Goal: Task Accomplishment & Management: Use online tool/utility

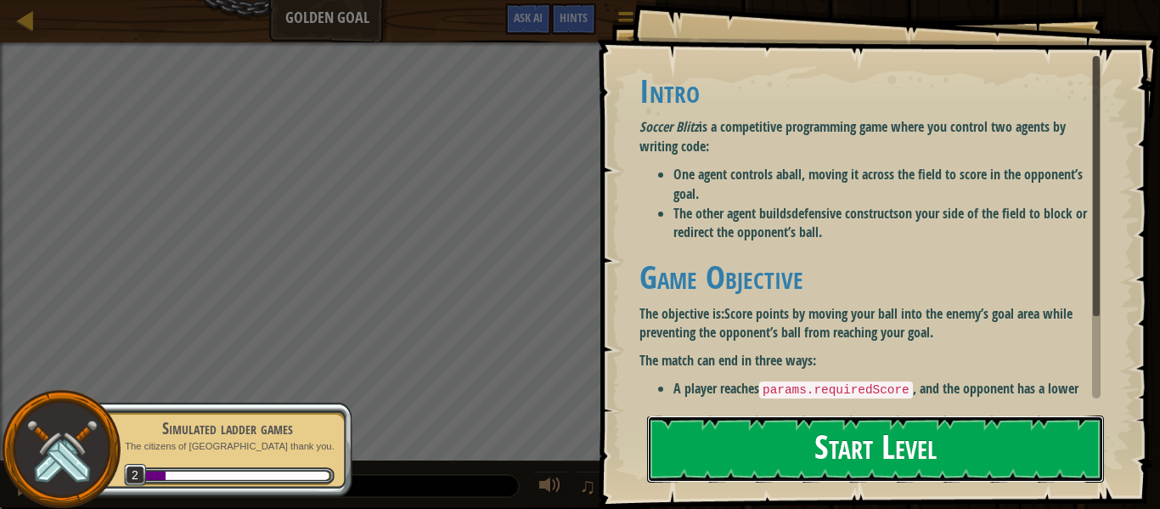
click at [945, 440] on button "Start Level" at bounding box center [875, 448] width 457 height 67
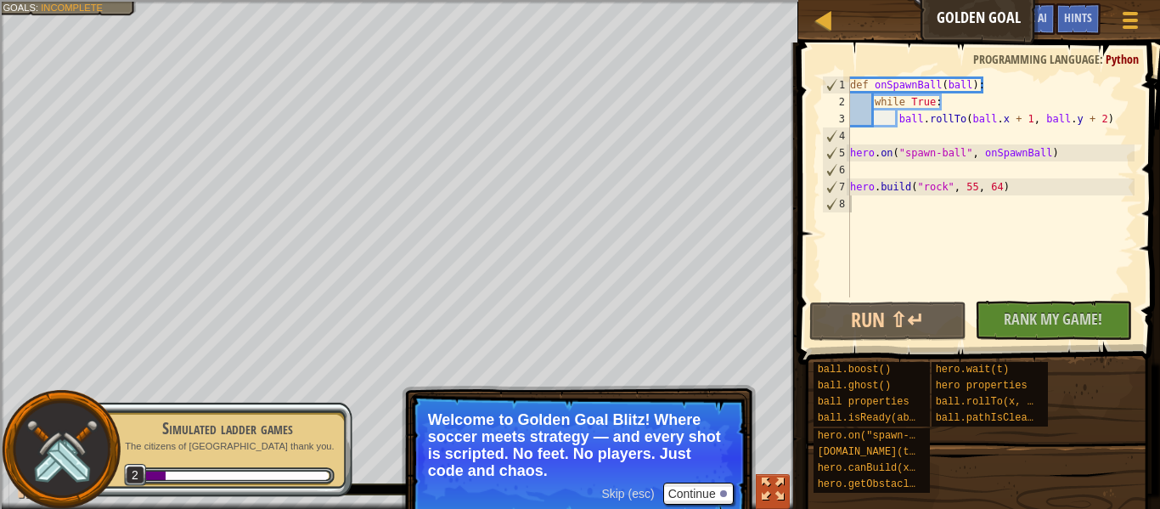
click at [755, 425] on div "Red team wins. Goals : Incomplete 0 [PERSON_NAME] DeKalb 5 0 Simple CPU 5 ♫ Oka…" at bounding box center [580, 254] width 1160 height 509
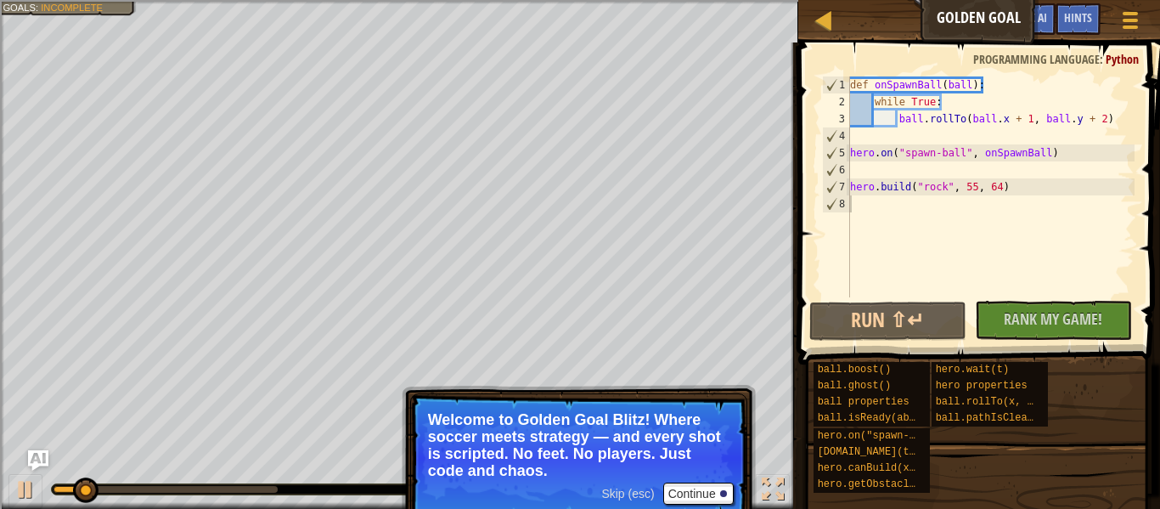
drag, startPoint x: 768, startPoint y: 480, endPoint x: 746, endPoint y: 416, distance: 67.4
click at [746, 416] on div "Red team wins. Goals : Incomplete 0 [PERSON_NAME] DeKalb 5 0 Simple CPU 5 ♫ Oka…" at bounding box center [580, 254] width 1160 height 509
click at [703, 493] on button "Continue" at bounding box center [698, 493] width 70 height 22
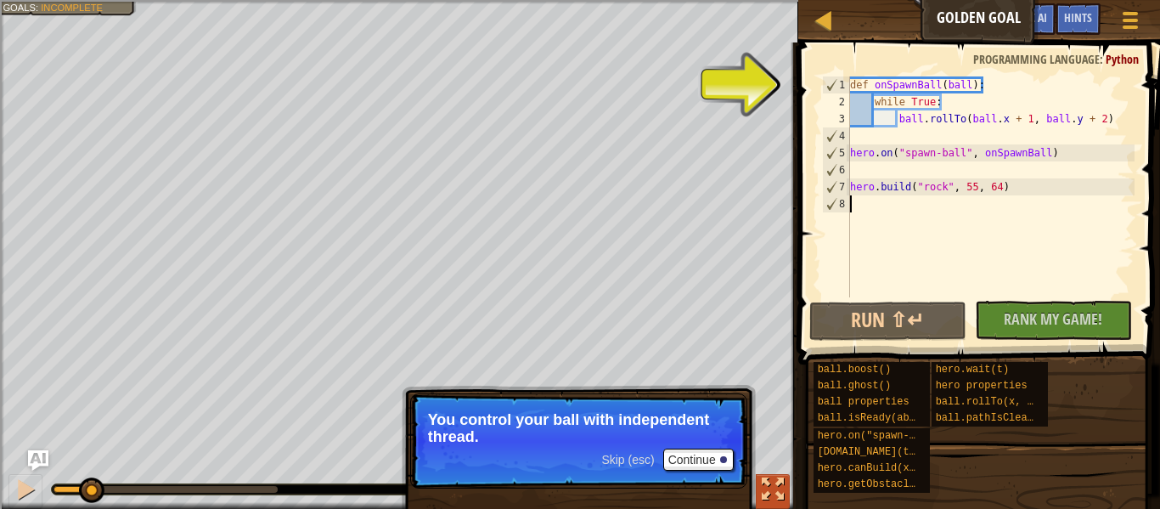
click at [773, 478] on div at bounding box center [773, 489] width 22 height 22
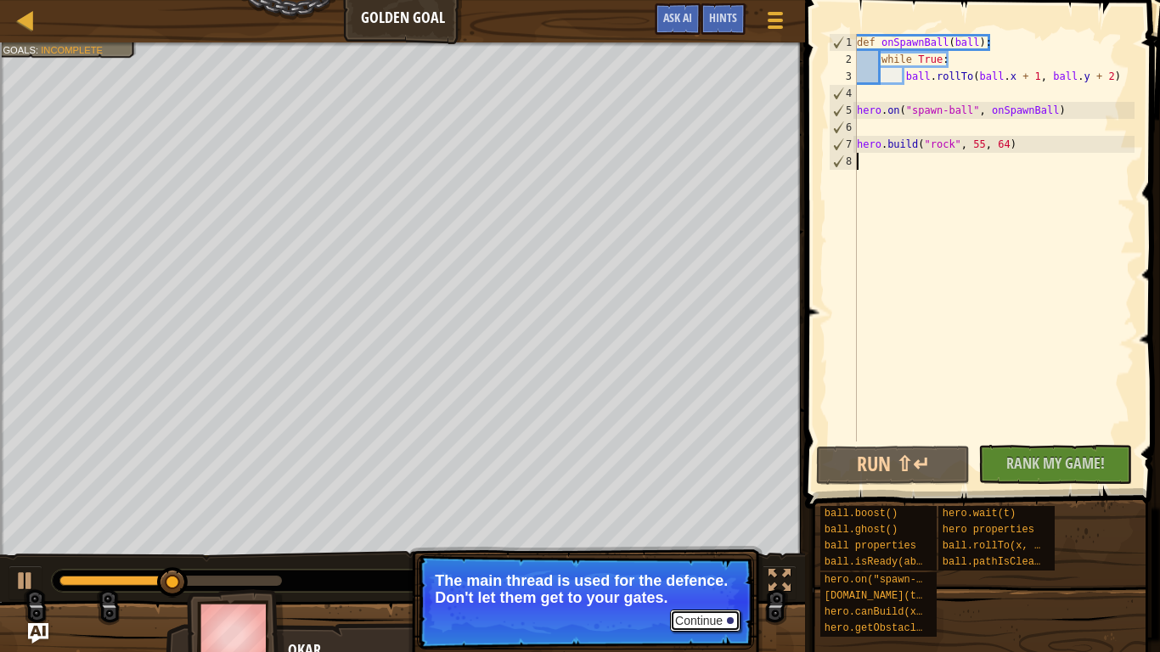
click at [685, 508] on button "Continue" at bounding box center [705, 621] width 70 height 22
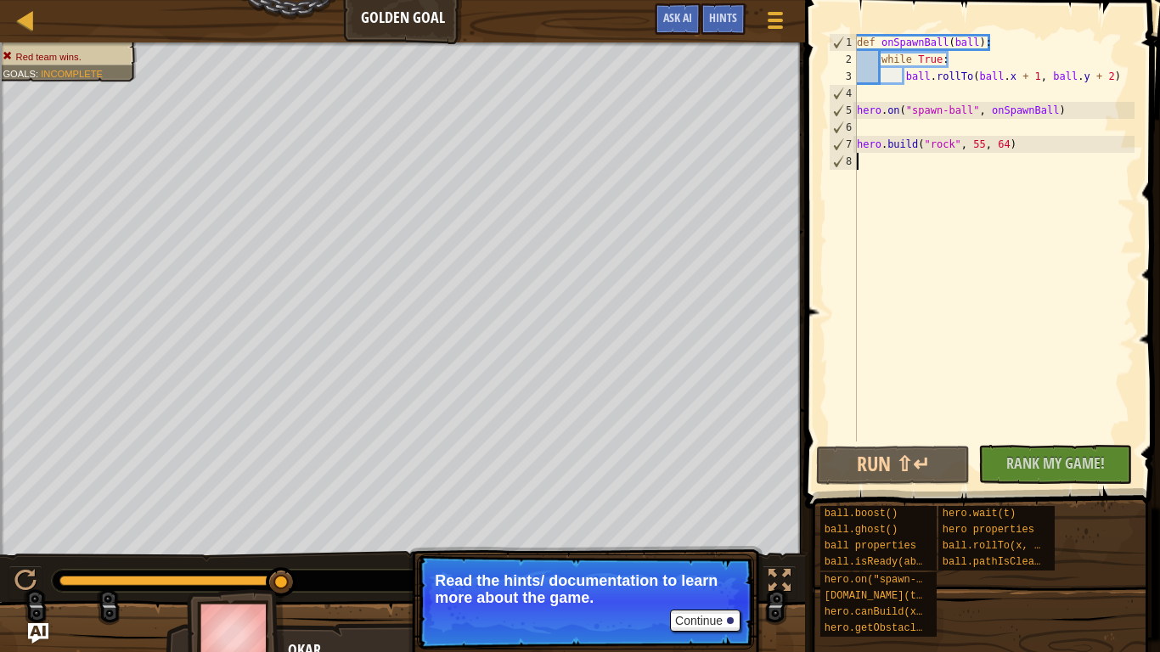
type textarea "[DOMAIN_NAME]("rock", 55, 64)"
click at [711, 508] on button "Continue" at bounding box center [705, 621] width 70 height 22
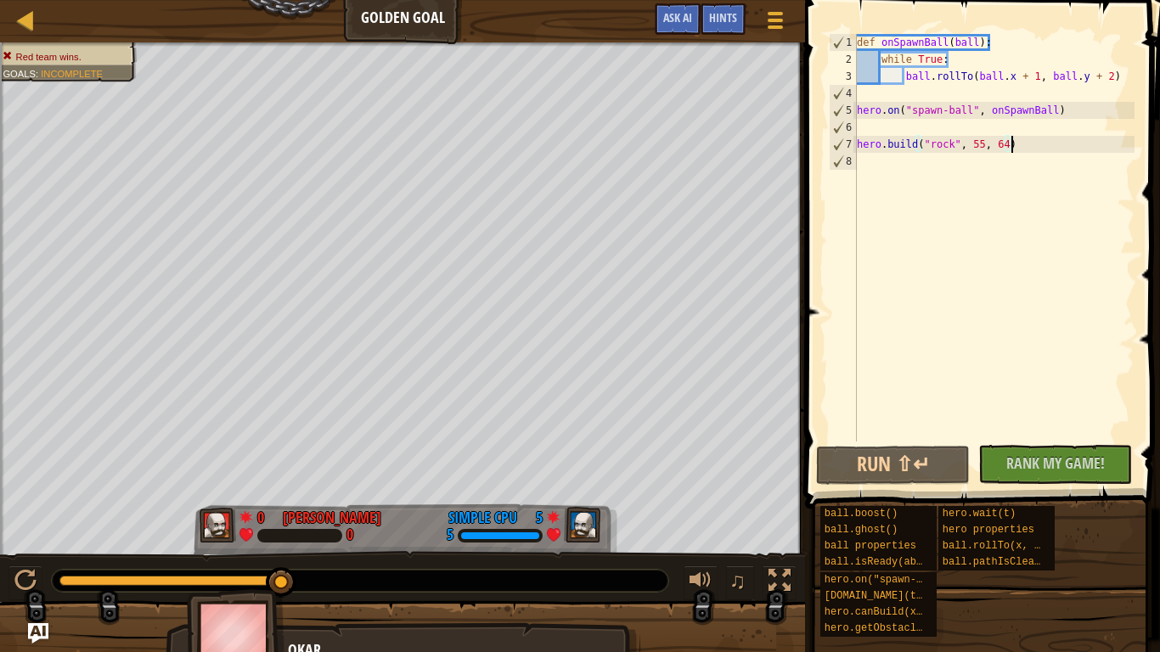
click at [885, 168] on div "def onSpawnBall ( ball ) : while True : ball . rollTo ( ball . x + 1 , ball . y…" at bounding box center [994, 255] width 281 height 442
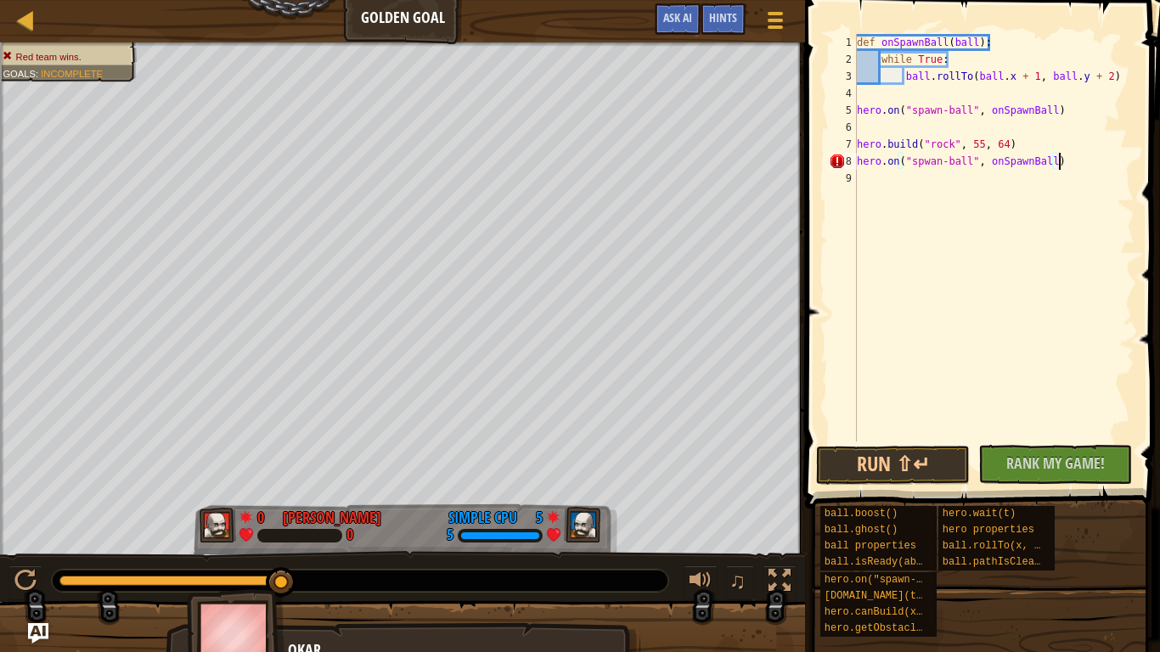
scroll to position [8, 28]
type textarea "hero.on("spwan-ball", onSpawnBall)"
click at [923, 451] on button "Run ⇧↵" at bounding box center [893, 465] width 154 height 39
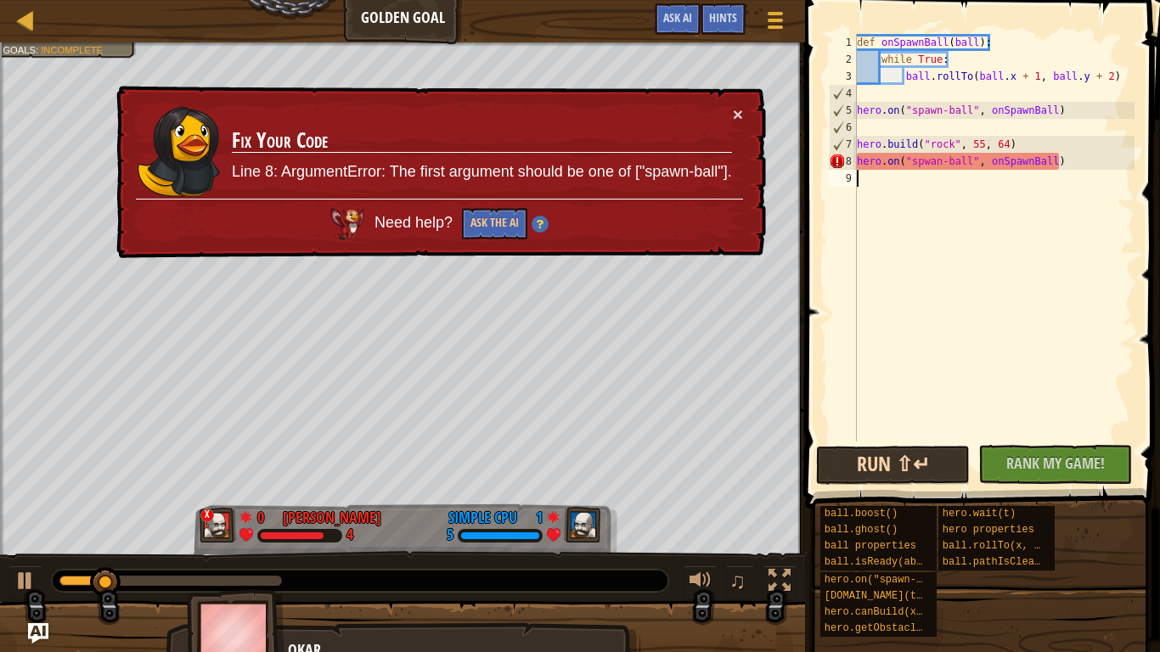
scroll to position [8, 0]
click at [1063, 158] on div "def onSpawnBall ( ball ) : while True : ball . rollTo ( ball . x + 1 , ball . y…" at bounding box center [994, 255] width 281 height 442
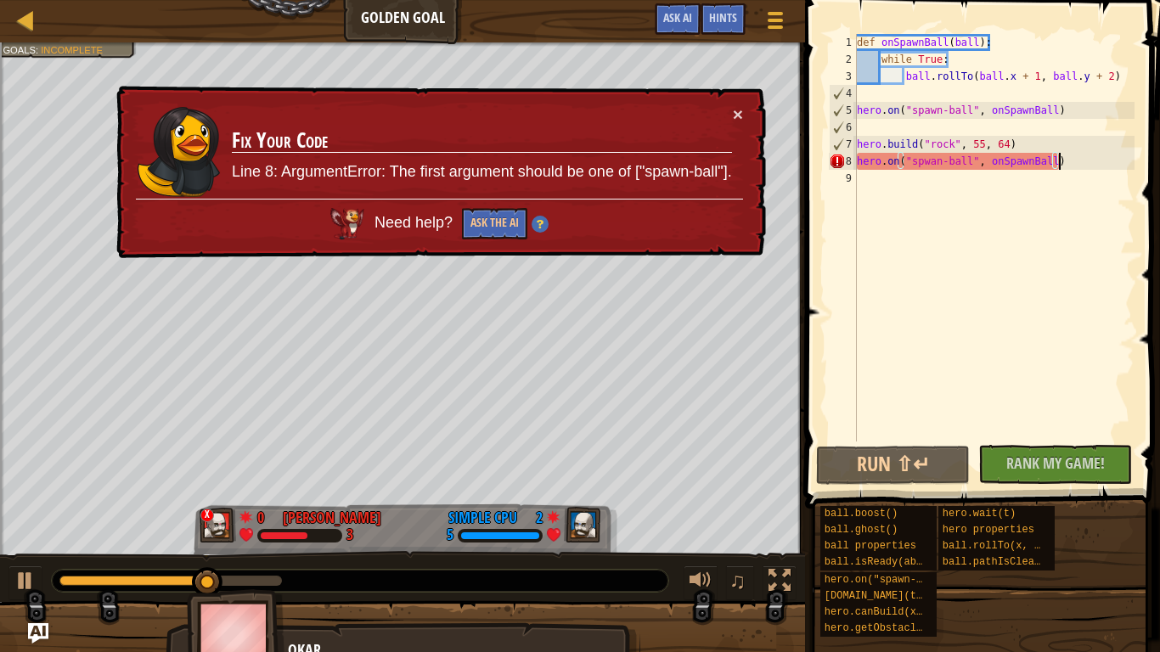
click at [1063, 158] on div "def onSpawnBall ( ball ) : while True : ball . rollTo ( ball . x + 1 , ball . y…" at bounding box center [994, 255] width 281 height 442
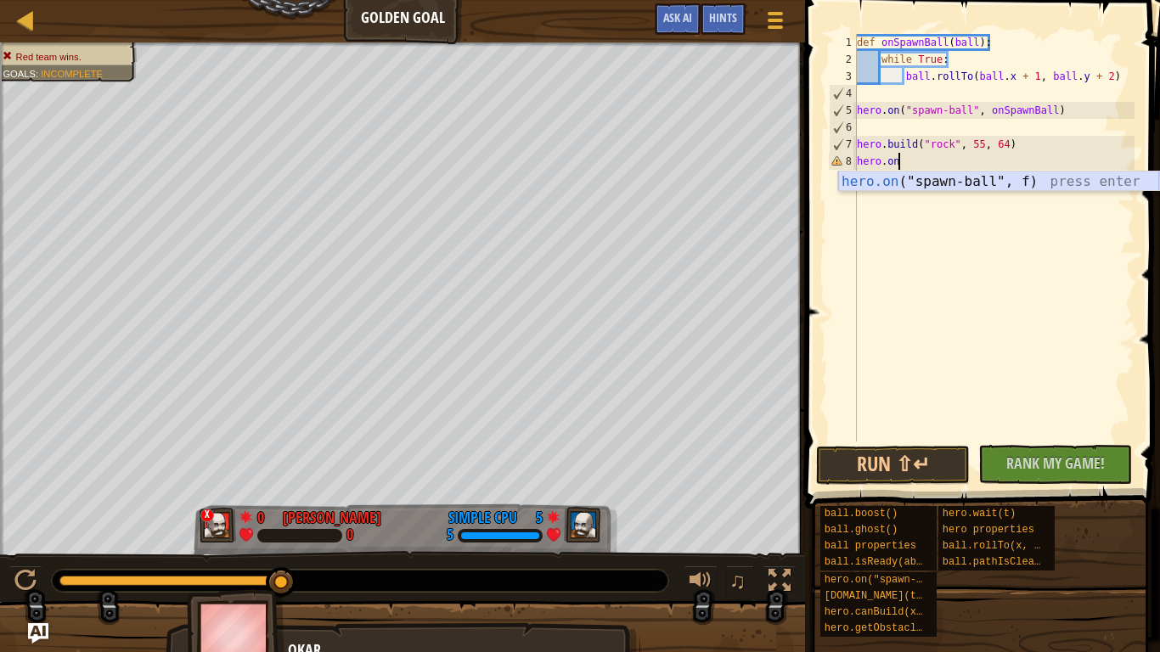
click at [984, 185] on div "hero.on ("spawn-ball", f) press enter" at bounding box center [998, 202] width 321 height 61
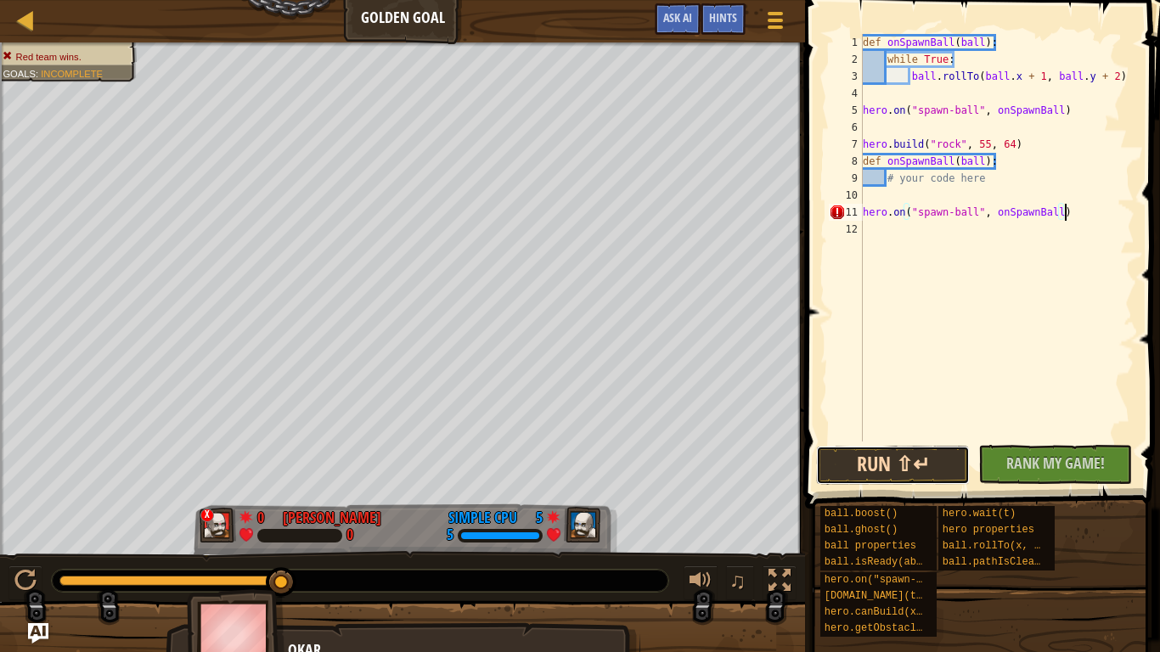
click at [916, 471] on button "Run ⇧↵" at bounding box center [893, 465] width 154 height 39
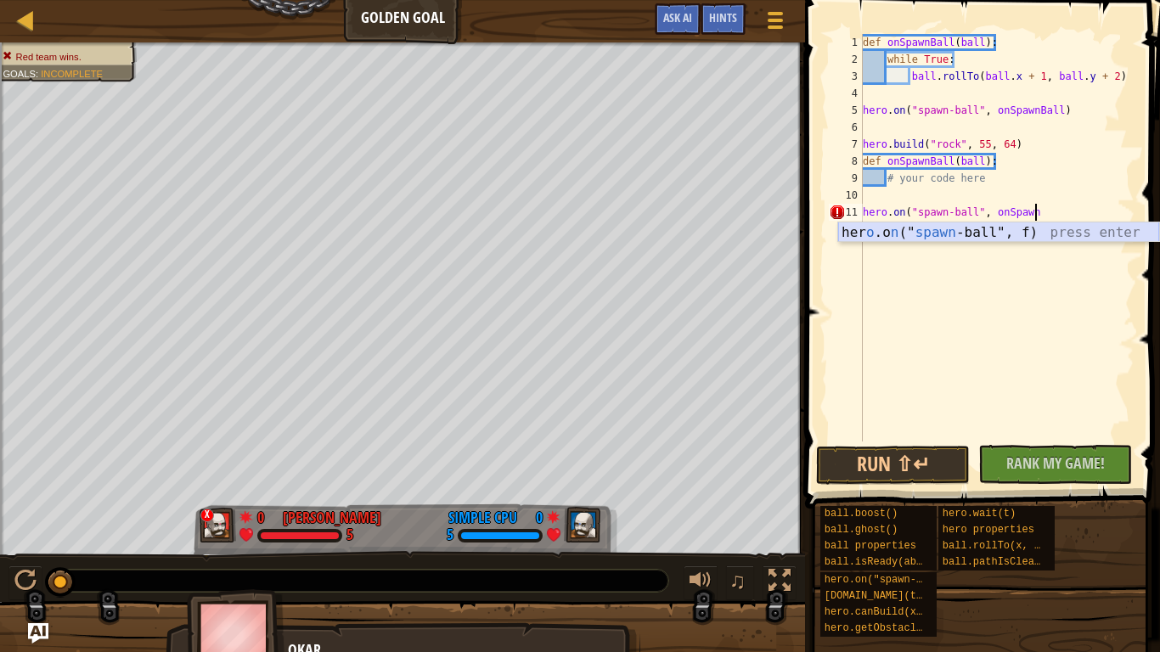
click at [1036, 236] on div "her o .o n (" spawn -ball", f) press enter" at bounding box center [998, 253] width 321 height 61
type textarea "hero.on("spawn-ball", onSpawnBall)"
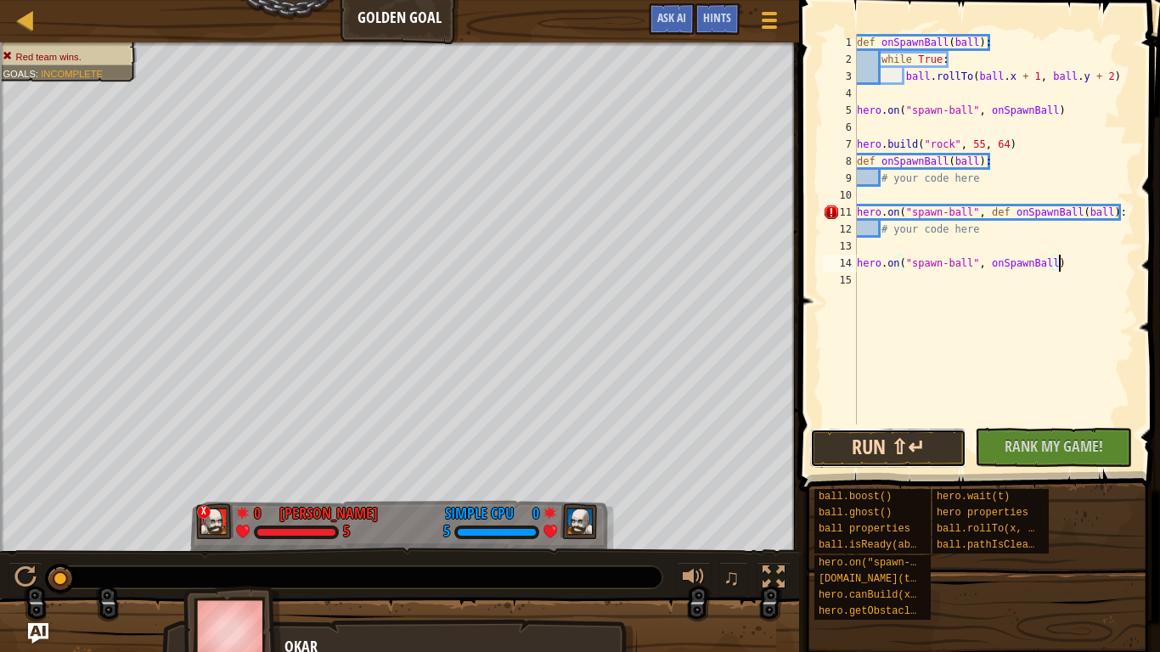
click at [905, 453] on button "Run ⇧↵" at bounding box center [888, 448] width 157 height 39
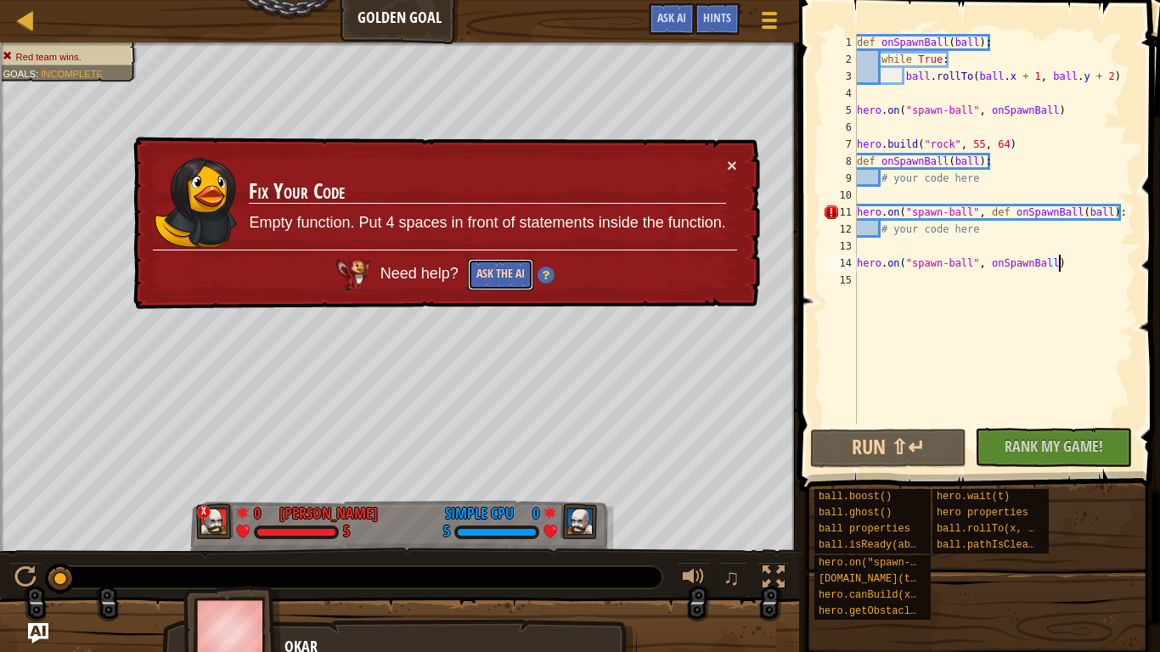
click at [503, 275] on button "Ask the AI" at bounding box center [500, 274] width 65 height 31
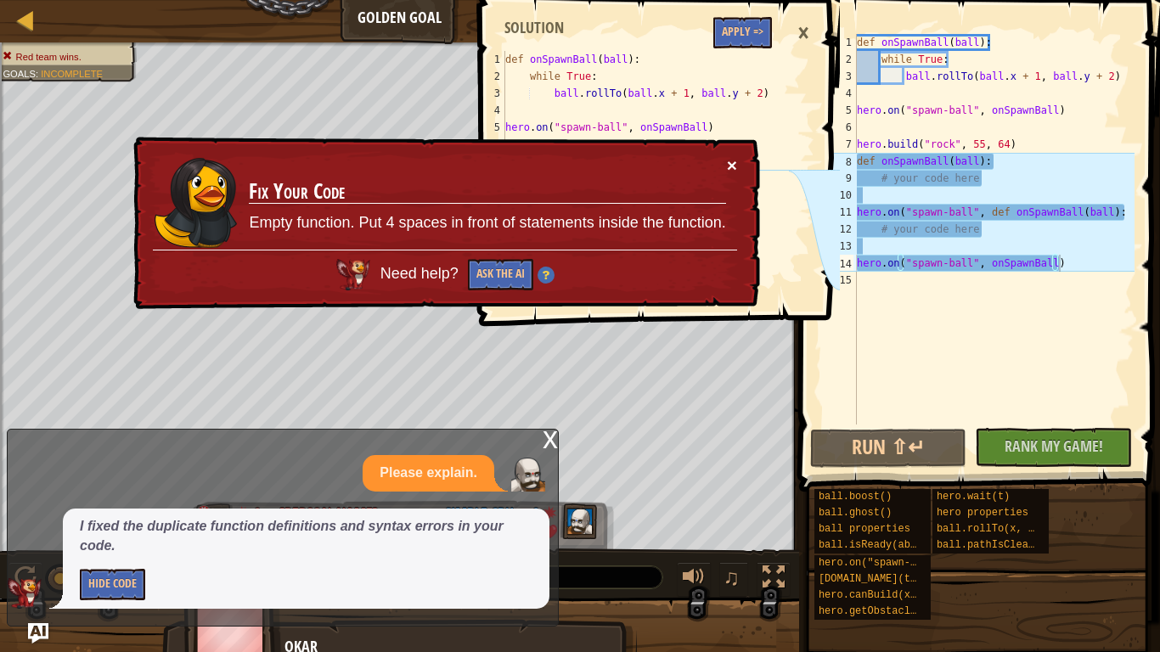
click at [736, 162] on button "×" at bounding box center [732, 165] width 10 height 18
click at [738, 156] on div "× Fix Your Code Empty function. Put 4 spaces in front of statements inside the …" at bounding box center [445, 223] width 630 height 173
click at [736, 159] on button "×" at bounding box center [732, 165] width 10 height 18
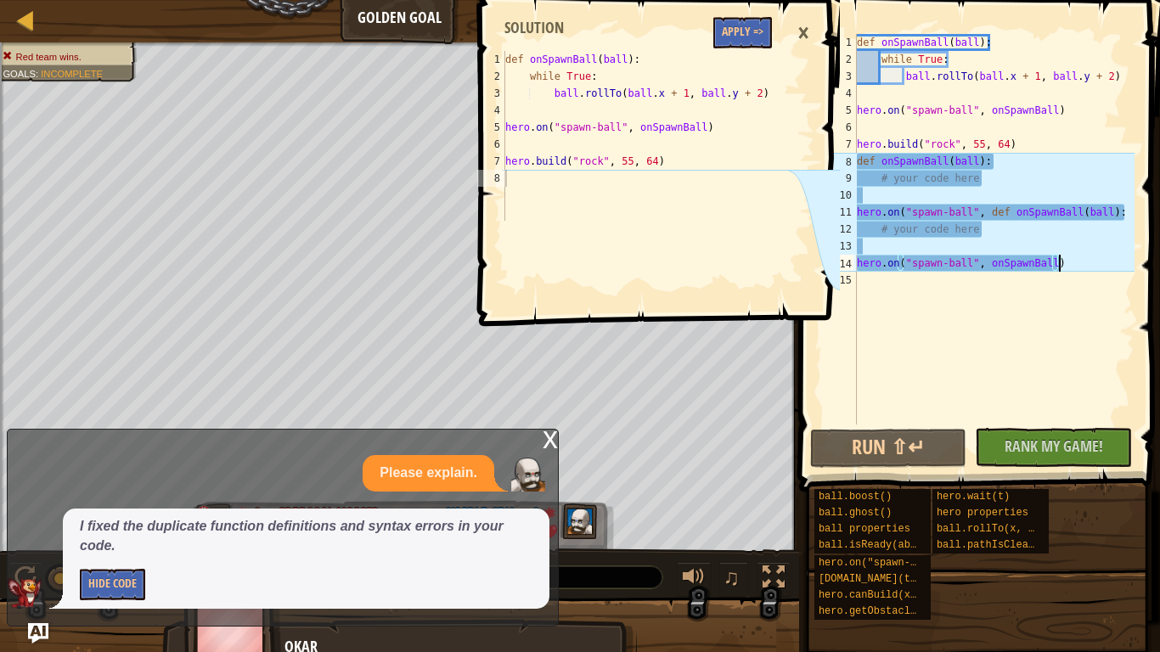
click at [608, 194] on div "def onSpawnBall ( ball ) : while True : ball . rollTo ( ball . x + 1 , ball . y…" at bounding box center [645, 153] width 287 height 204
click at [881, 297] on div "def onSpawnBall ( ball ) : while True : ball . rollTo ( ball . x + 1 , ball . y…" at bounding box center [994, 246] width 281 height 425
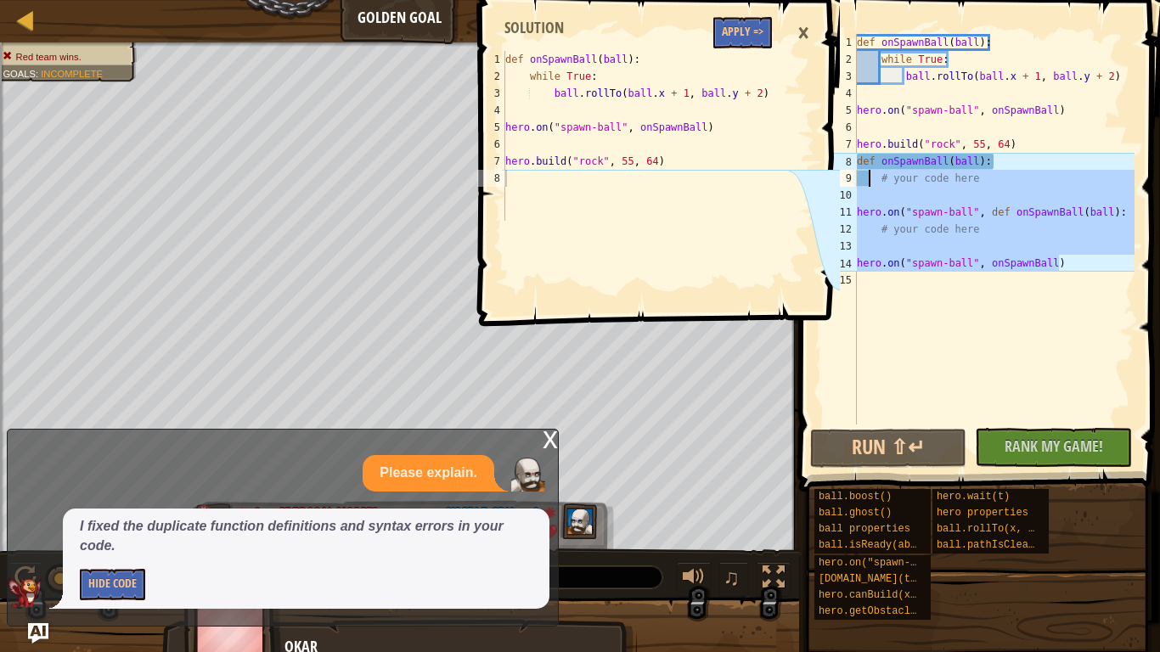
drag, startPoint x: 1080, startPoint y: 263, endPoint x: 860, endPoint y: 173, distance: 237.7
click at [860, 173] on div "def onSpawnBall ( ball ) : while True : ball . rollTo ( ball . x + 1 , ball . y…" at bounding box center [994, 246] width 281 height 425
type textarea "hero.on("spawn-ball", onSpawnBall)"
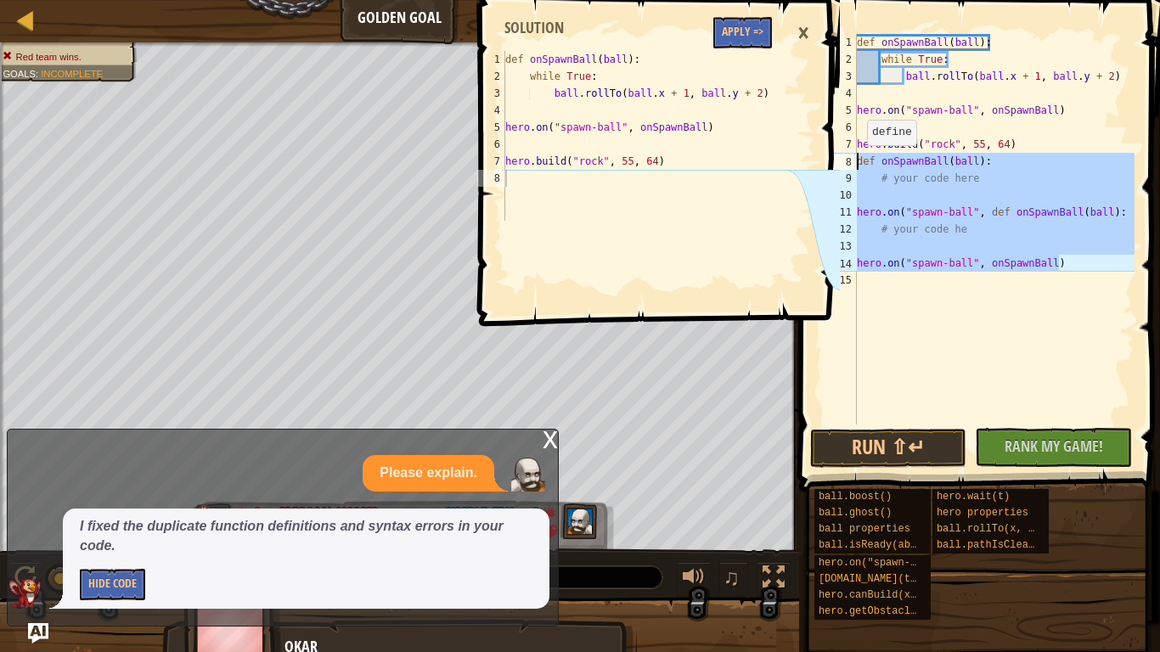
drag, startPoint x: 1066, startPoint y: 263, endPoint x: 852, endPoint y: 160, distance: 237.8
click at [852, 160] on div "# your code he 1 2 3 4 5 6 7 8 9 10 11 12 13 14 15 def onSpawnBall ( ball ) : w…" at bounding box center [977, 229] width 315 height 391
type textarea "def onSpawnBall(ball): # your code here"
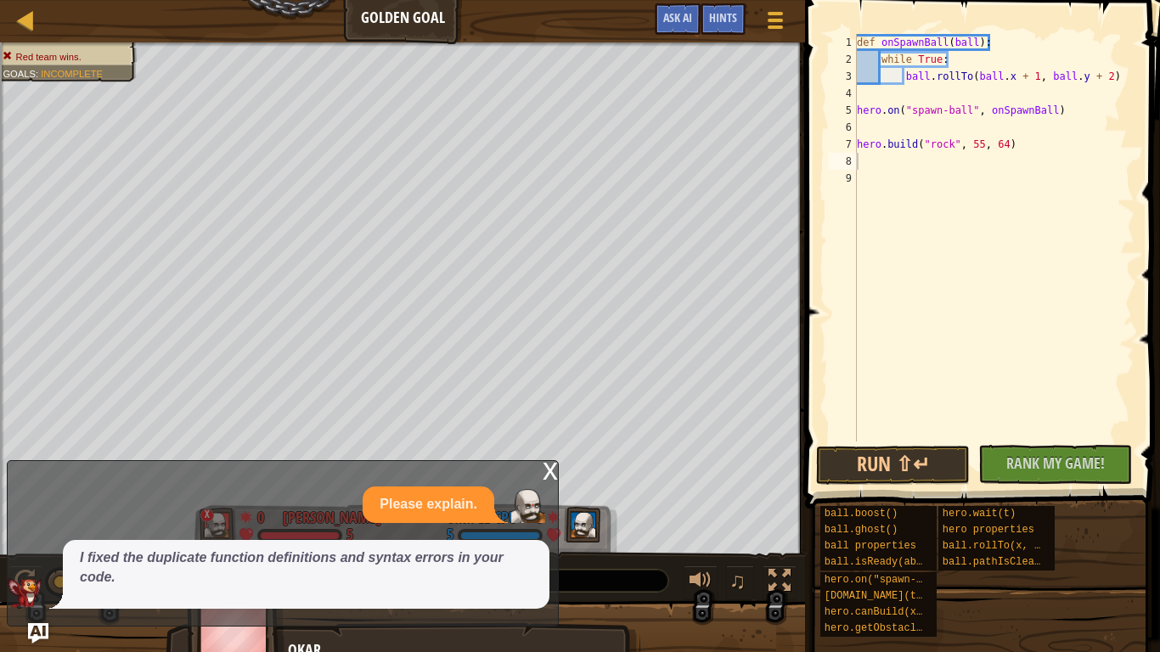
click at [550, 473] on div "x" at bounding box center [550, 469] width 15 height 17
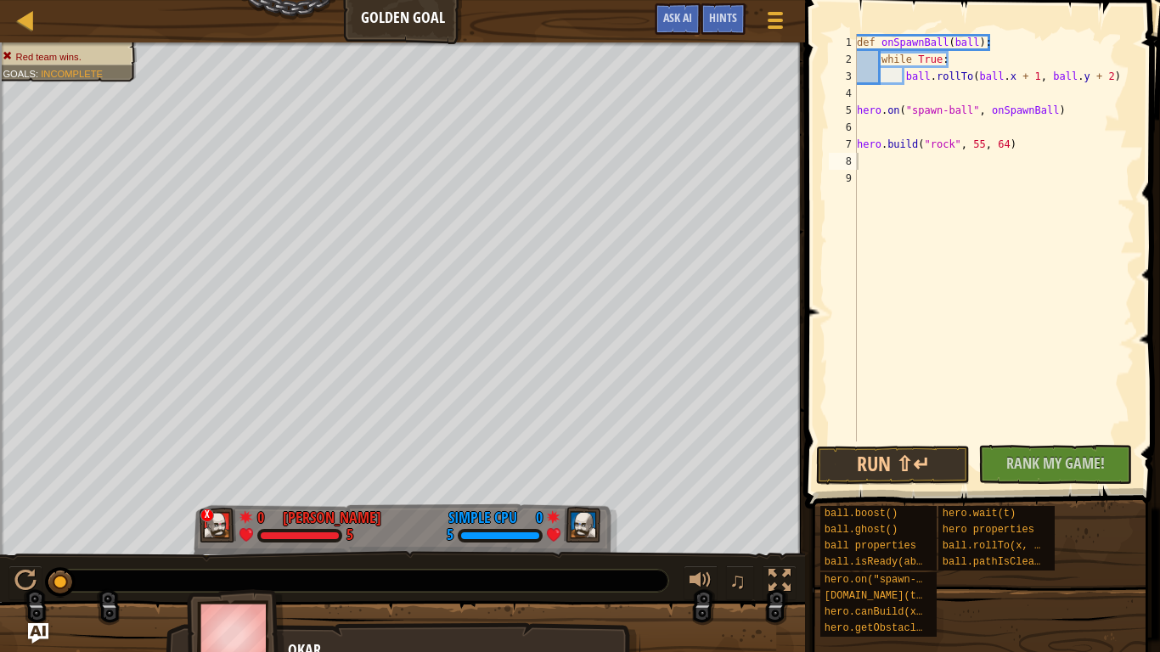
click at [869, 164] on div "def onSpawnBall ( ball ) : while True : ball . rollTo ( ball . x + 1 , ball . y…" at bounding box center [994, 255] width 281 height 442
click at [931, 458] on button "Run ⇧↵" at bounding box center [893, 465] width 154 height 39
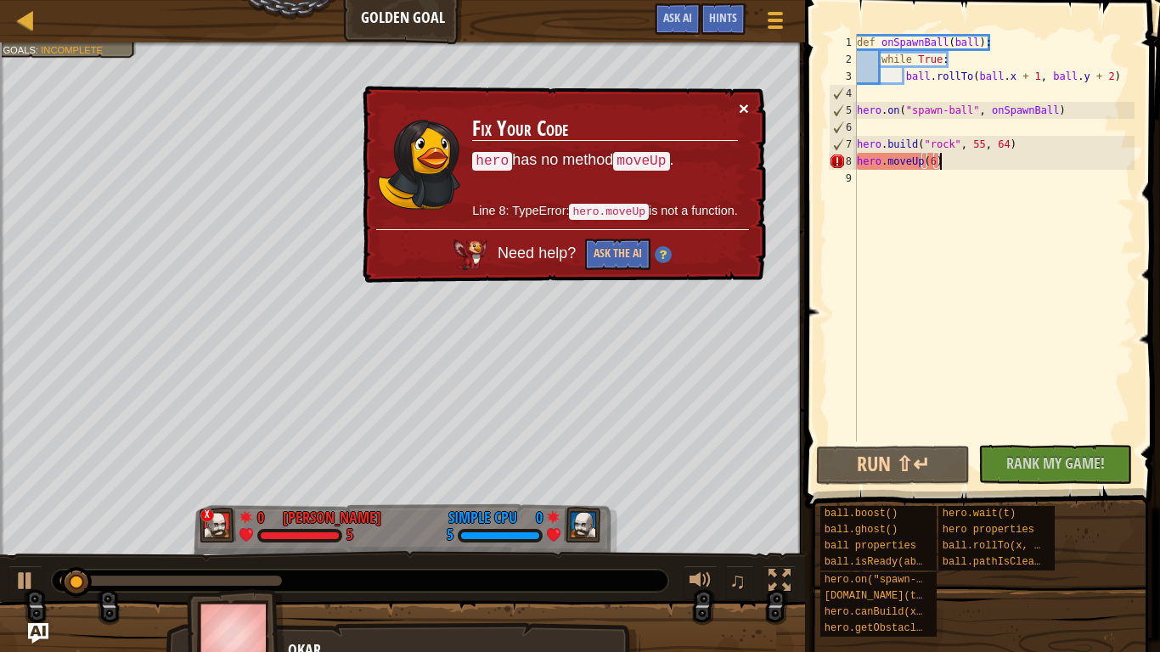
click at [742, 100] on button "×" at bounding box center [744, 108] width 10 height 18
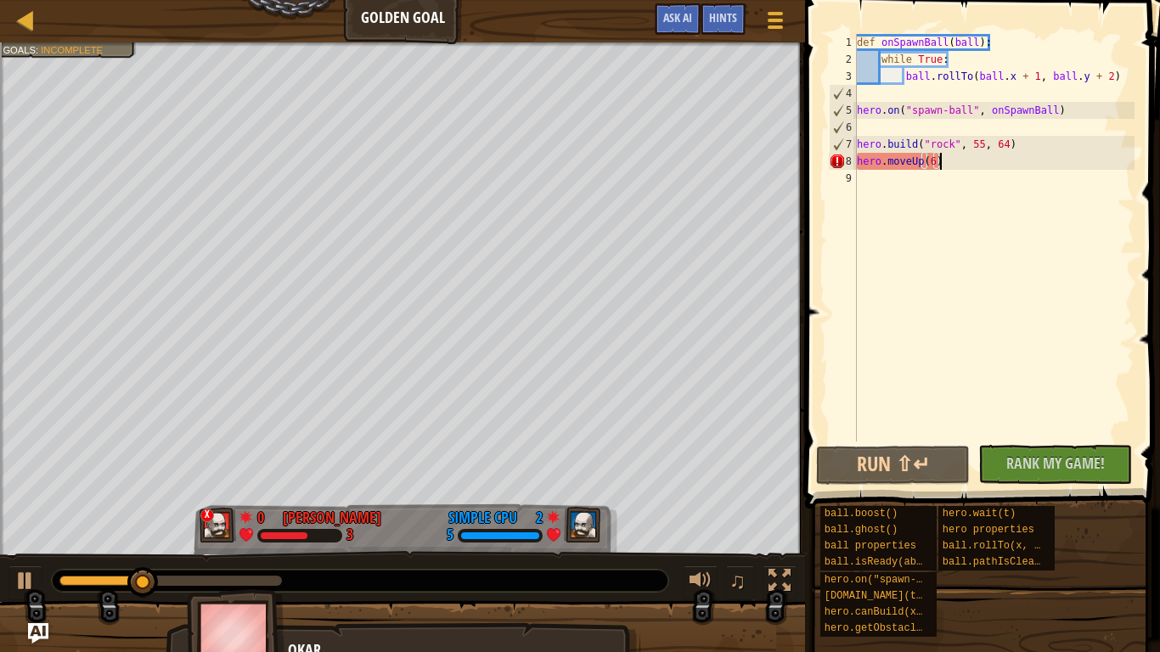
click at [965, 161] on div "def onSpawnBall ( ball ) : while True : ball . rollTo ( ball . x + 1 , ball . y…" at bounding box center [994, 255] width 281 height 442
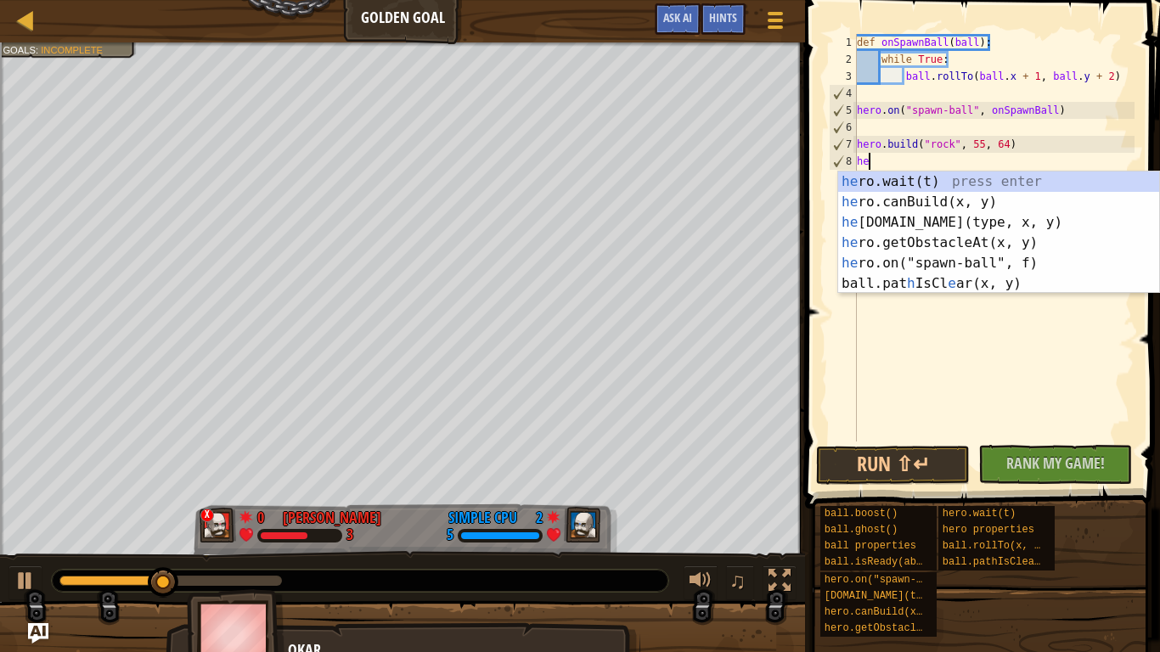
scroll to position [8, 1]
type textarea "h"
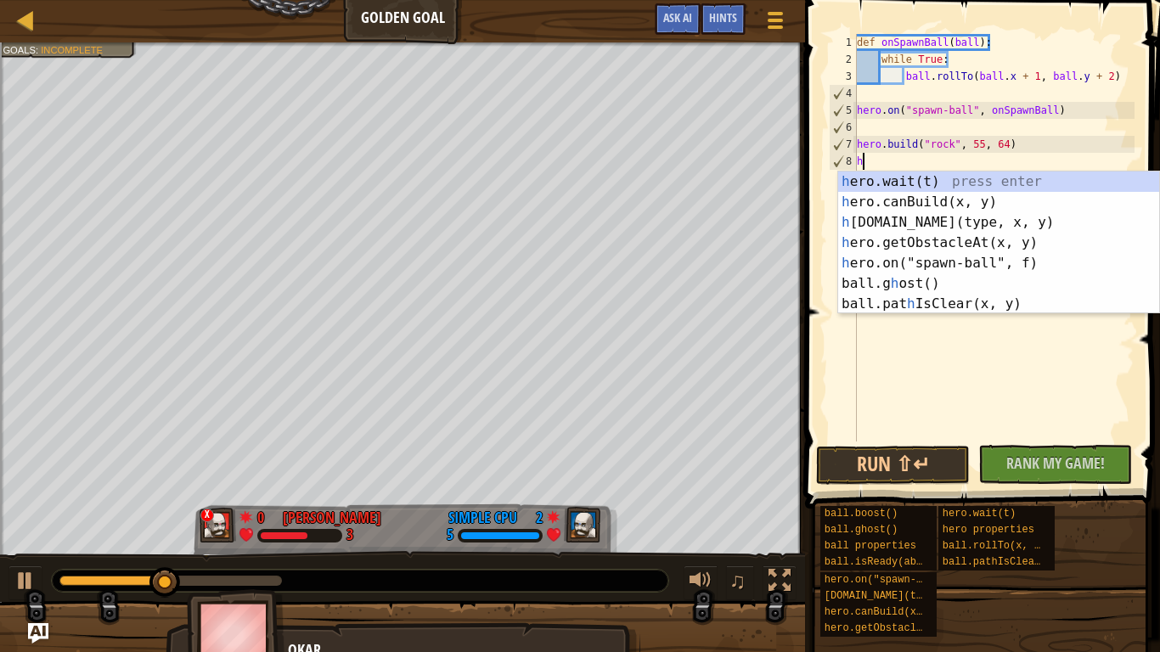
scroll to position [8, 0]
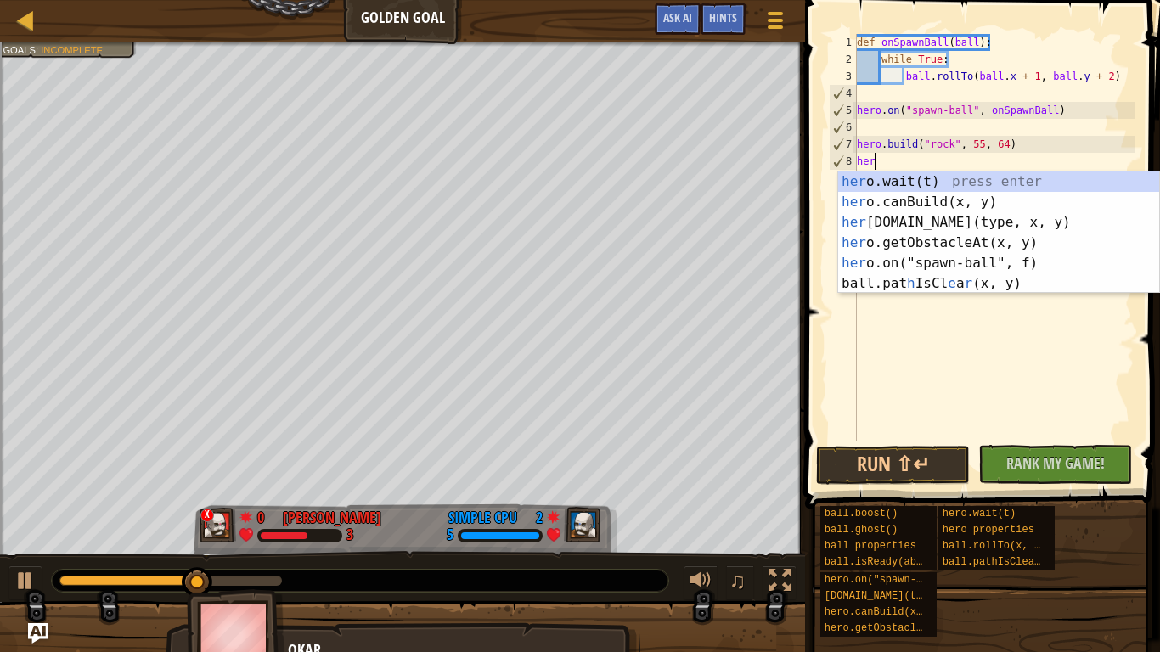
type textarea "hero"
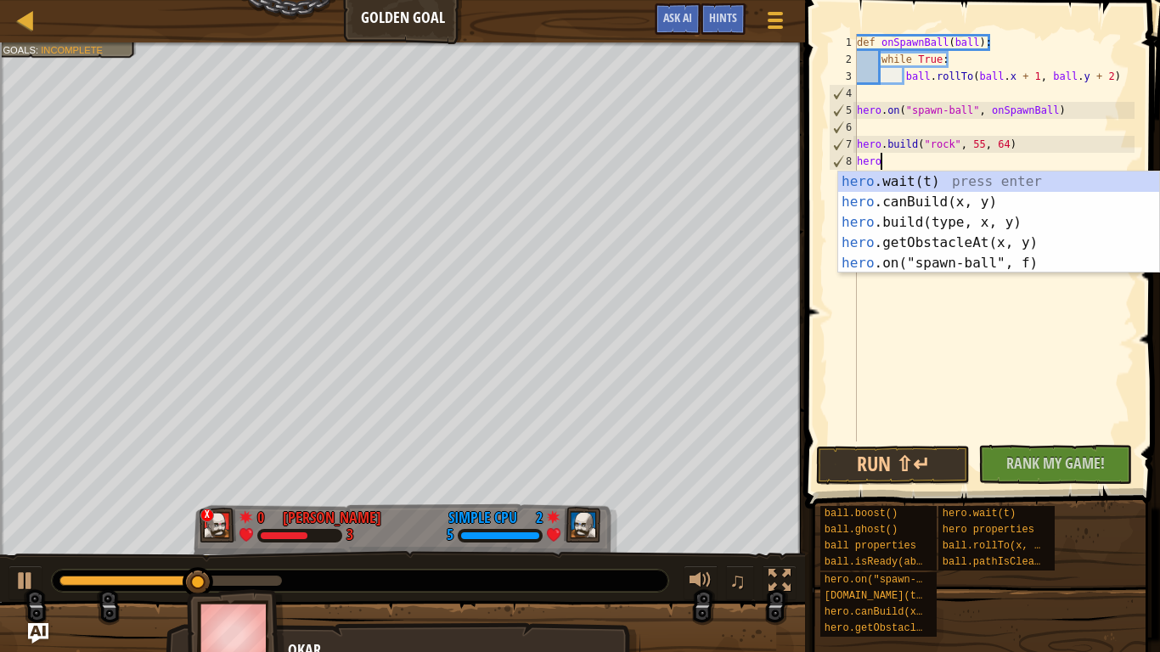
scroll to position [8, 3]
click at [980, 215] on div "hero .wait(t) press enter hero .canBuild(x, y) press enter hero .build(type, x,…" at bounding box center [998, 243] width 321 height 143
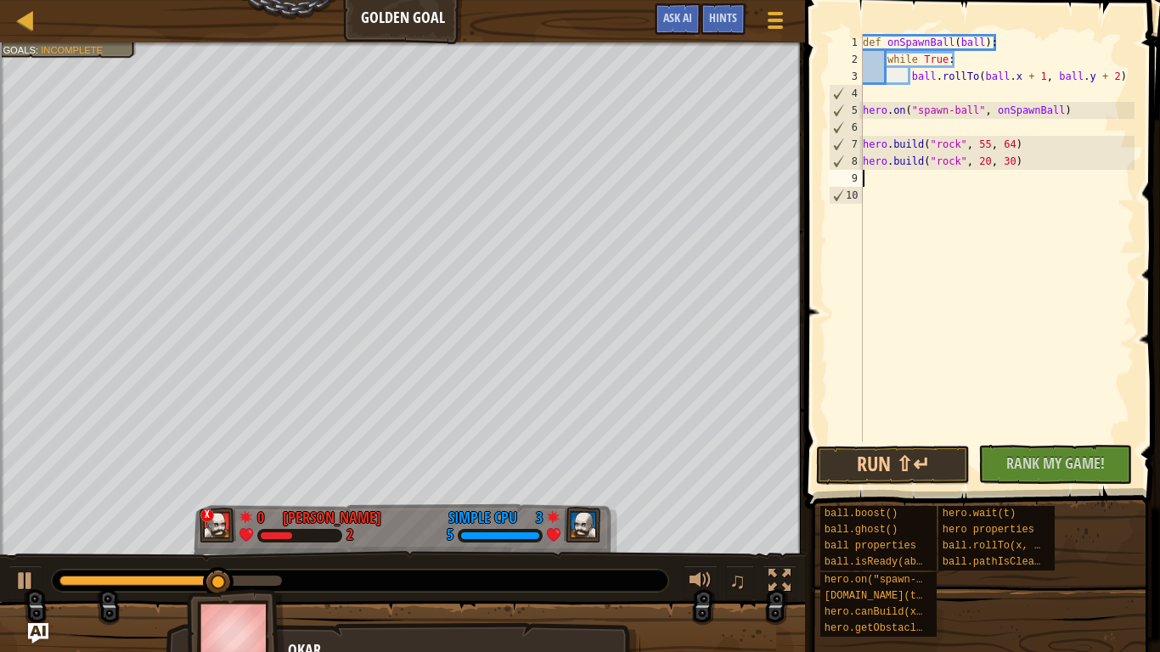
scroll to position [8, 0]
click at [897, 470] on button "Run ⇧↵" at bounding box center [893, 465] width 154 height 39
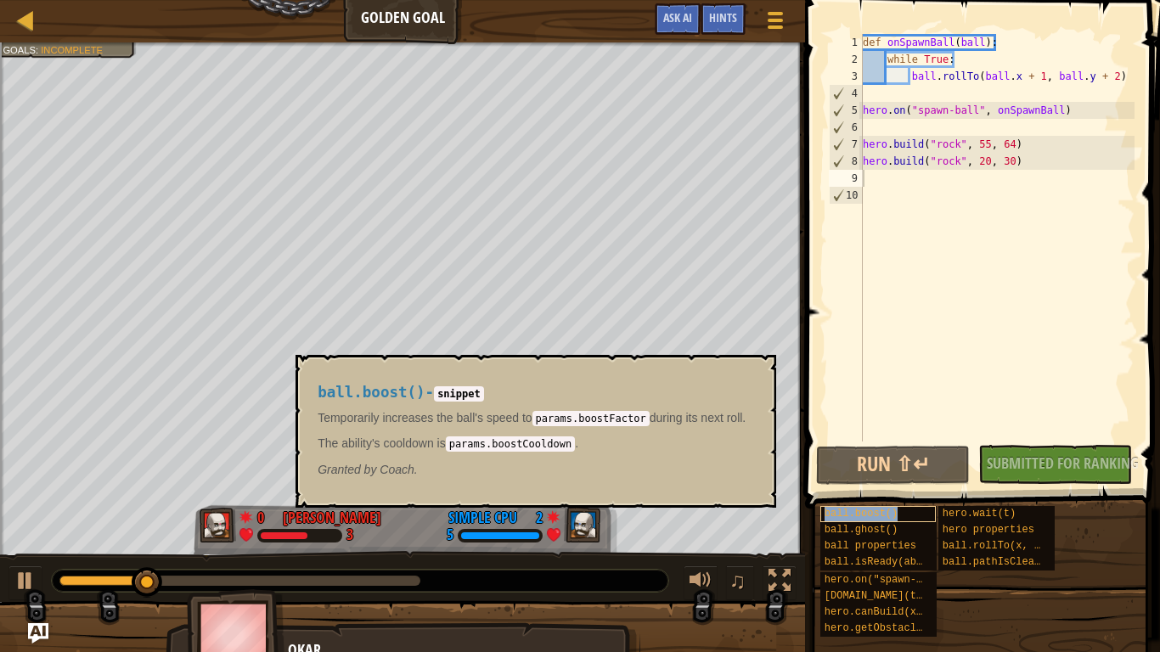
click at [888, 508] on span "ball.boost()" at bounding box center [861, 514] width 73 height 12
click at [887, 508] on span "ball.boost()" at bounding box center [861, 514] width 73 height 12
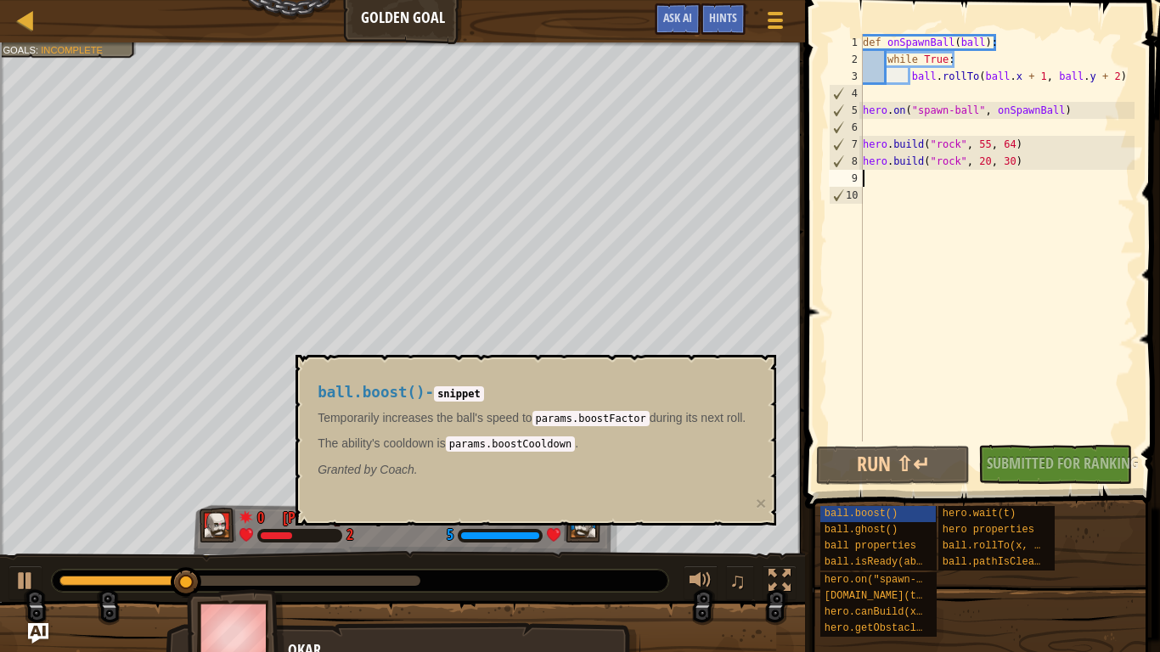
click at [876, 183] on div "def onSpawnBall ( ball ) : while True : ball . rollTo ( ball . x + 1 , ball . y…" at bounding box center [997, 255] width 275 height 442
click at [875, 183] on div "def onSpawnBall ( ball ) : while True : ball . rollTo ( ball . x + 1 , ball . y…" at bounding box center [997, 255] width 275 height 442
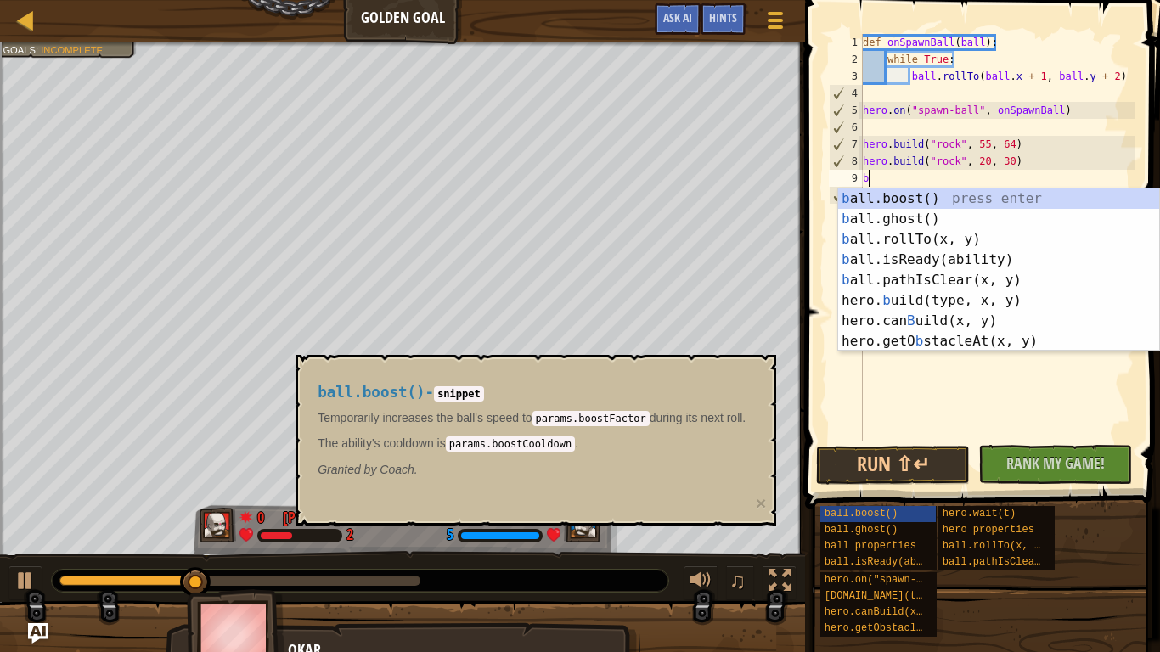
type textarea "ba"
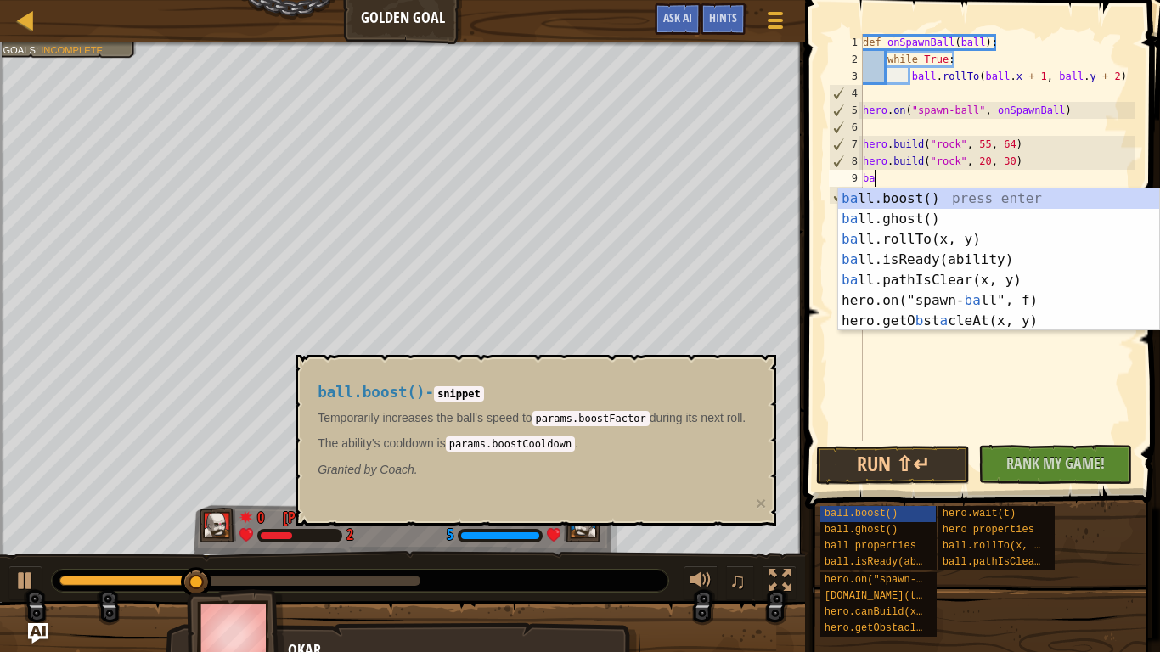
scroll to position [8, 1]
click at [921, 196] on div "ba ll.boost() press enter ba ll.ghost() press enter ba ll.rollTo(x, y) press en…" at bounding box center [998, 280] width 321 height 183
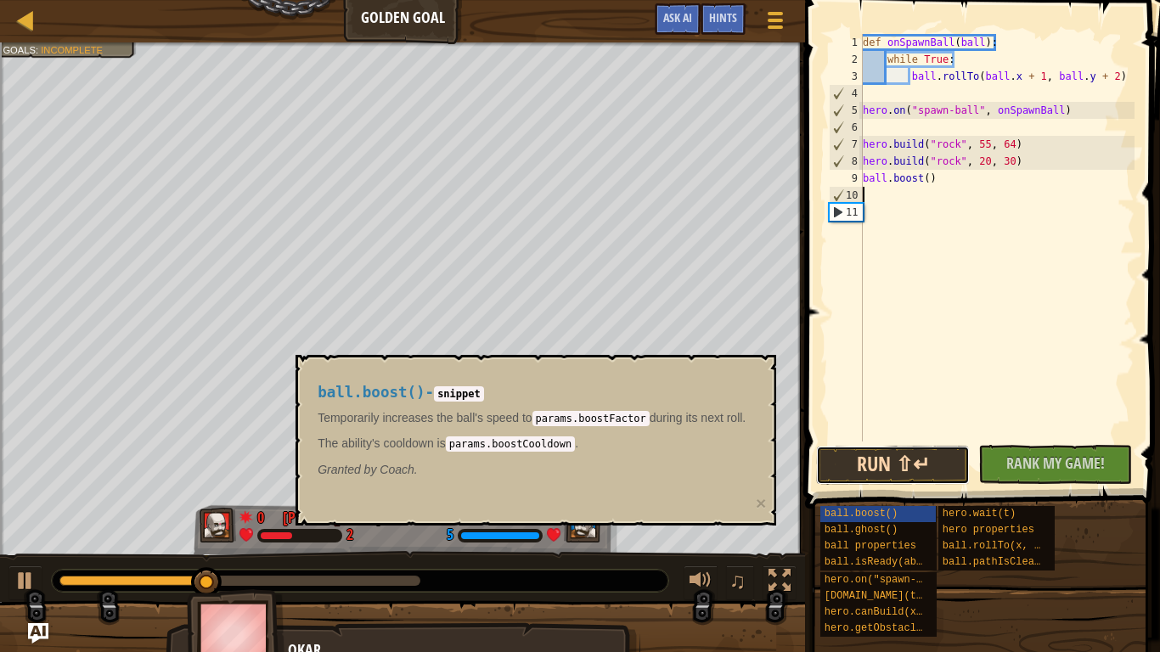
click at [897, 471] on button "Run ⇧↵" at bounding box center [893, 465] width 154 height 39
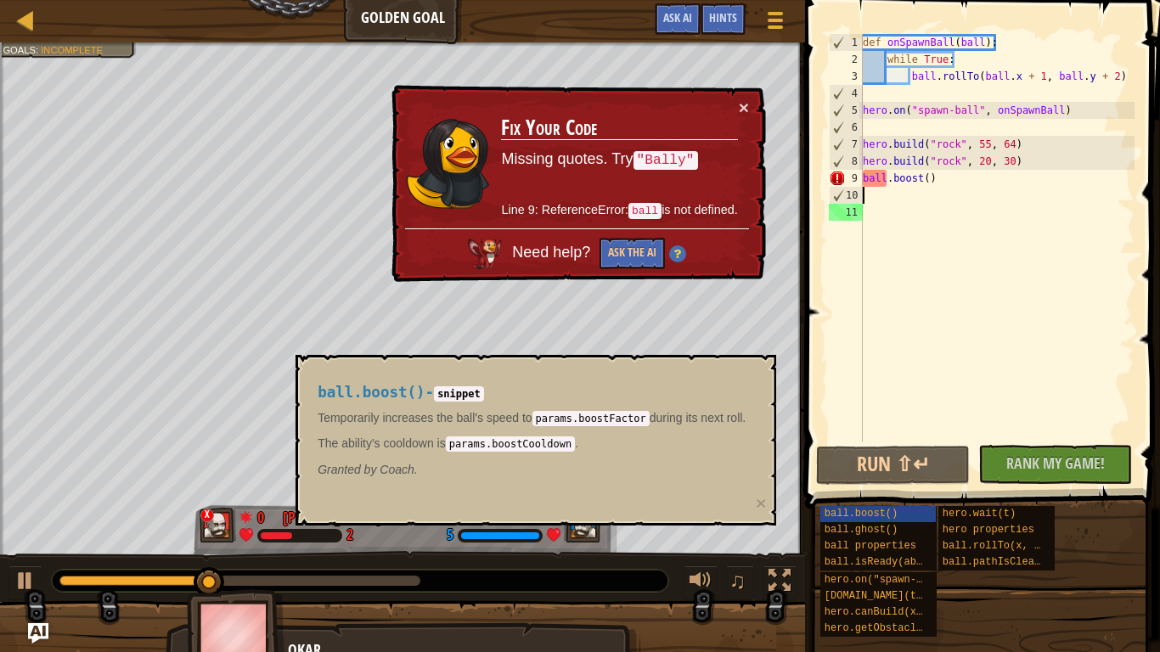
click at [887, 178] on div "def onSpawnBall ( ball ) : while True : ball . rollTo ( ball . x + 1 , ball . y…" at bounding box center [997, 255] width 275 height 442
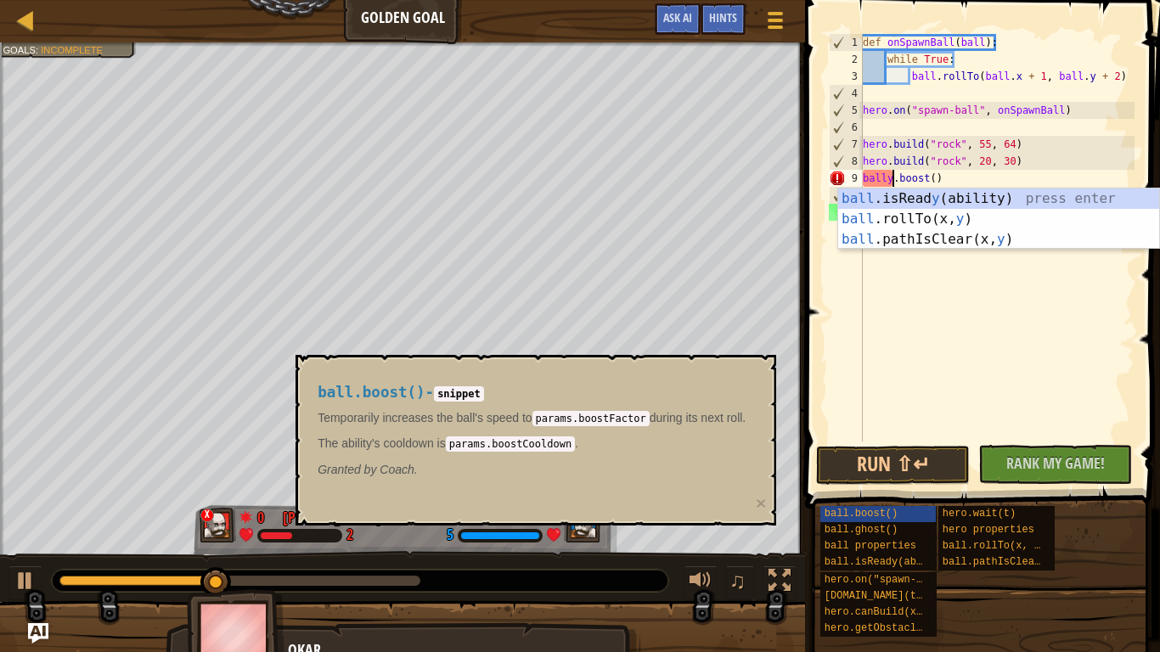
scroll to position [8, 5]
click at [898, 465] on button "Run ⇧↵" at bounding box center [893, 465] width 154 height 39
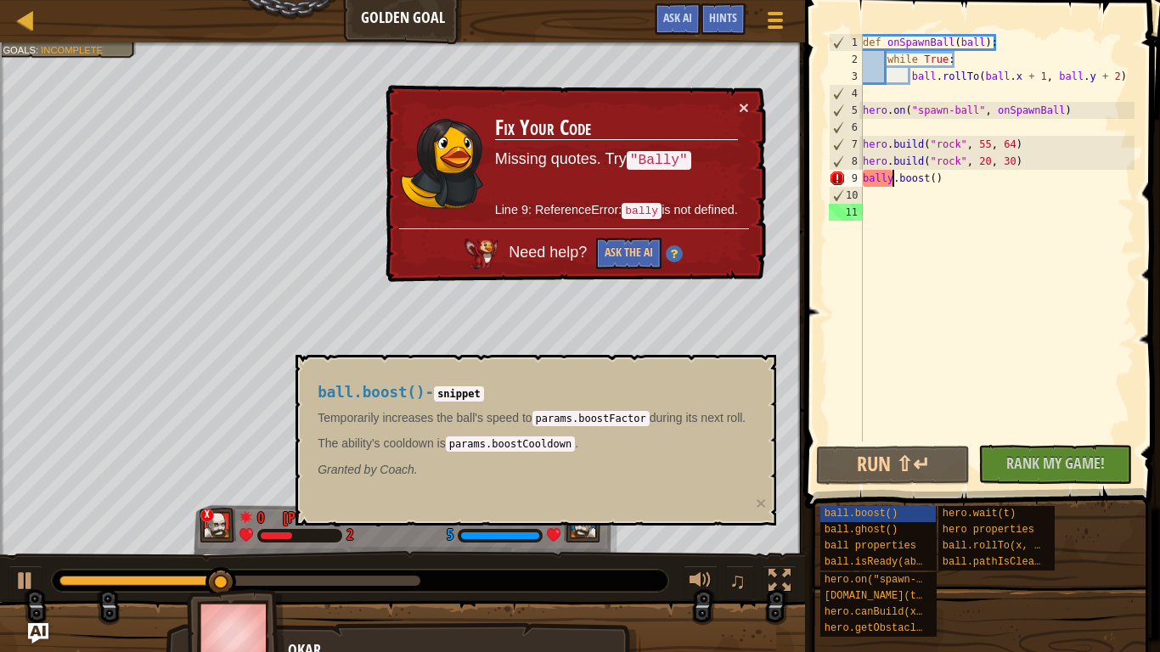
click at [866, 176] on div "def onSpawnBall ( ball ) : while True : ball . rollTo ( ball . x + 1 , ball . y…" at bounding box center [997, 255] width 275 height 442
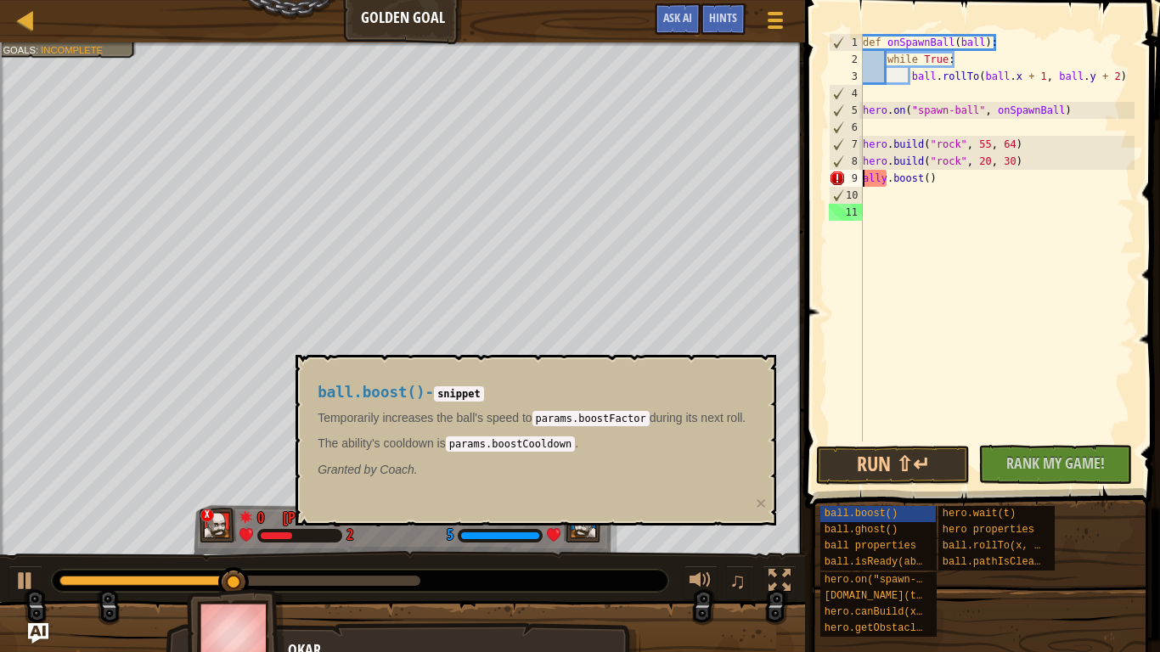
type textarea "Bally.boost()"
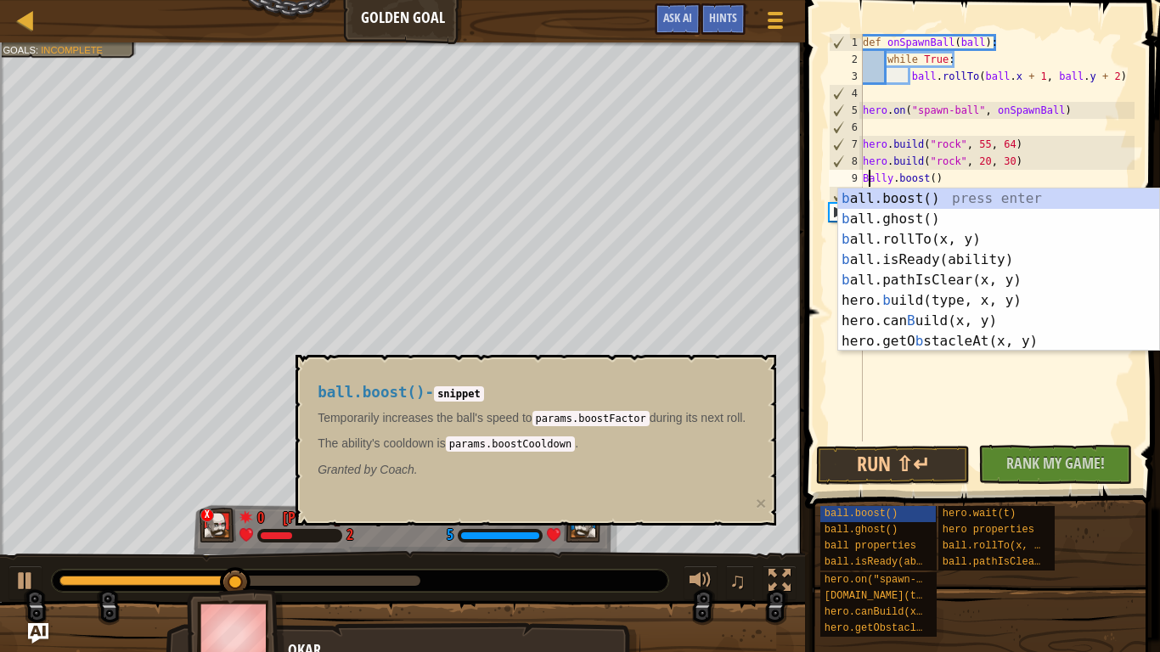
scroll to position [8, 2]
click at [917, 373] on div "def onSpawnBall ( ball ) : while True : ball . rollTo ( ball . x + 1 , ball . y…" at bounding box center [997, 255] width 275 height 442
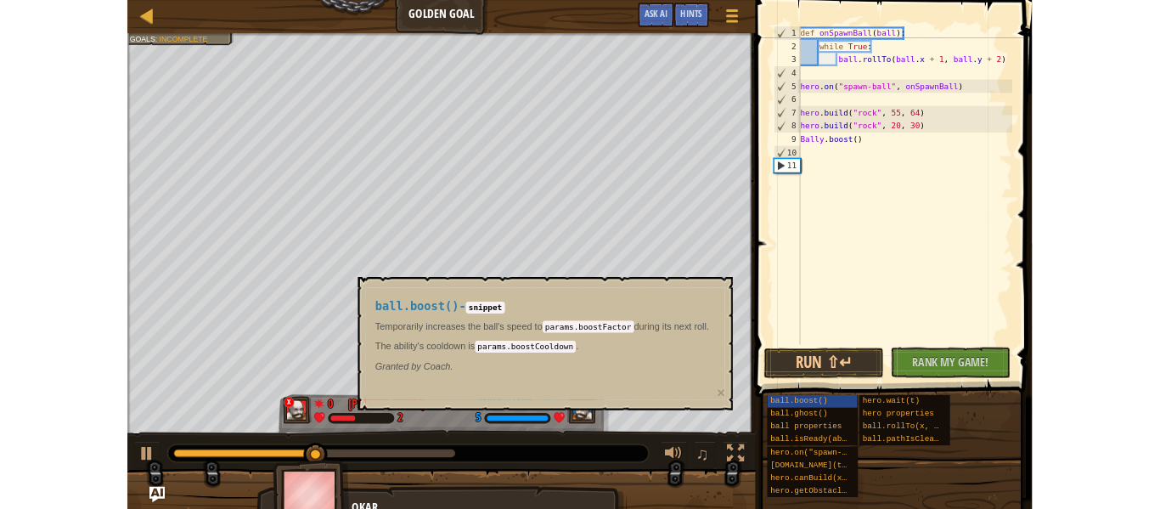
scroll to position [8, 0]
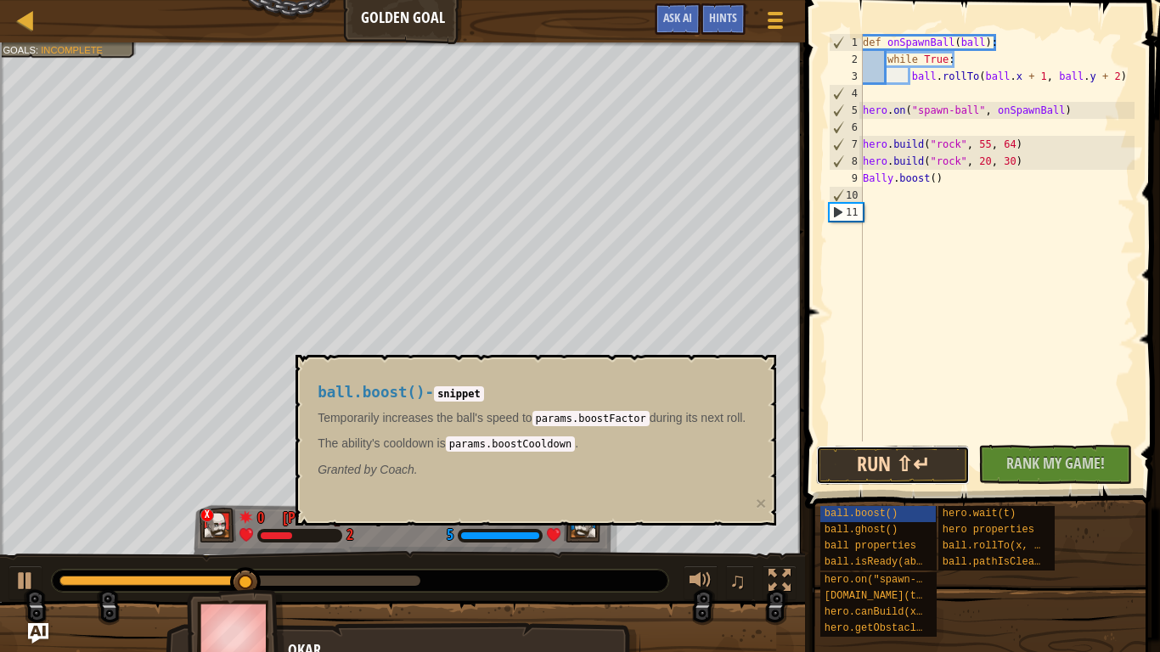
click at [905, 468] on button "Run ⇧↵" at bounding box center [893, 465] width 154 height 39
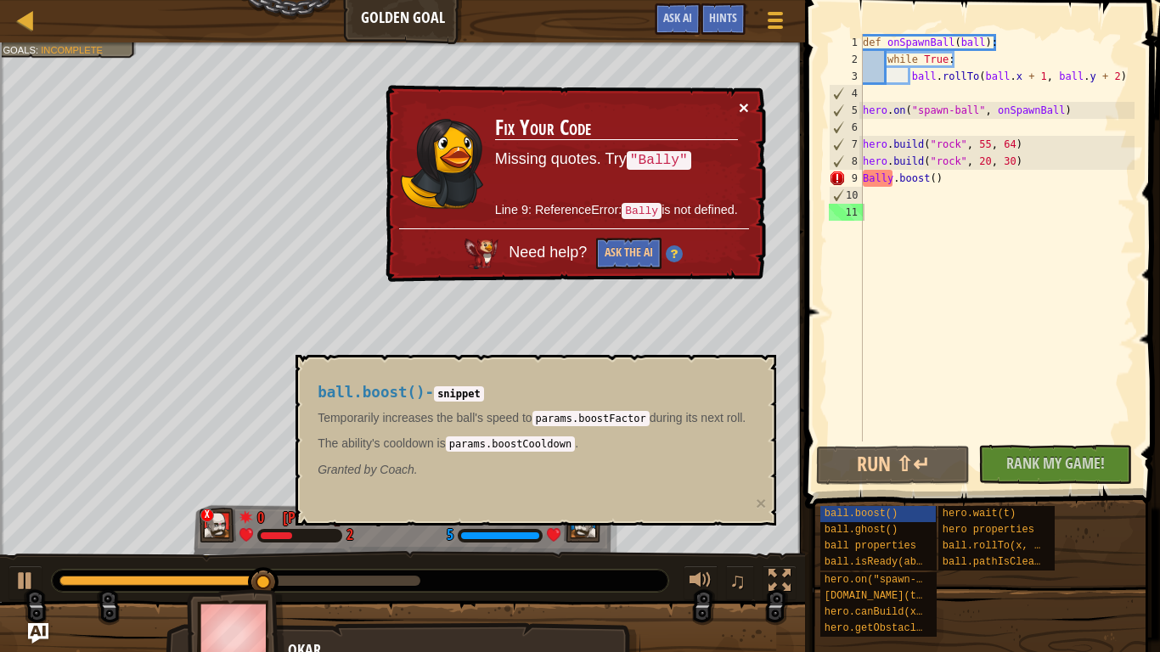
click at [741, 105] on button "×" at bounding box center [744, 108] width 10 height 18
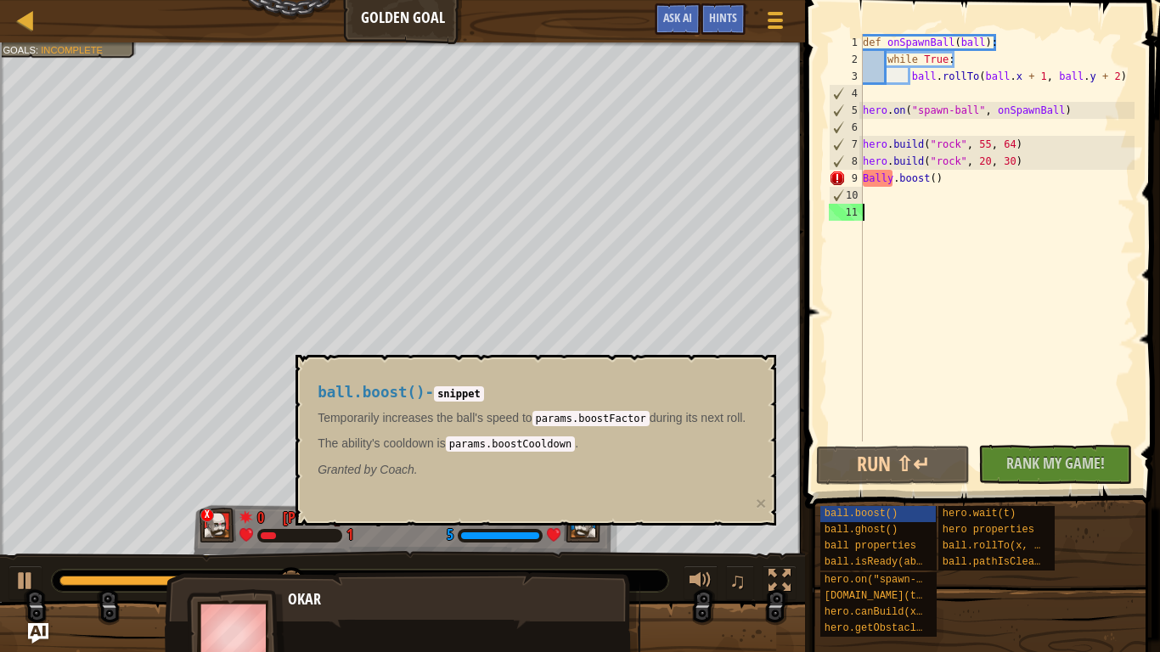
click at [385, 508] on div "Okar" at bounding box center [403, 642] width 476 height 141
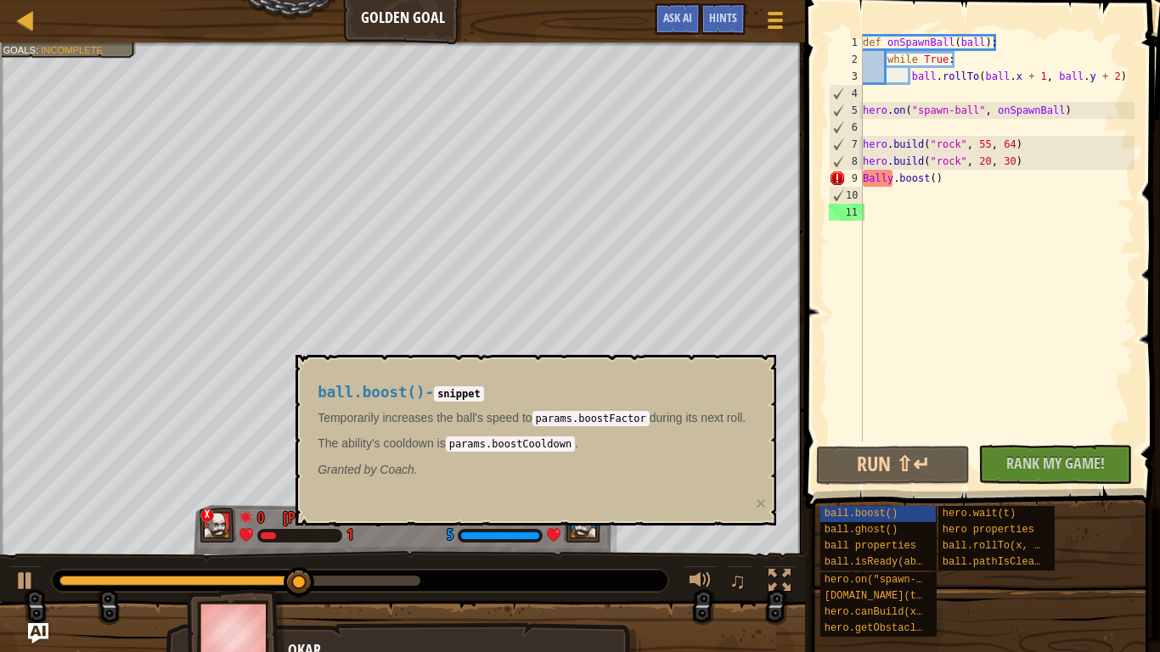
click at [249, 508] on img at bounding box center [236, 636] width 99 height 94
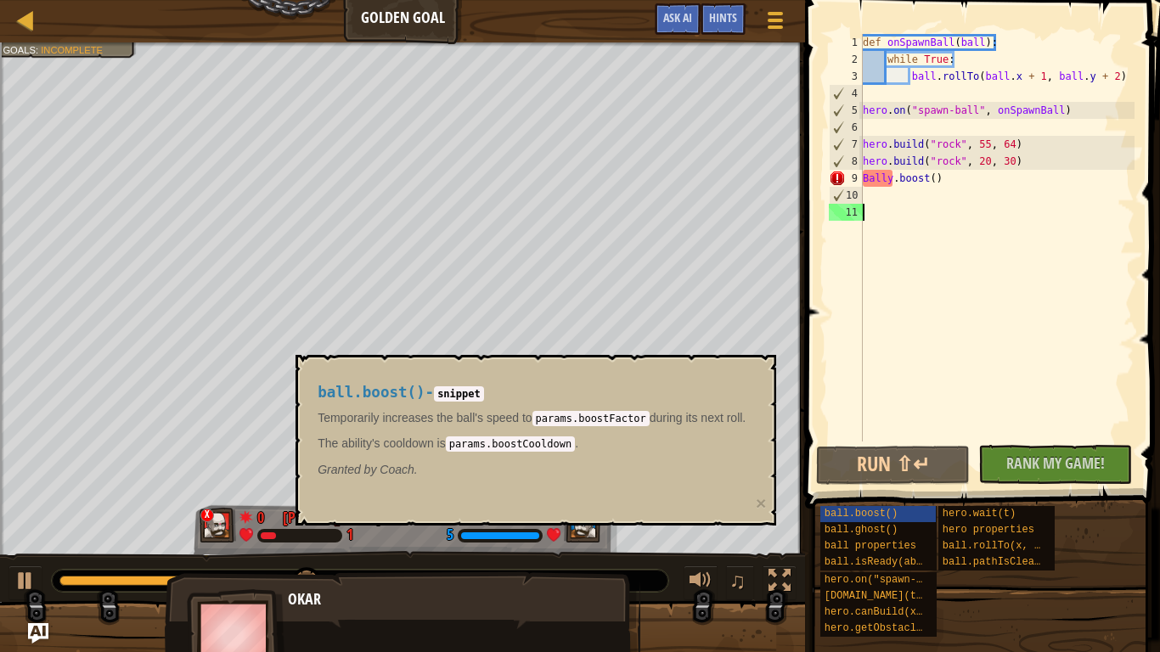
click at [318, 508] on div "Okar" at bounding box center [403, 642] width 476 height 141
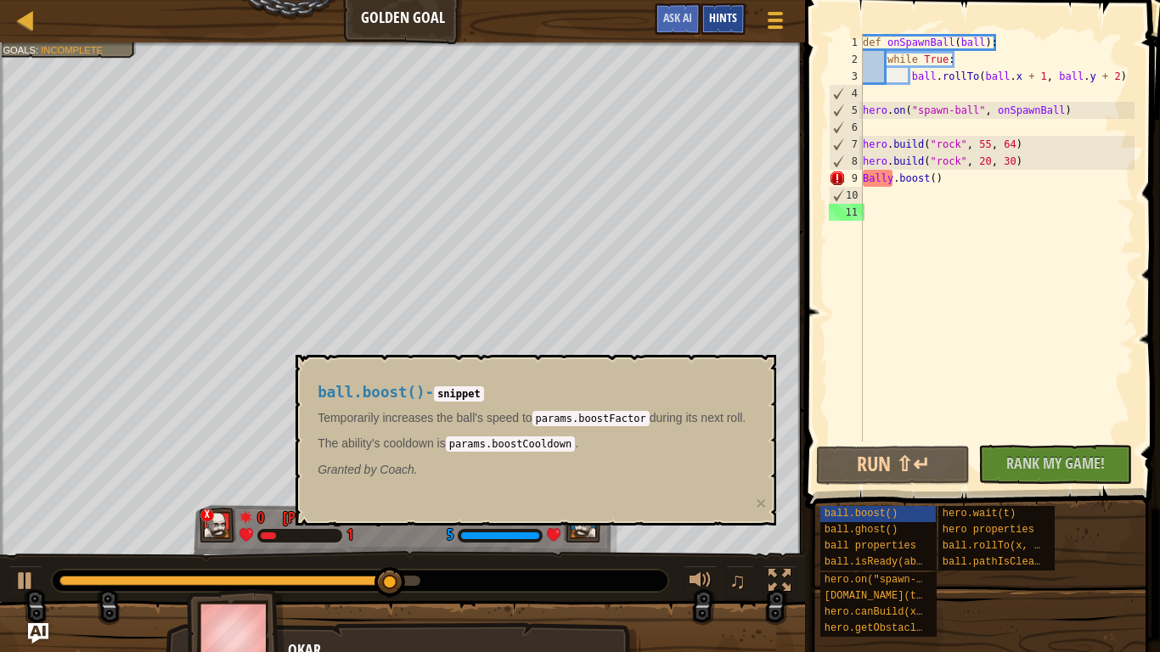
click at [715, 14] on span "Hints" at bounding box center [723, 17] width 28 height 16
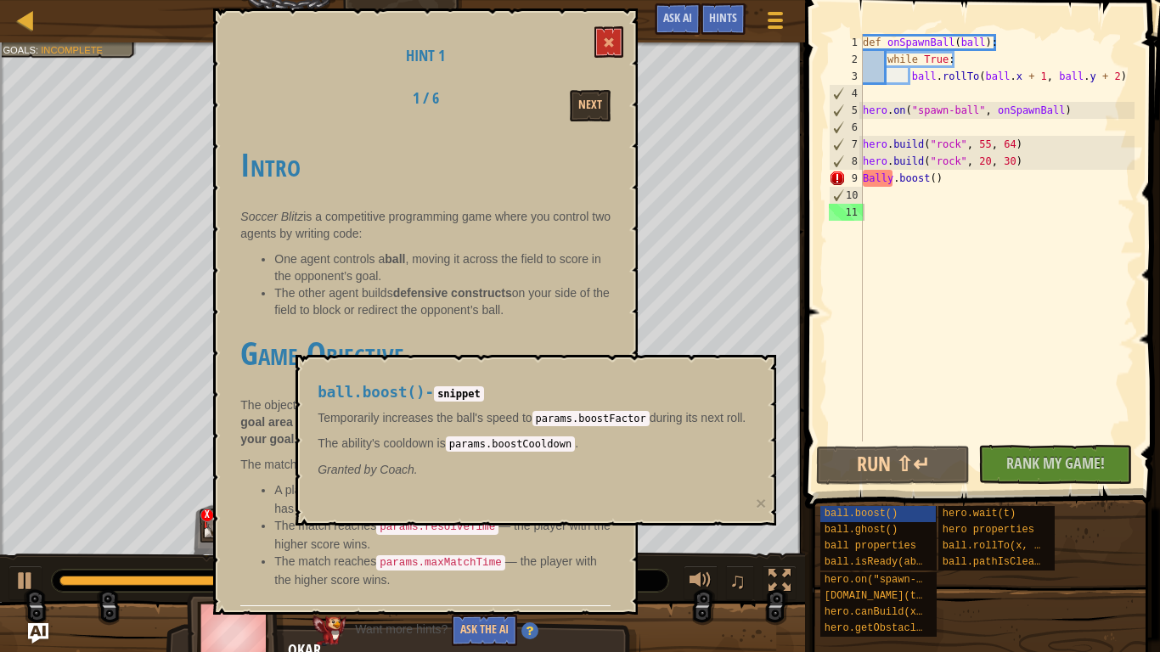
click at [430, 397] on h4 "ball.boost() - snippet" at bounding box center [532, 393] width 428 height 16
click at [903, 508] on div "ball.boost()" at bounding box center [878, 514] width 116 height 16
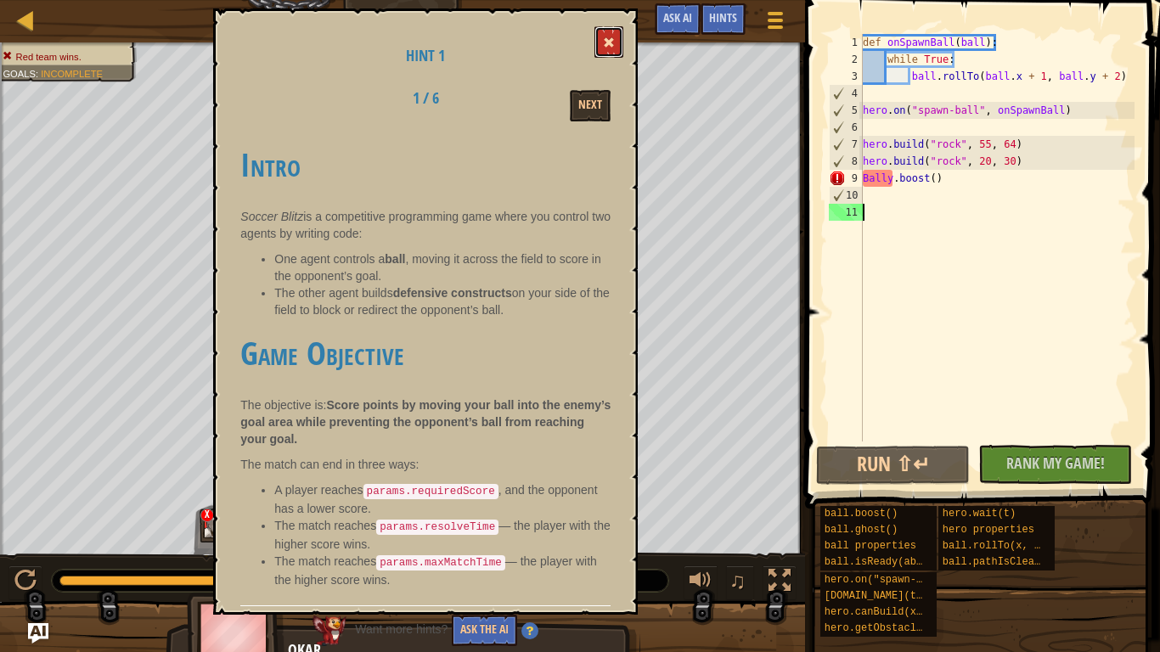
click at [615, 40] on button at bounding box center [609, 41] width 29 height 31
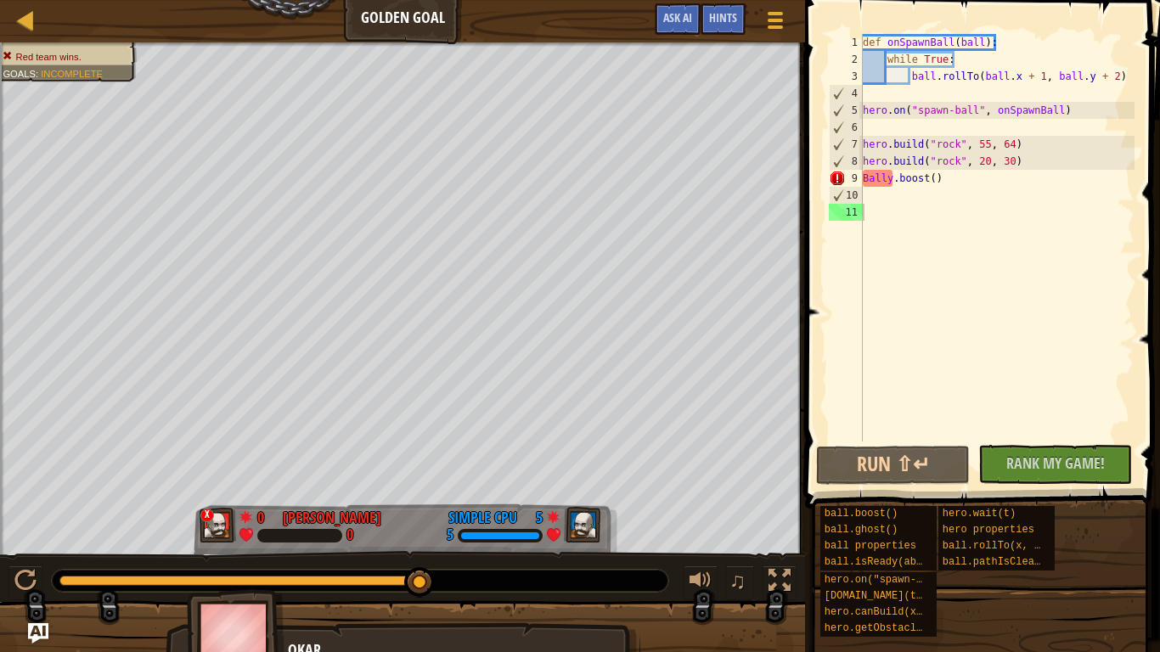
type textarea "Bally.boost()"
click at [956, 184] on div "def onSpawnBall ( ball ) : while True : ball . rollTo ( ball . x + 1 , ball . y…" at bounding box center [997, 255] width 275 height 442
click at [27, 17] on div at bounding box center [25, 19] width 21 height 21
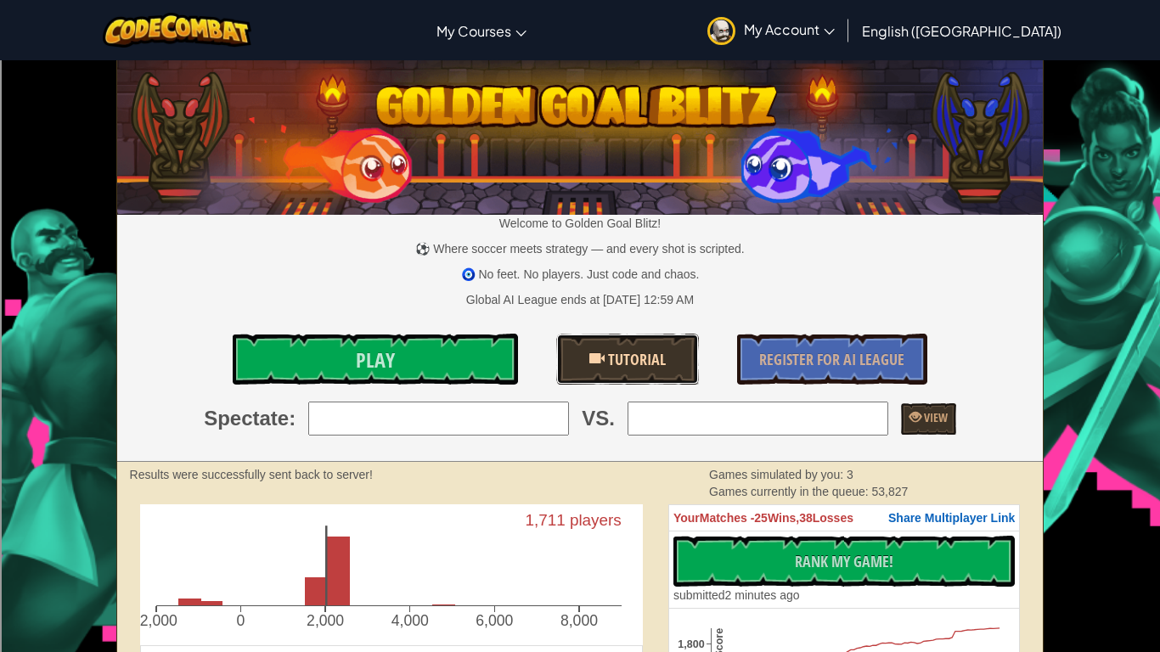
click at [610, 365] on span "Tutorial" at bounding box center [635, 359] width 61 height 21
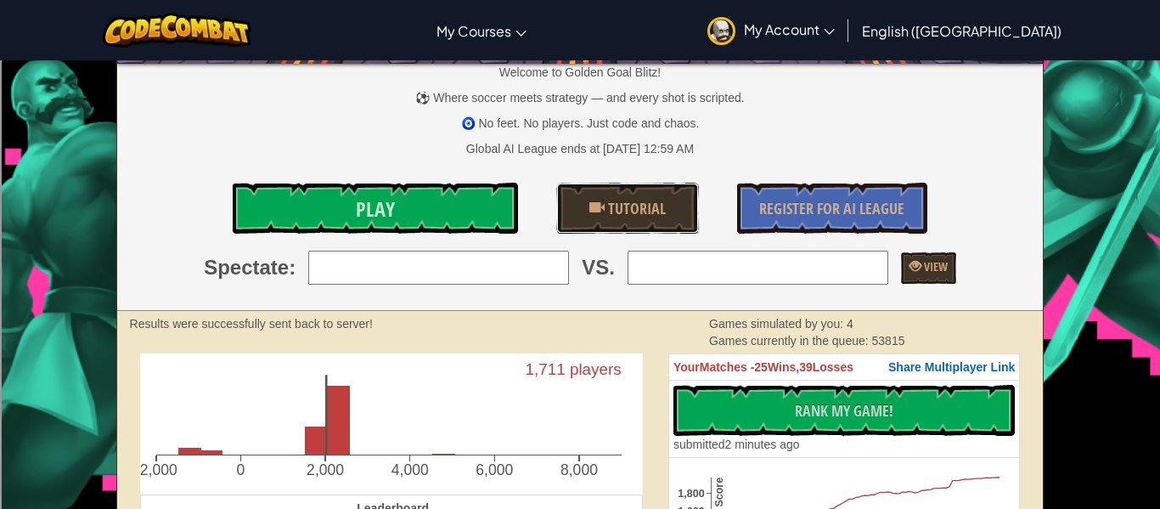
scroll to position [155, 0]
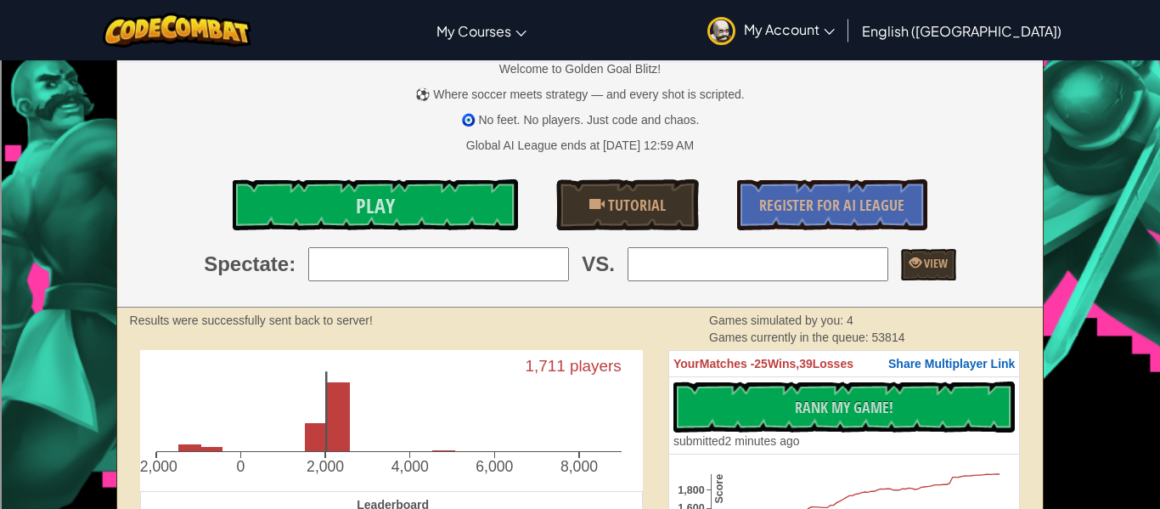
click at [517, 262] on input "search" at bounding box center [438, 264] width 261 height 34
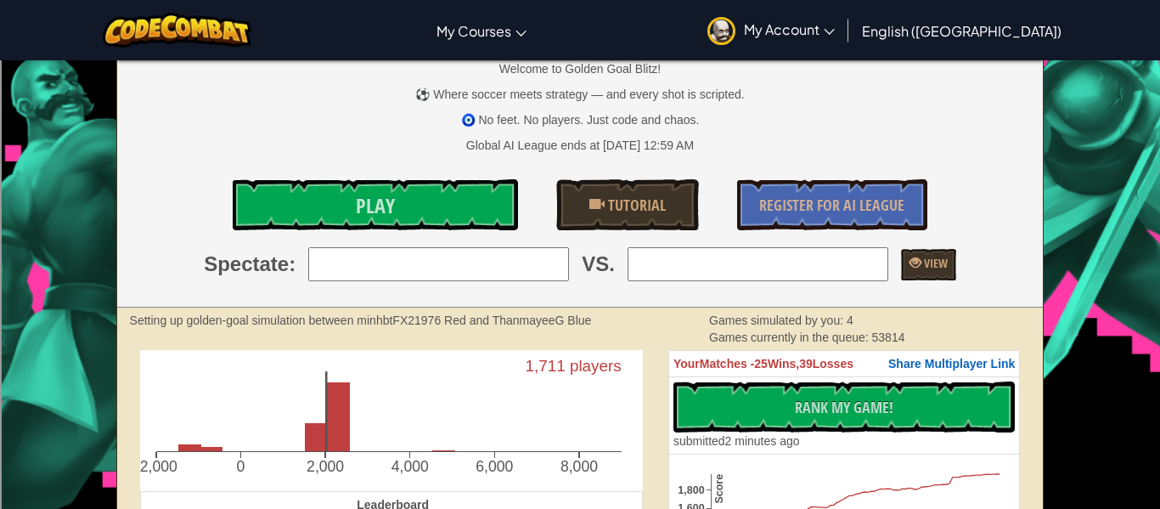
click at [872, 86] on p "⚽ Where soccer meets strategy — and every shot is scripted." at bounding box center [580, 94] width 927 height 17
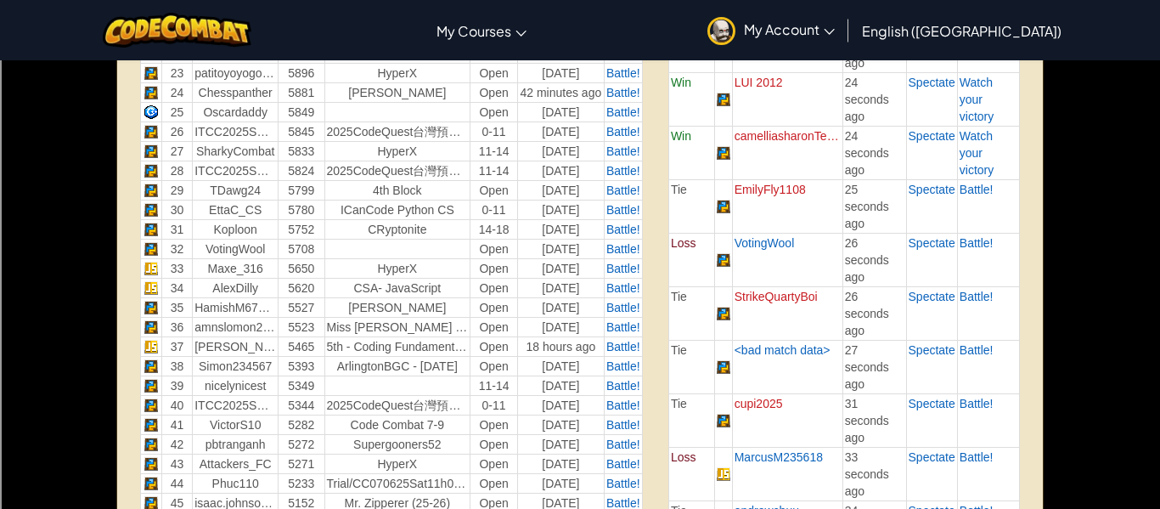
scroll to position [0, 0]
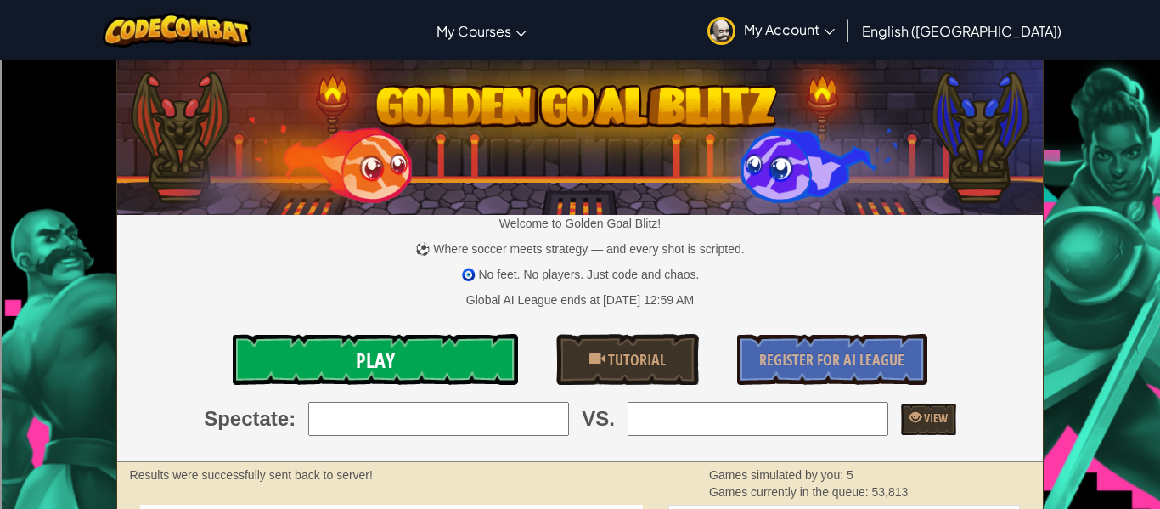
click at [412, 364] on link "Play" at bounding box center [375, 359] width 285 height 51
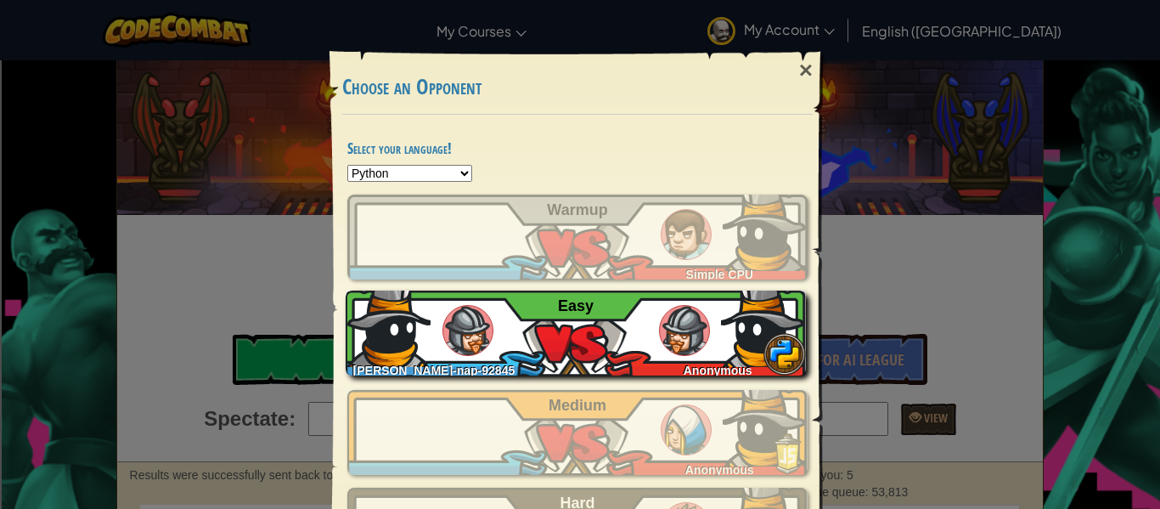
click at [629, 343] on div "[PERSON_NAME]-nap-92845 Anonymous Easy" at bounding box center [576, 332] width 460 height 85
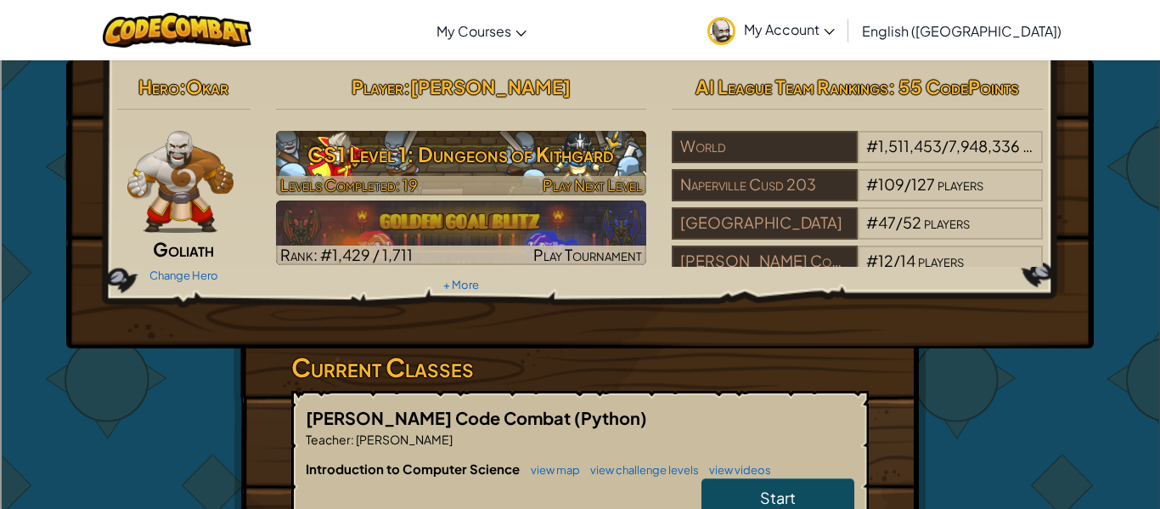
click at [538, 159] on h3 "CS1 Level 1: Dungeons of Kithgard" at bounding box center [461, 154] width 371 height 38
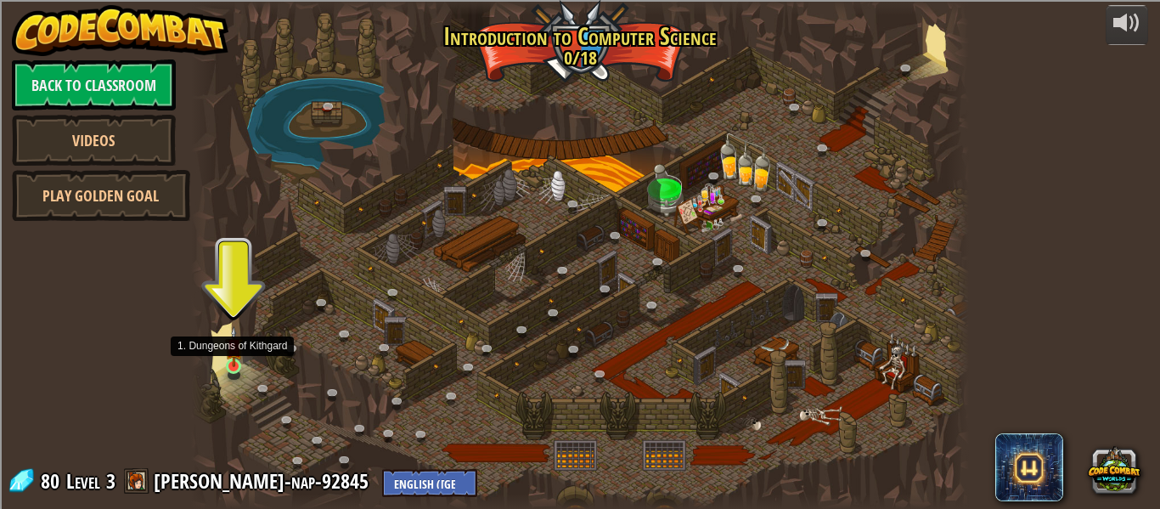
click at [230, 357] on img at bounding box center [234, 346] width 18 height 41
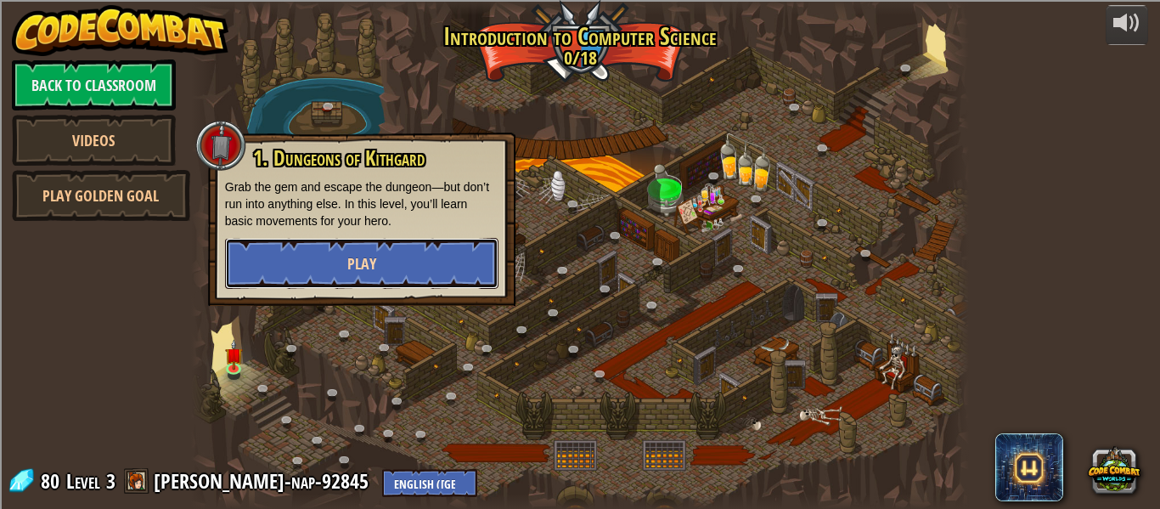
click at [350, 256] on span "Play" at bounding box center [361, 263] width 29 height 21
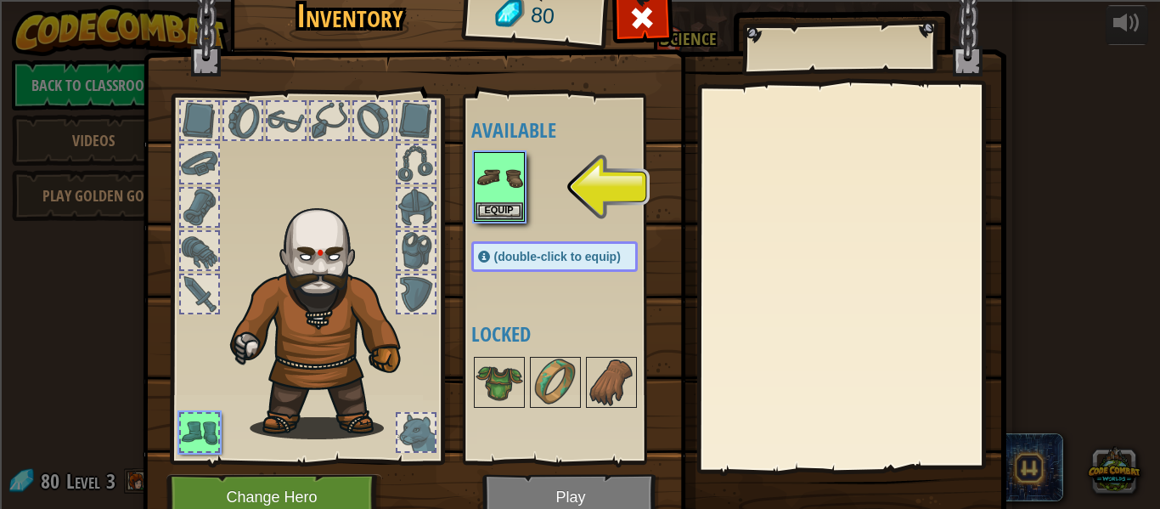
click at [283, 123] on div at bounding box center [286, 120] width 37 height 37
click at [494, 189] on img at bounding box center [500, 178] width 48 height 48
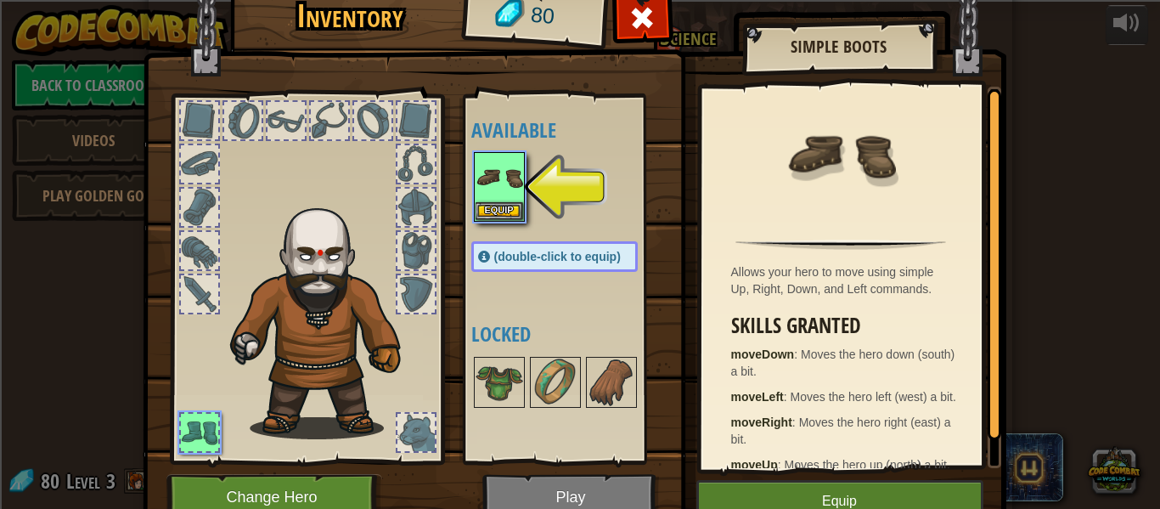
click at [351, 421] on img at bounding box center [326, 315] width 208 height 247
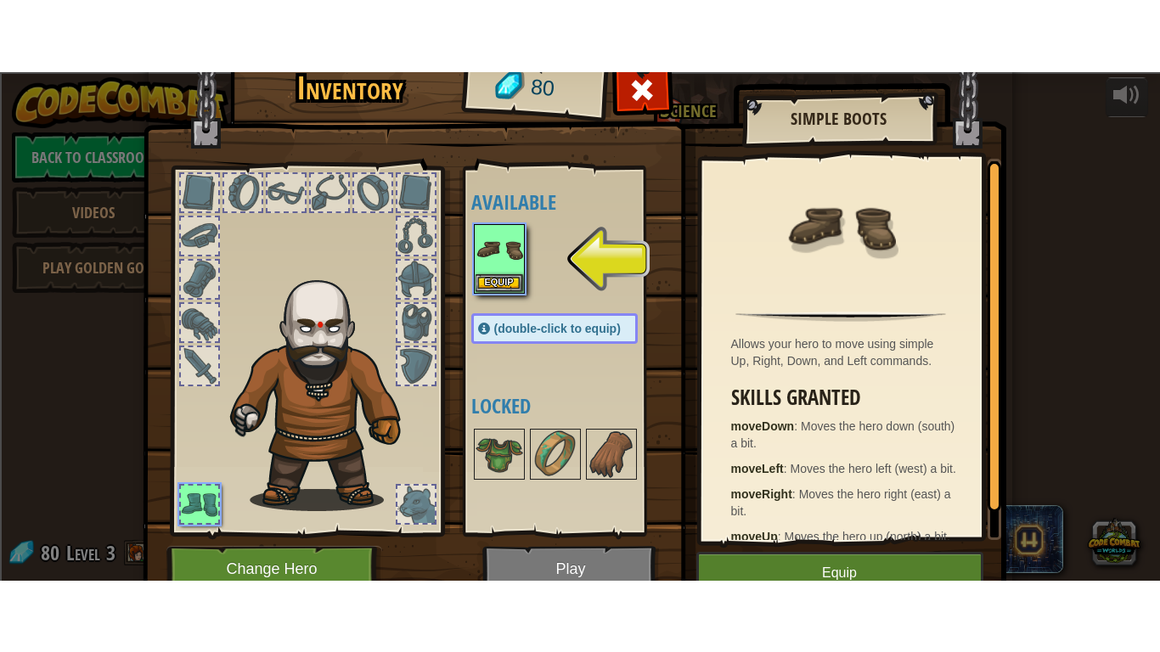
scroll to position [77, 0]
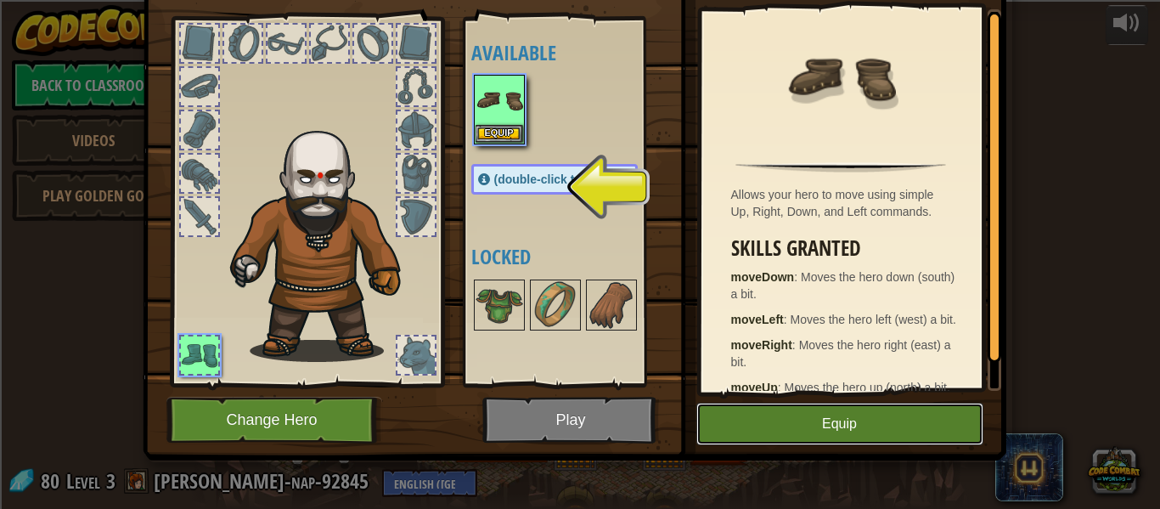
click at [779, 427] on button "Equip" at bounding box center [839, 424] width 287 height 42
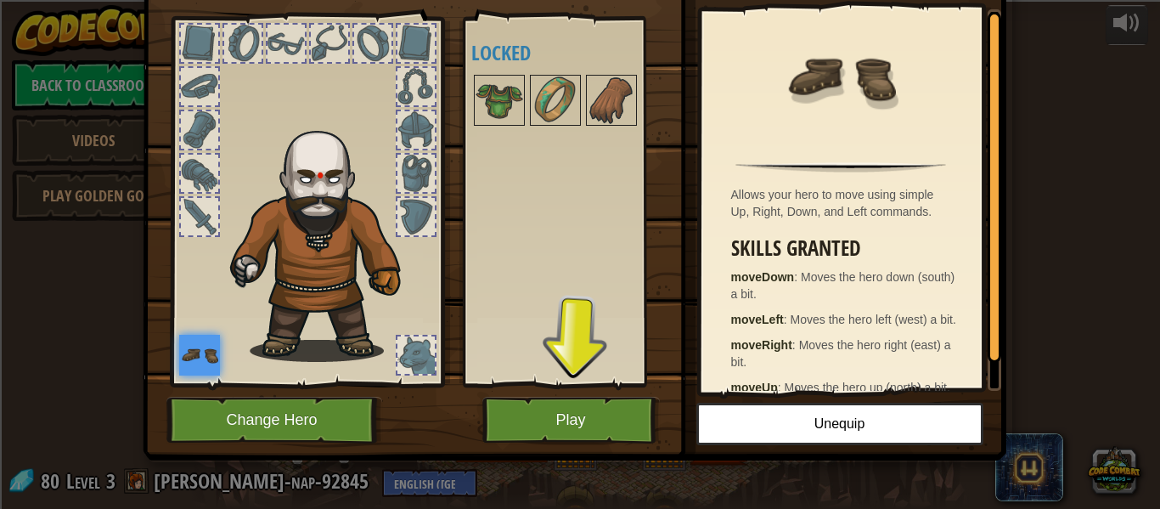
click at [410, 347] on div at bounding box center [415, 354] width 37 height 37
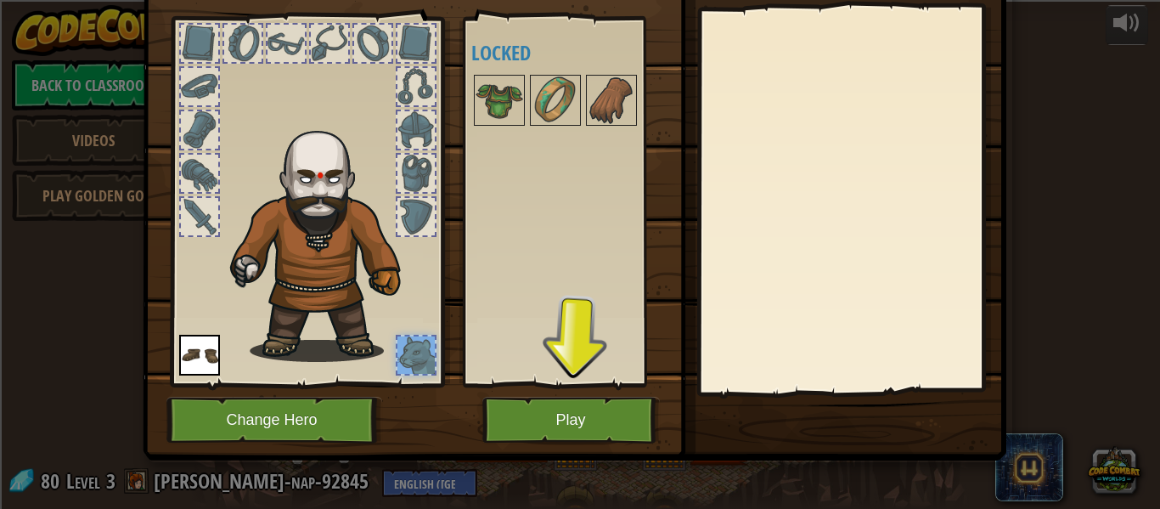
click at [431, 347] on div at bounding box center [415, 354] width 37 height 37
click at [492, 100] on img at bounding box center [500, 100] width 48 height 48
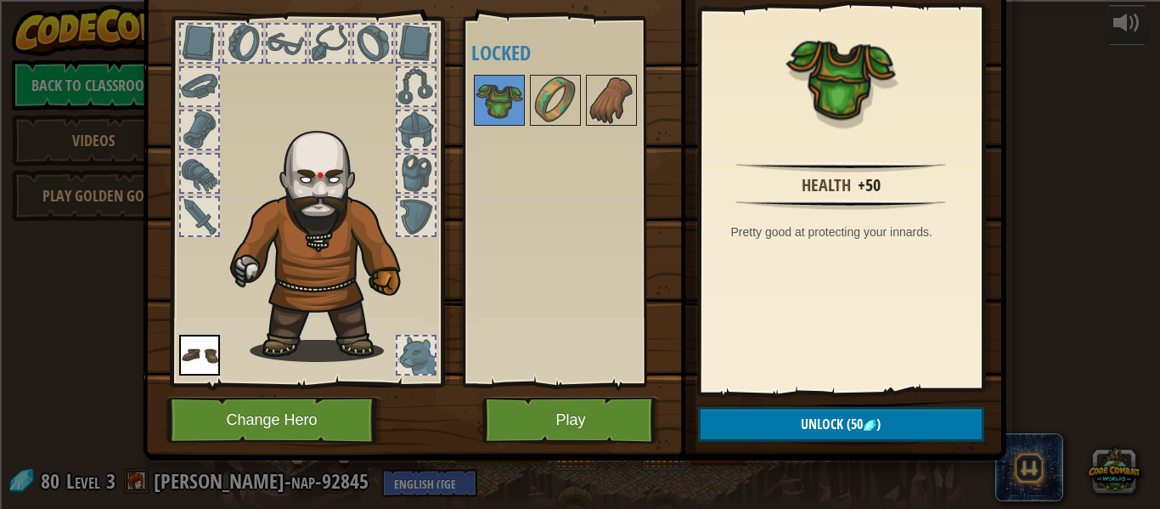
click at [255, 38] on div at bounding box center [242, 43] width 37 height 37
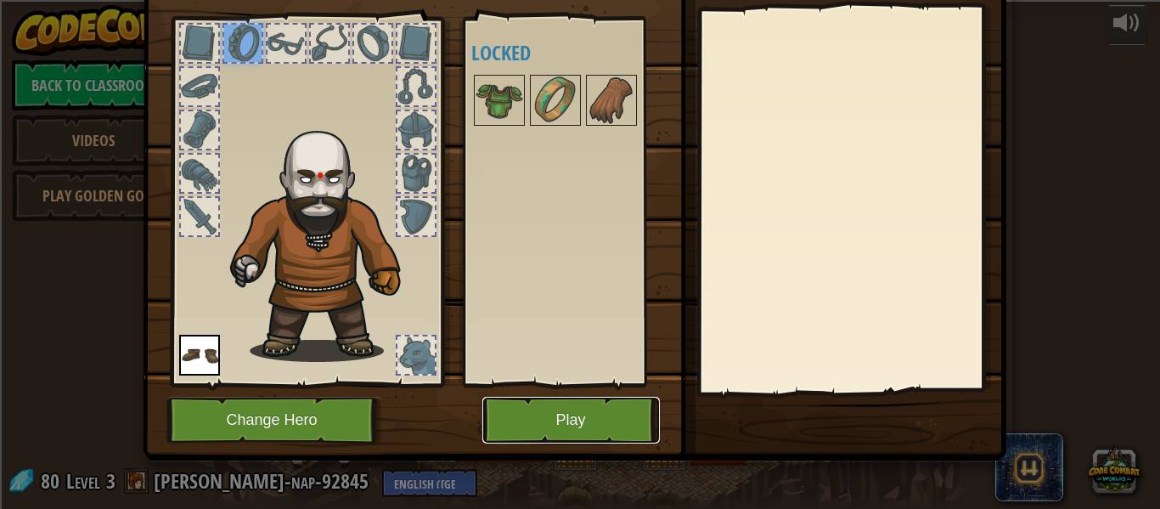
click at [516, 414] on button "Play" at bounding box center [571, 420] width 178 height 47
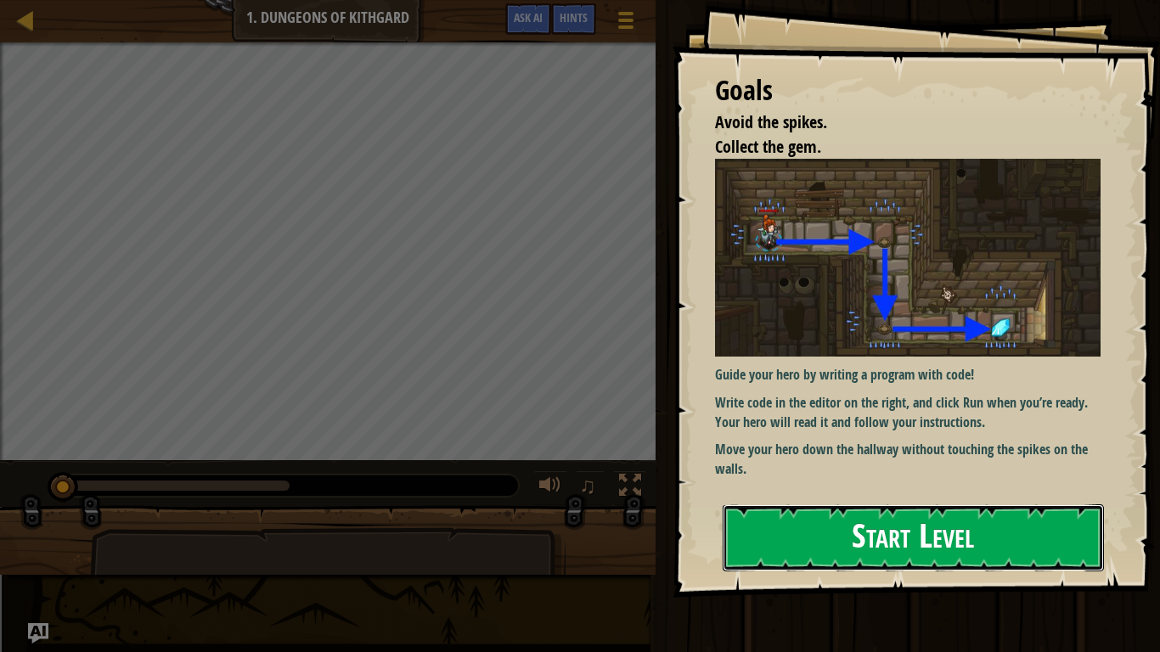
click at [895, 508] on button "Start Level" at bounding box center [913, 537] width 381 height 67
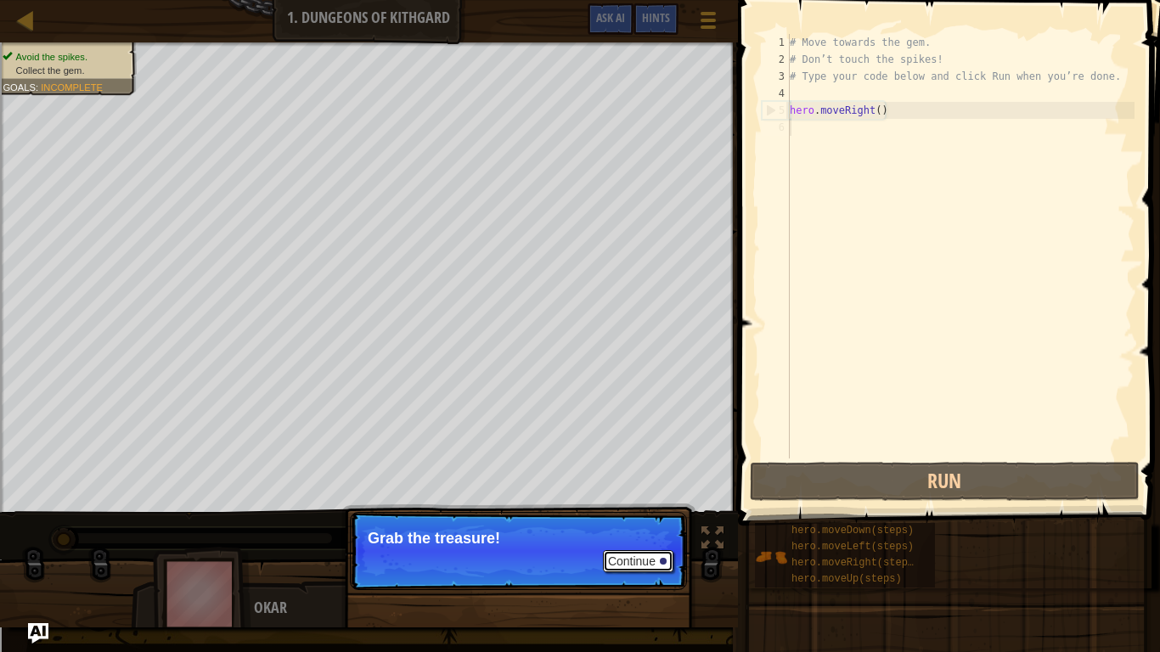
click at [647, 508] on button "Continue" at bounding box center [638, 561] width 70 height 22
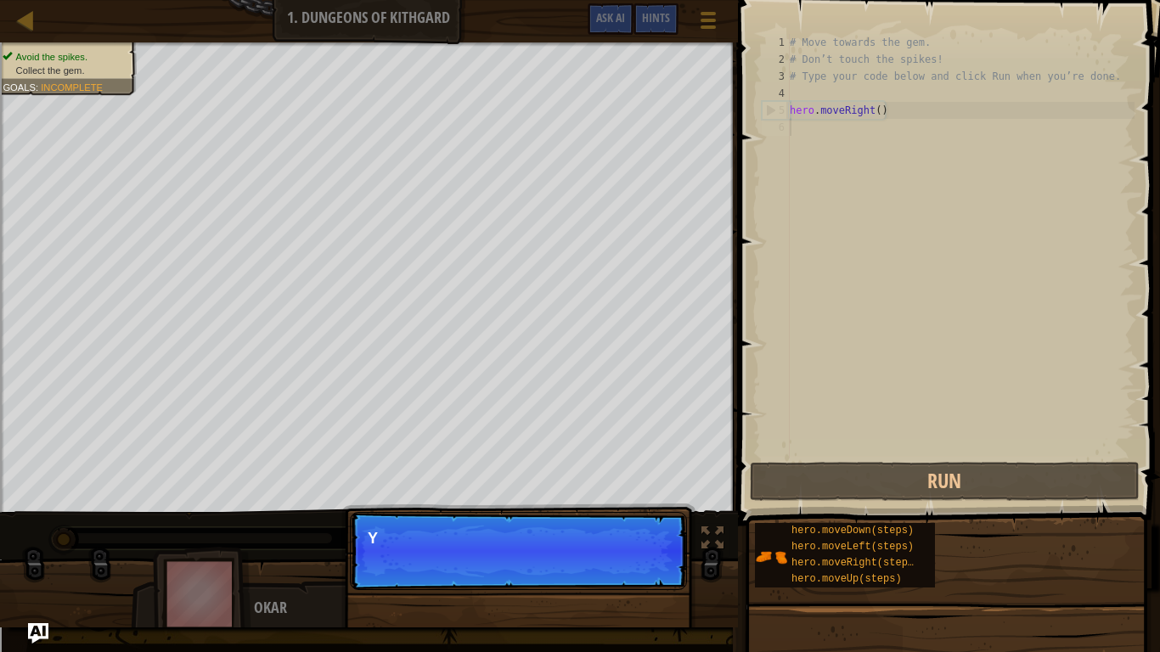
scroll to position [8, 0]
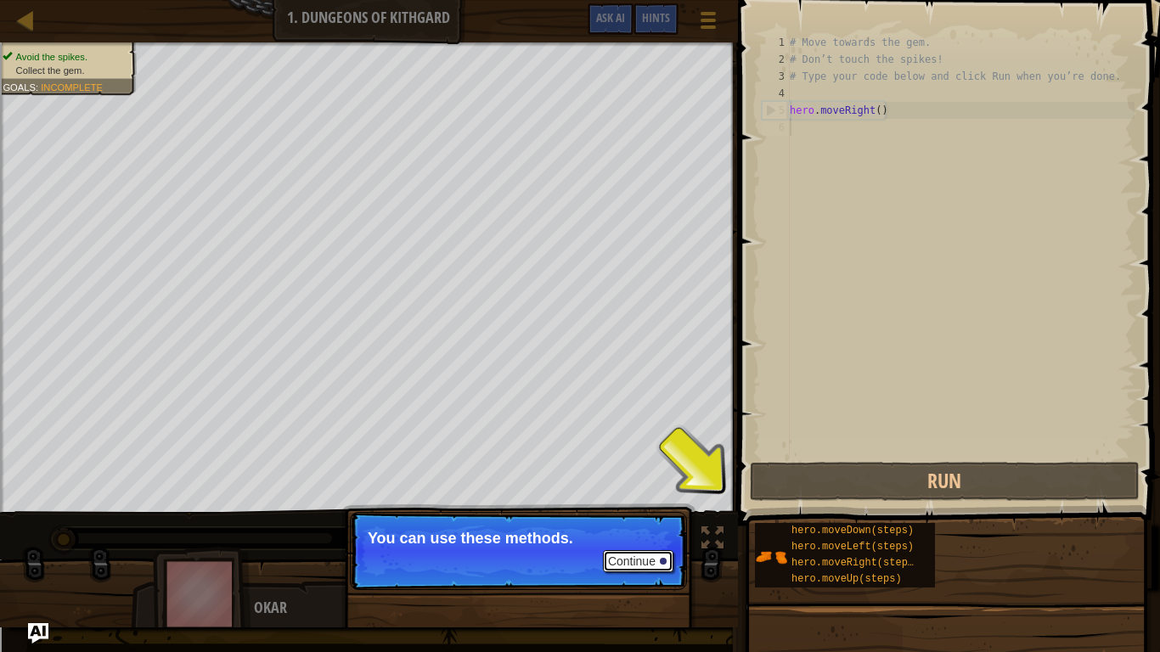
click at [658, 508] on button "Continue" at bounding box center [638, 561] width 70 height 22
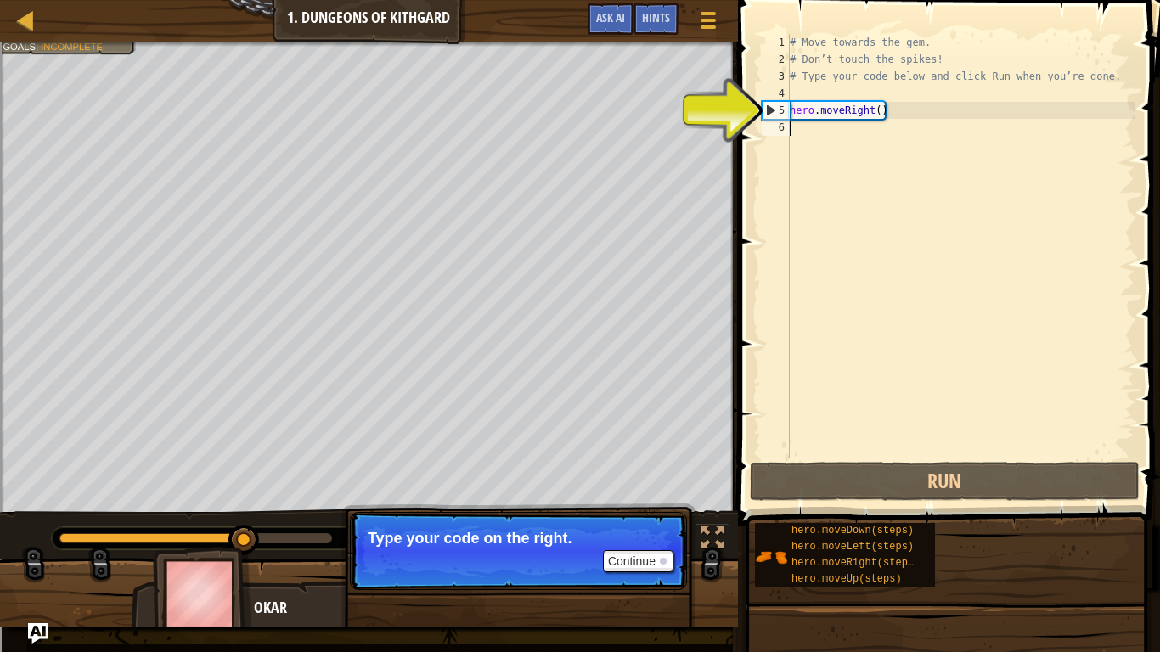
click at [803, 130] on div "# Move towards the gem. # Don’t touch the spikes! # Type your code below and cl…" at bounding box center [960, 263] width 348 height 459
type textarea "h"
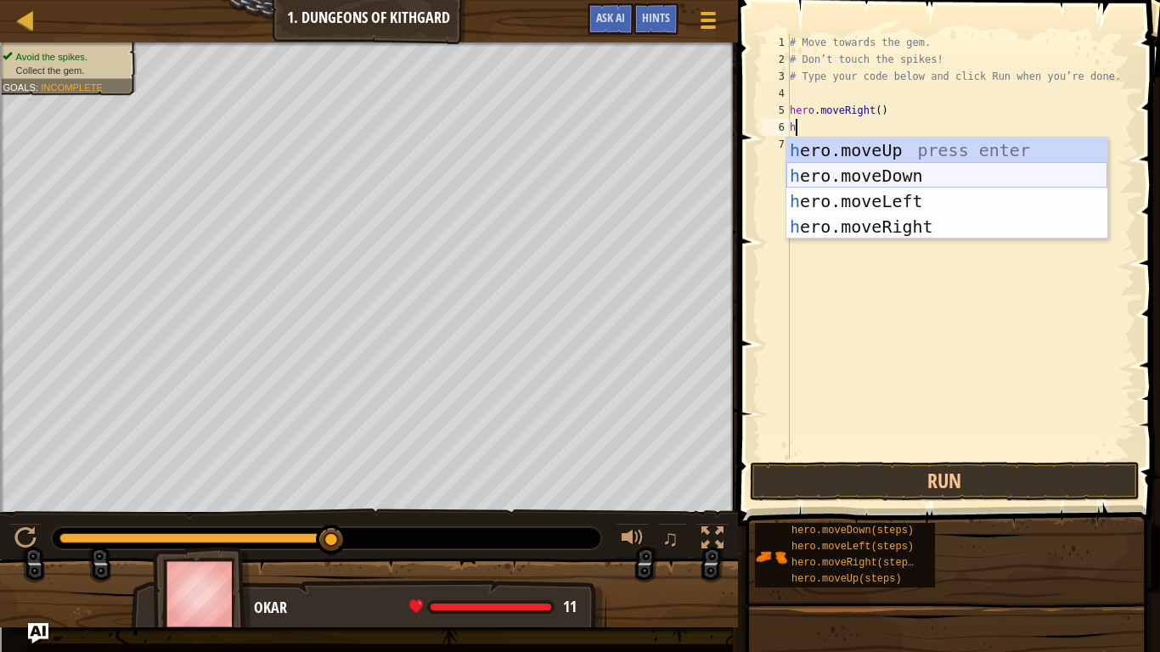
click at [874, 177] on div "h ero.moveUp press enter h ero.moveDown press enter h ero.moveLeft press enter …" at bounding box center [946, 214] width 321 height 153
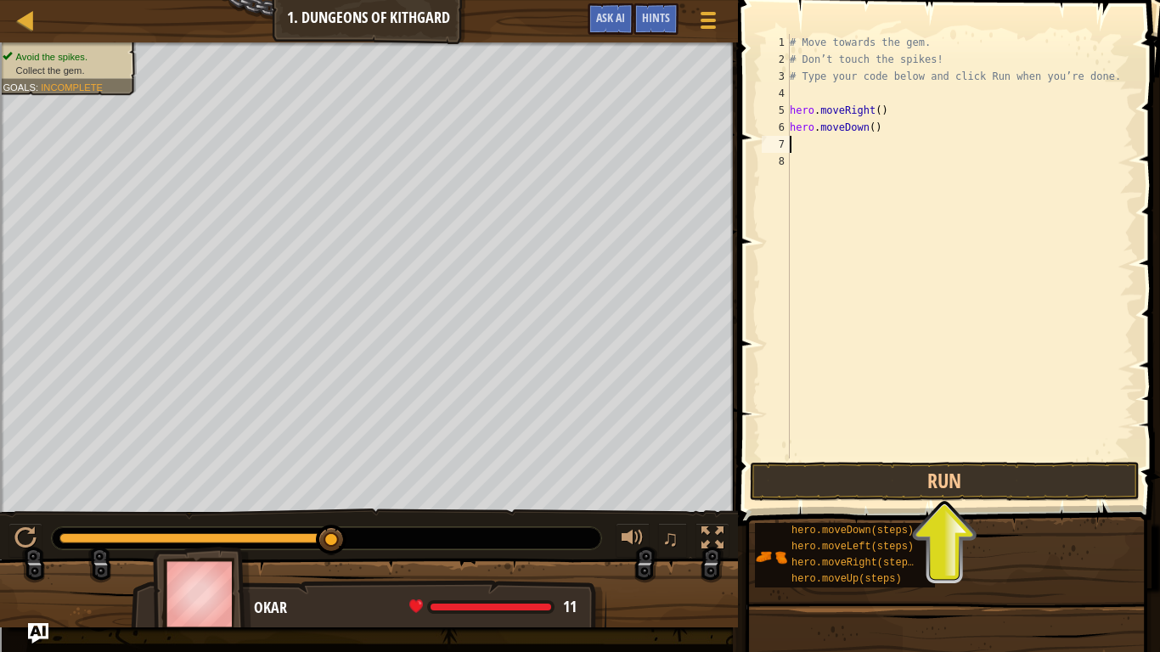
click at [873, 129] on div "# Move towards the gem. # Don’t touch the spikes! # Type your code below and cl…" at bounding box center [960, 263] width 348 height 459
type textarea "hero.moveDown(2)"
click at [808, 141] on div "# Move towards the gem. # Don’t touch the spikes! # Type your code below and cl…" at bounding box center [960, 263] width 348 height 459
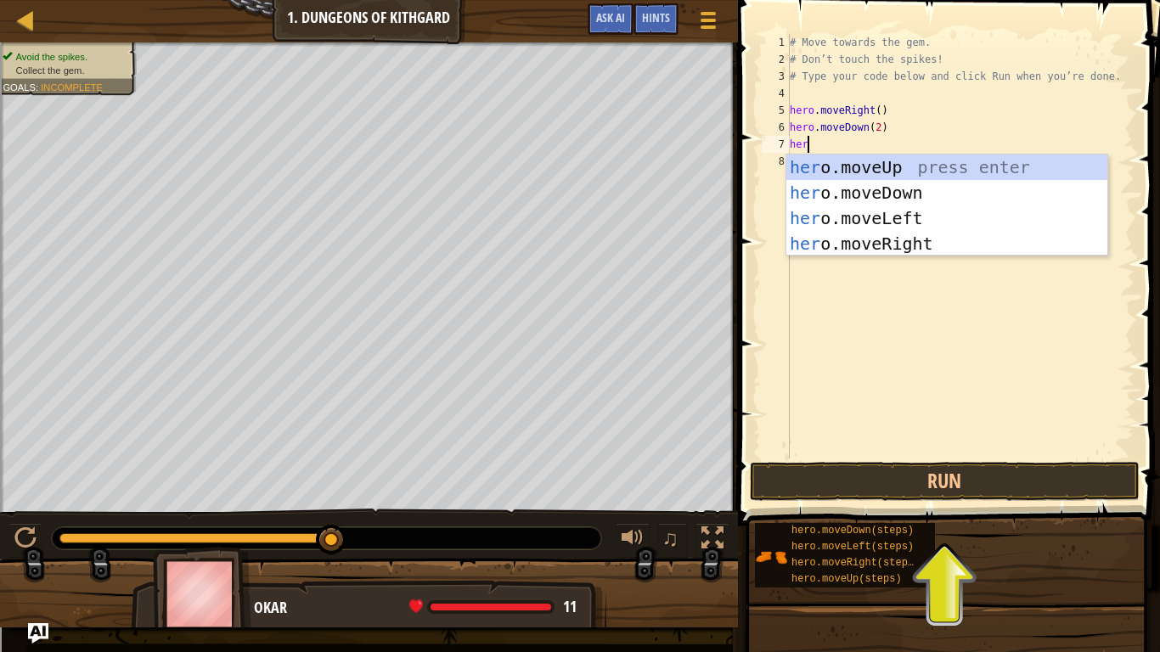
type textarea "hero"
click at [919, 238] on div "hero .moveUp press enter hero .moveDown press enter hero .moveLeft press enter …" at bounding box center [946, 231] width 321 height 153
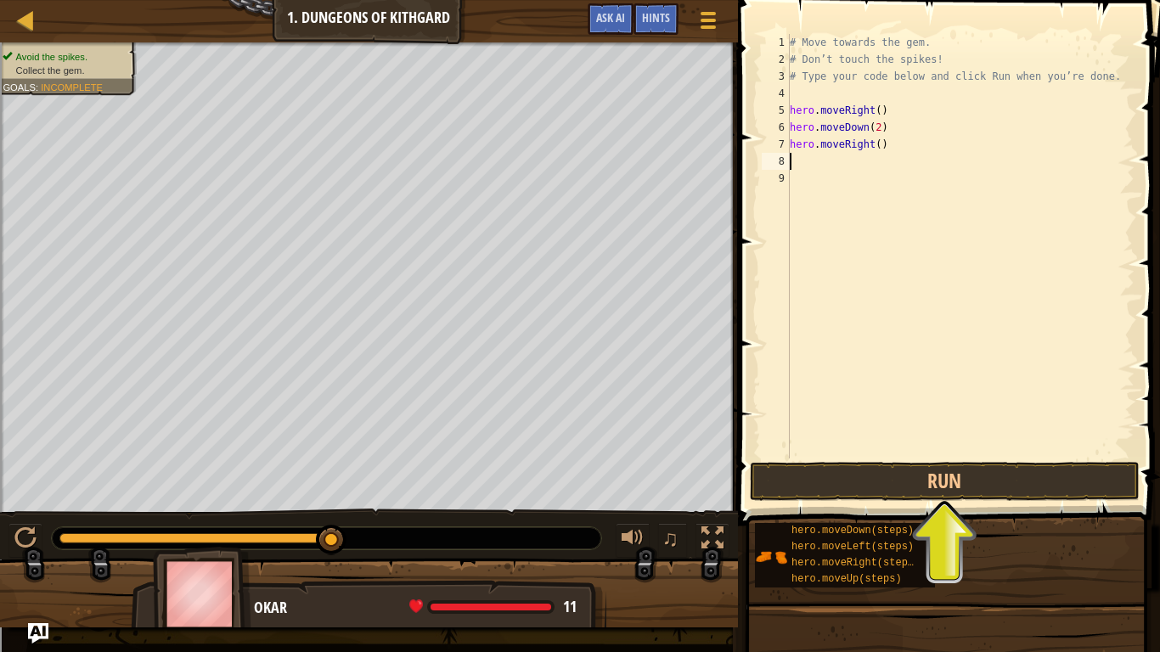
scroll to position [8, 0]
click at [878, 144] on div "# Move towards the gem. # Don’t touch the spikes! # Type your code below and cl…" at bounding box center [960, 263] width 348 height 459
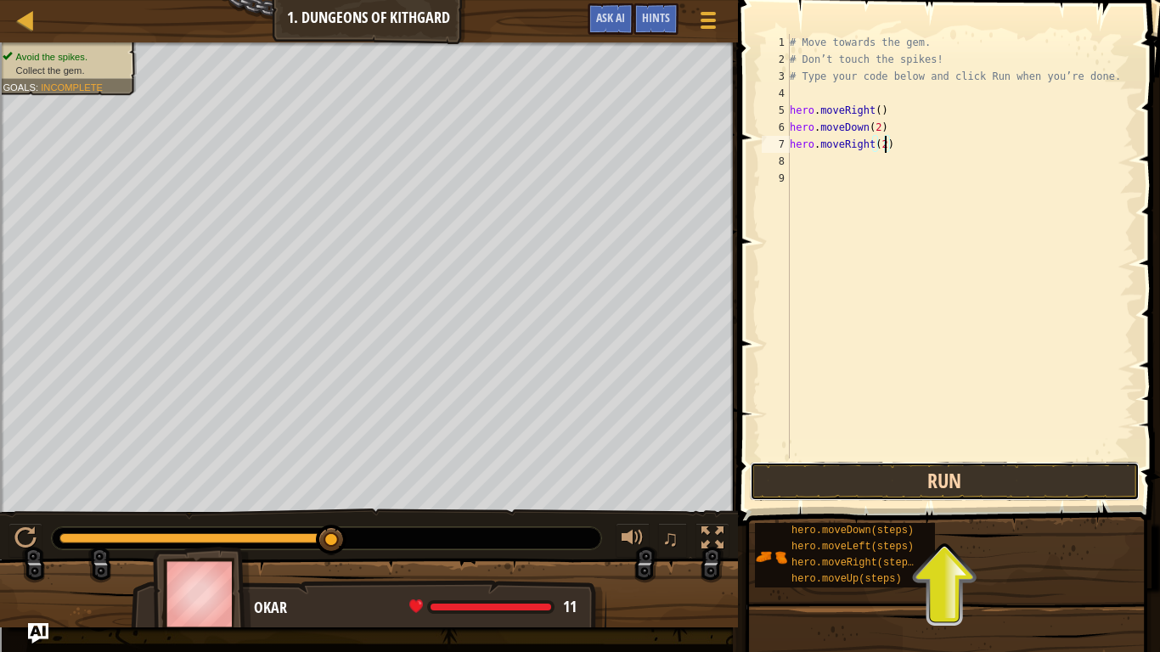
click at [914, 487] on button "Run" at bounding box center [945, 481] width 390 height 39
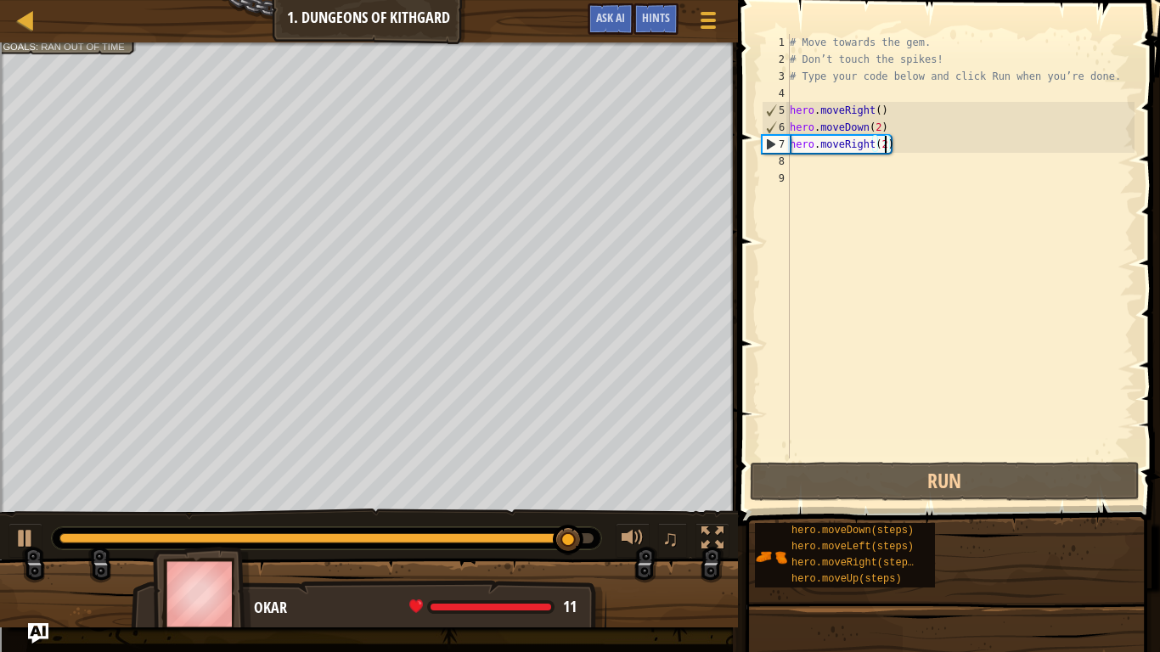
click at [878, 127] on div "# Move towards the gem. # Don’t touch the spikes! # Type your code below and cl…" at bounding box center [960, 263] width 348 height 459
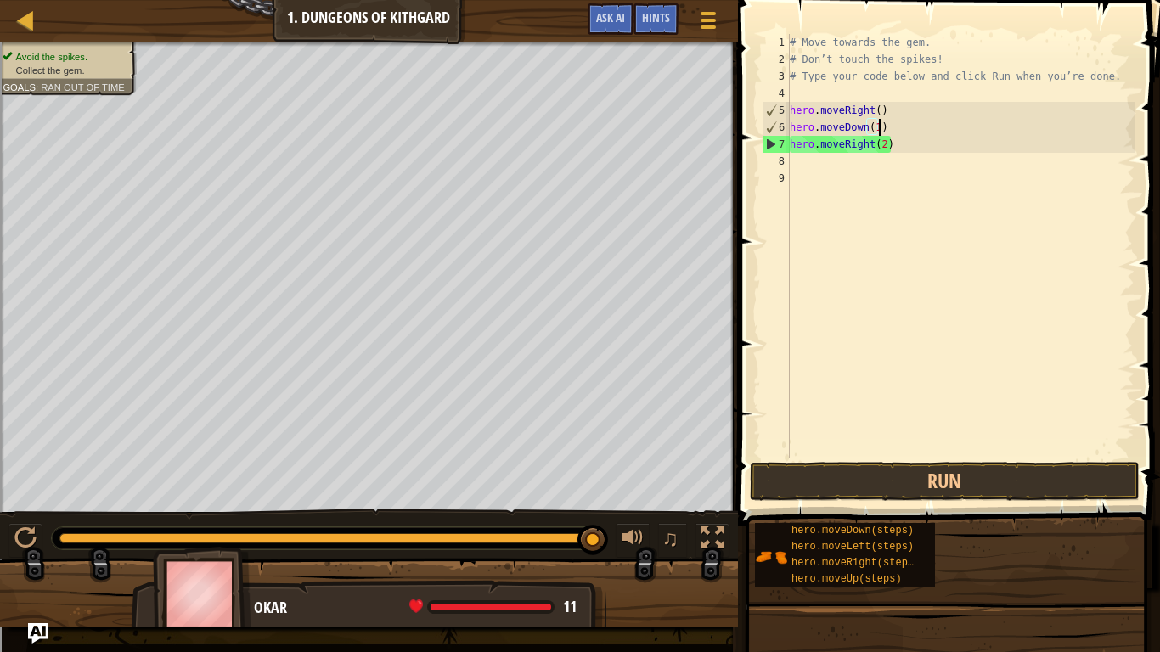
scroll to position [8, 13]
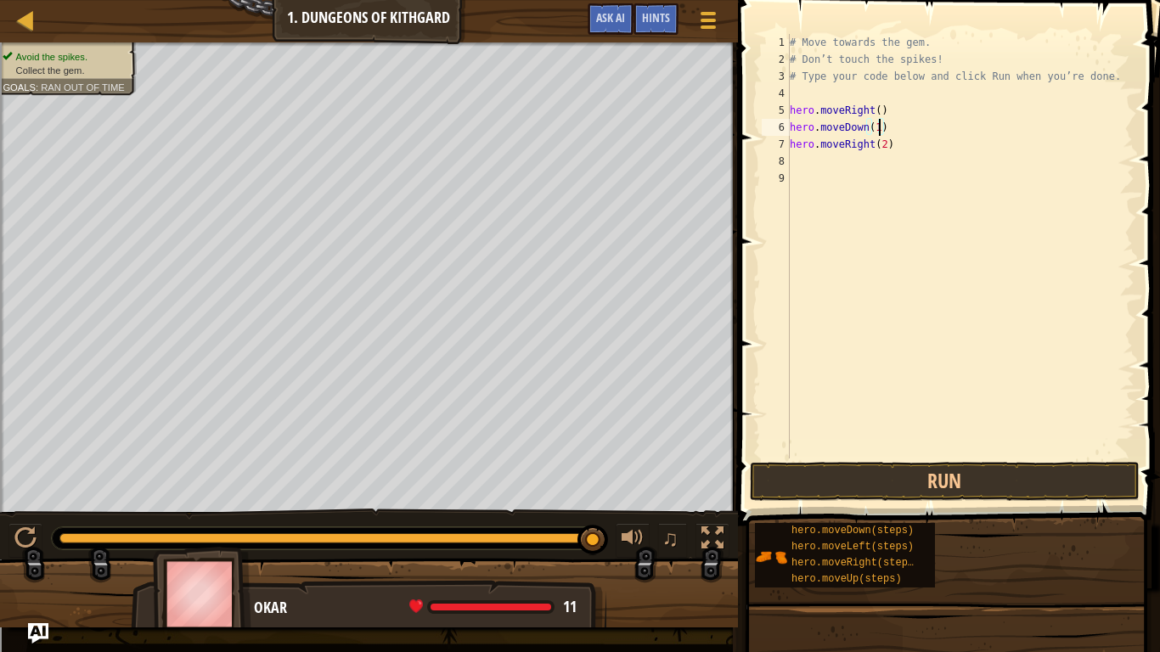
click at [883, 146] on div "# Move towards the gem. # Don’t touch the spikes! # Type your code below and cl…" at bounding box center [960, 263] width 348 height 459
type textarea "hero.moveRight(3)"
click at [948, 479] on button "Run" at bounding box center [945, 481] width 390 height 39
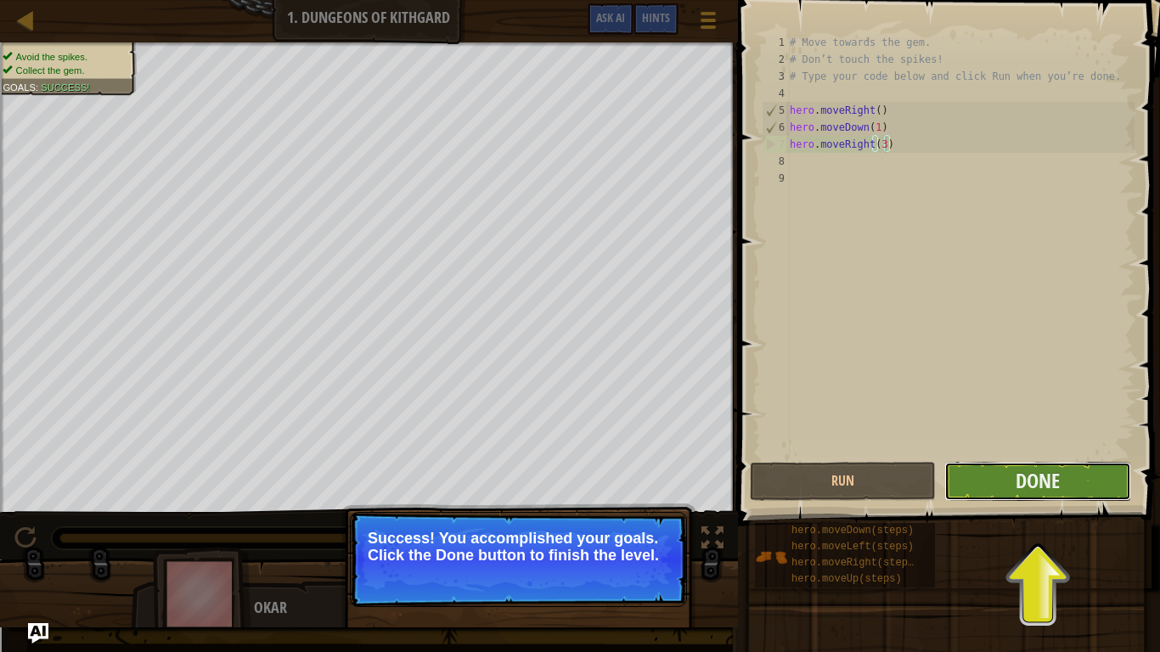
click at [1062, 479] on button "Done" at bounding box center [1037, 481] width 186 height 39
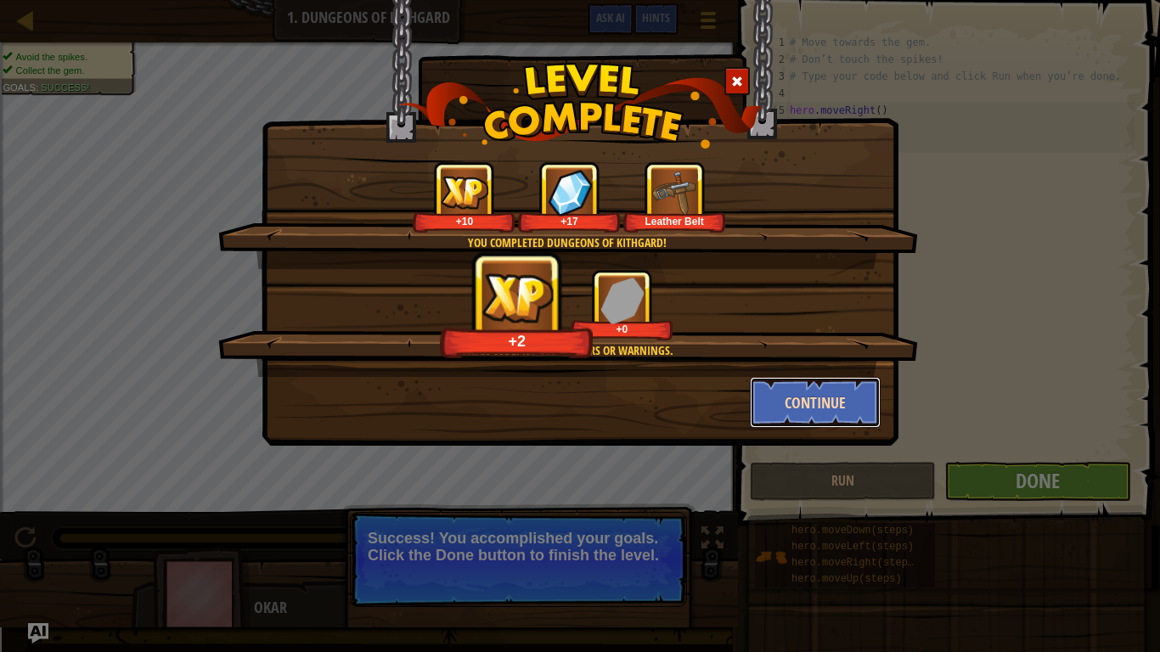
click at [831, 398] on button "Continue" at bounding box center [816, 402] width 132 height 51
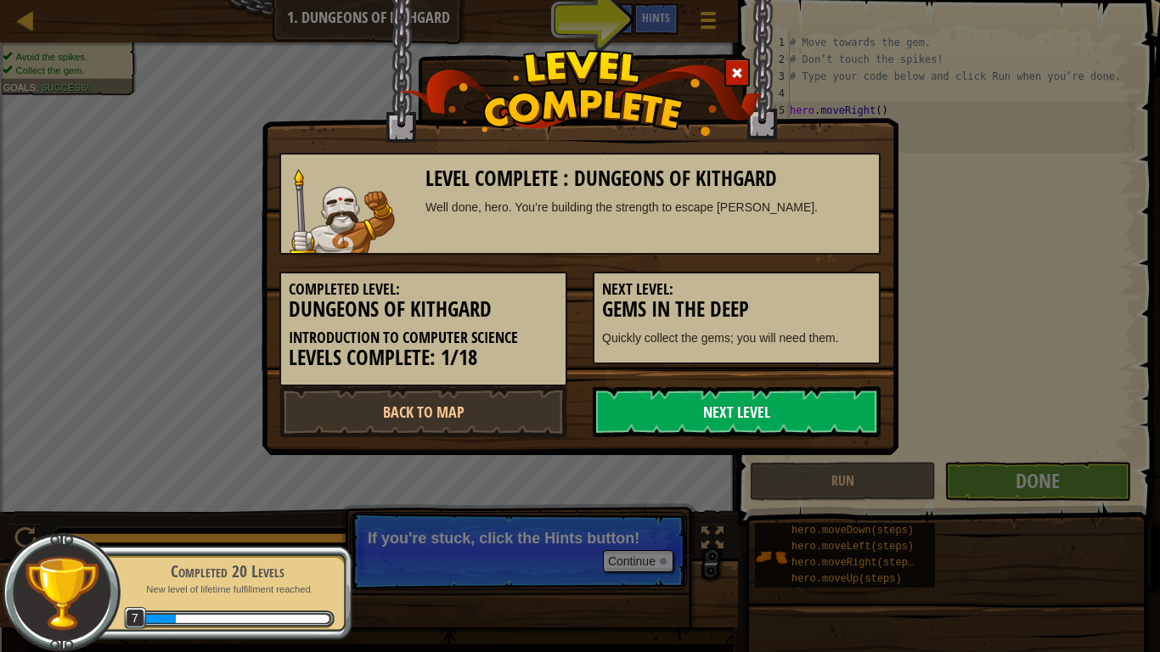
click at [821, 410] on link "Next Level" at bounding box center [737, 411] width 288 height 51
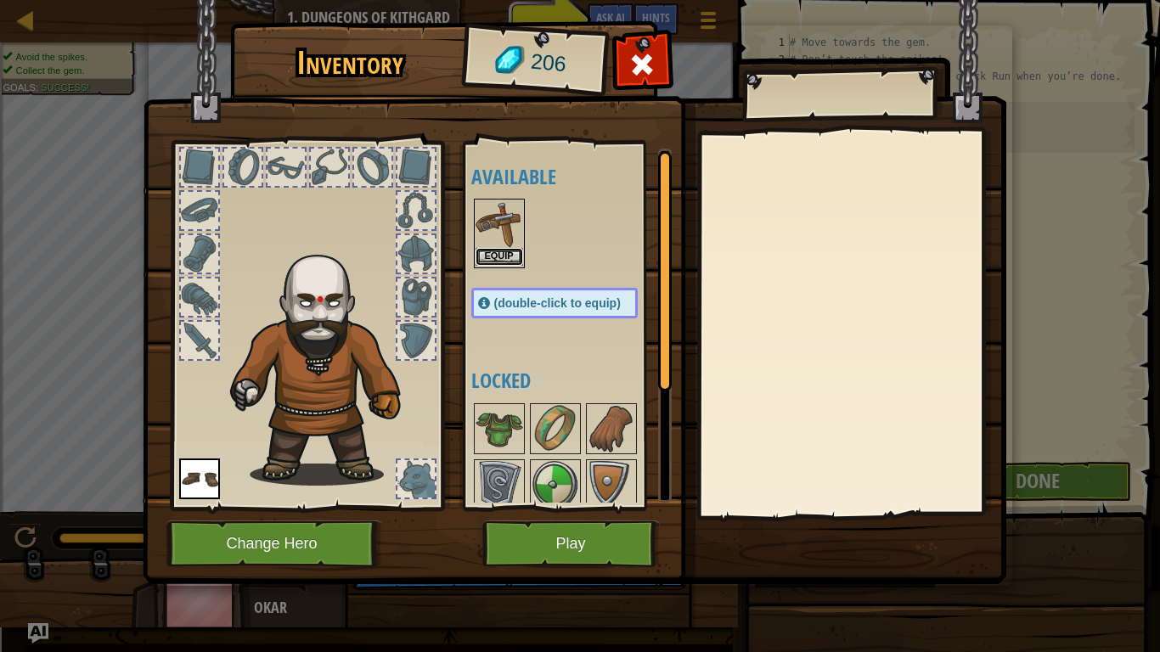
click at [496, 254] on button "Equip" at bounding box center [500, 257] width 48 height 18
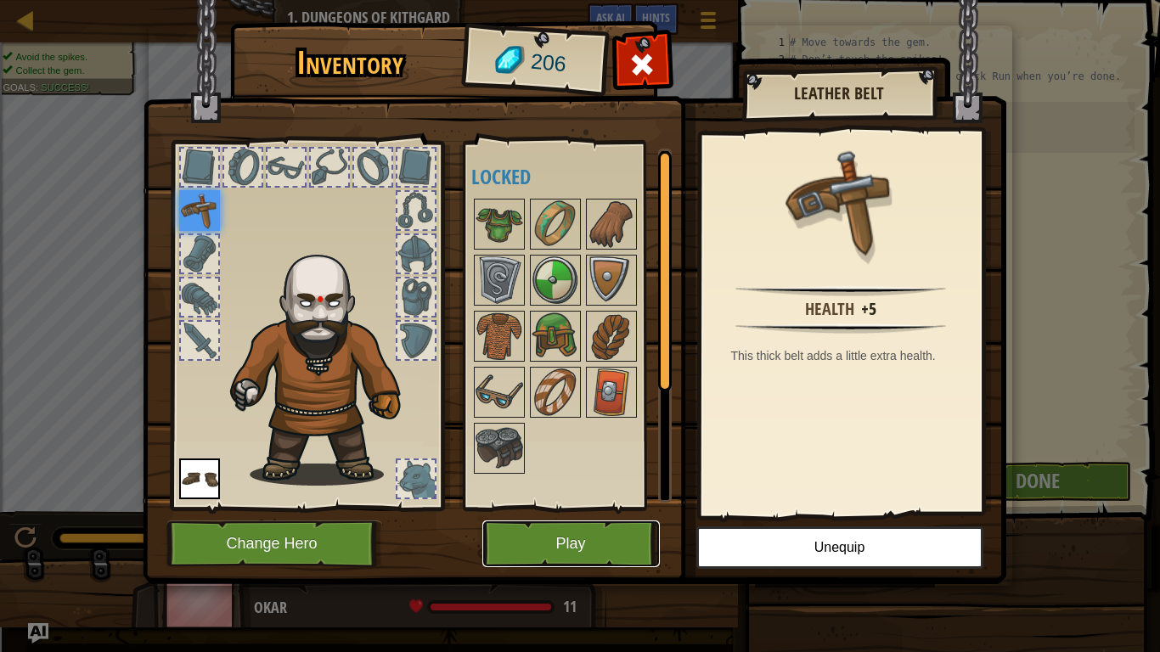
click at [615, 508] on button "Play" at bounding box center [571, 544] width 178 height 47
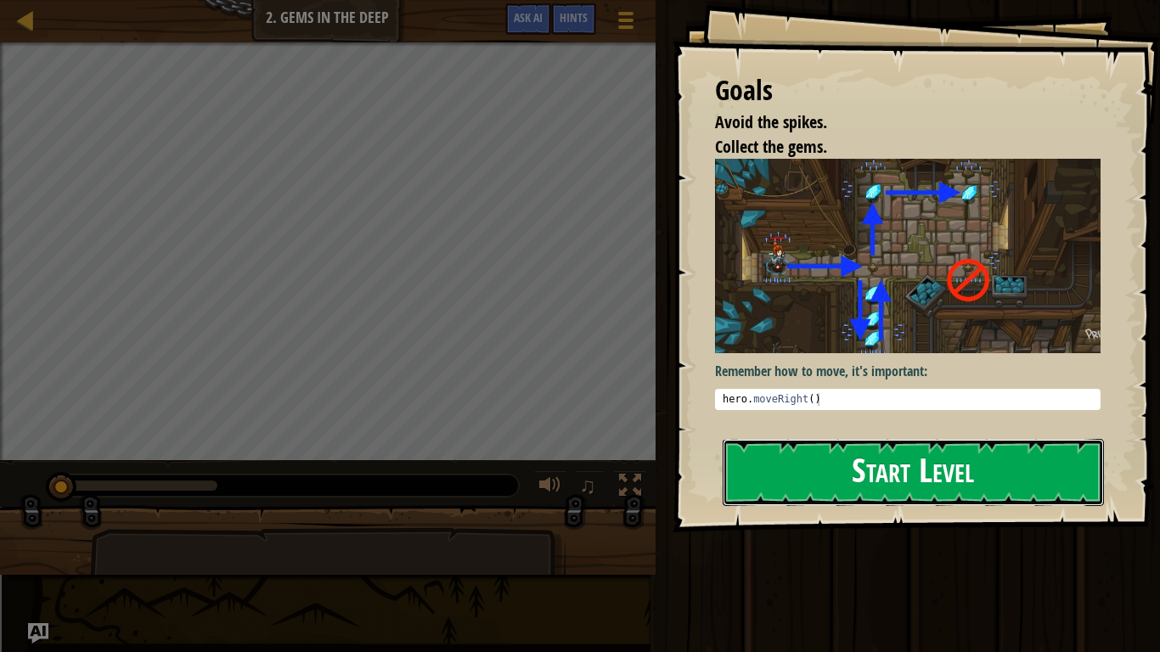
click at [1018, 471] on button "Start Level" at bounding box center [913, 472] width 381 height 67
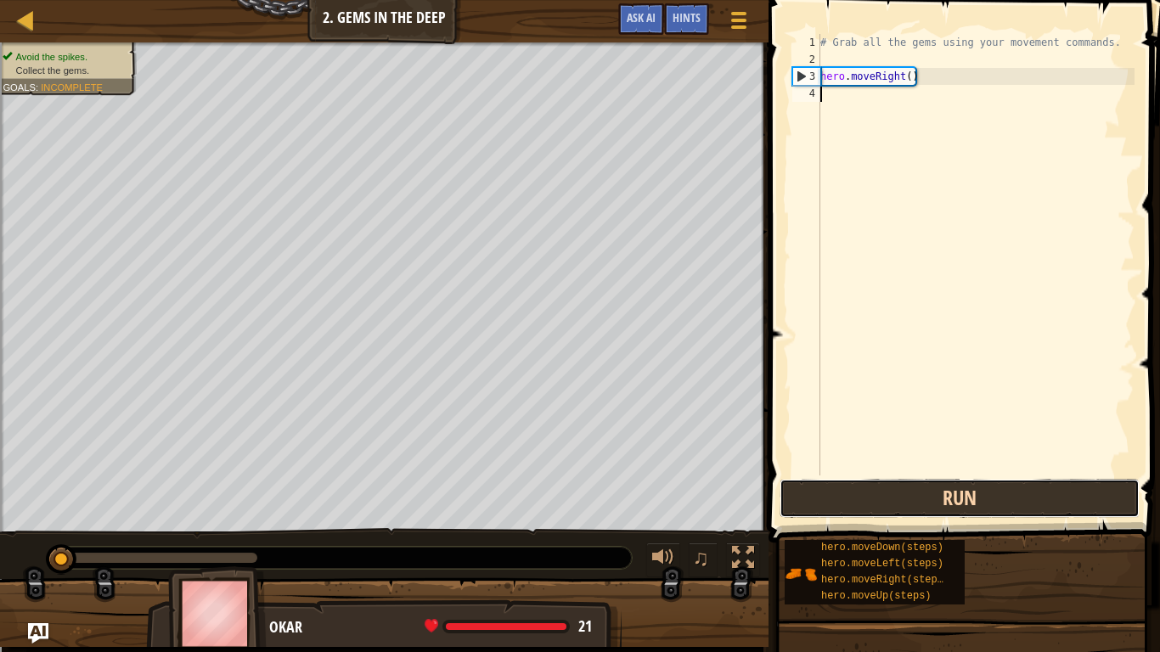
click at [1023, 496] on button "Run" at bounding box center [960, 498] width 360 height 39
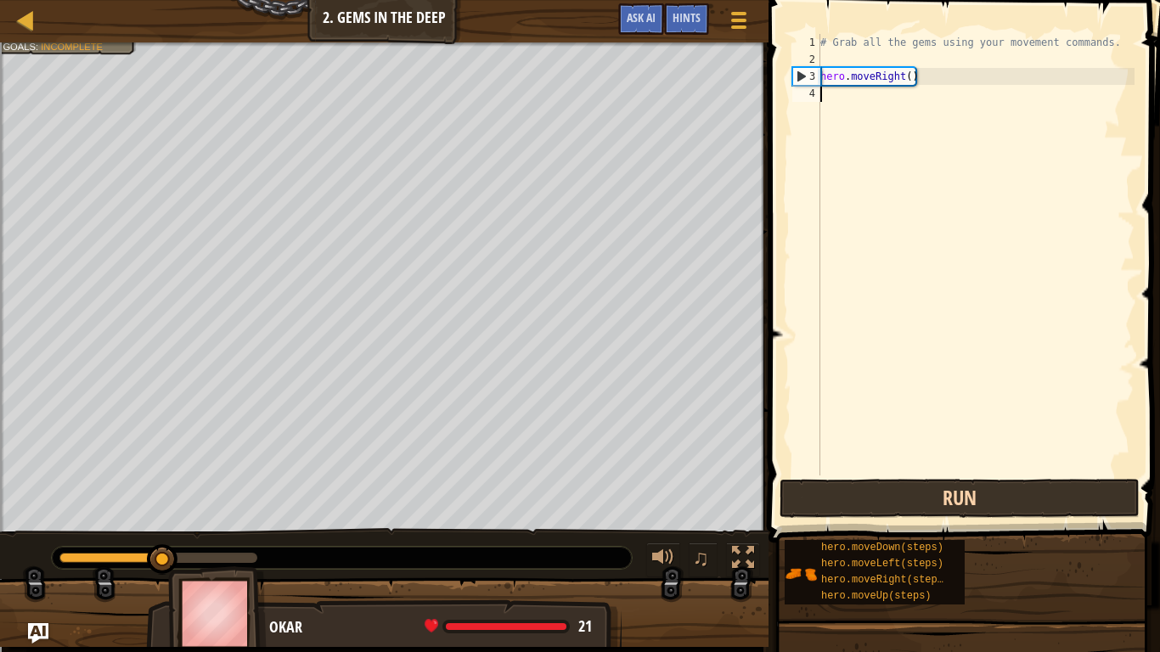
scroll to position [8, 0]
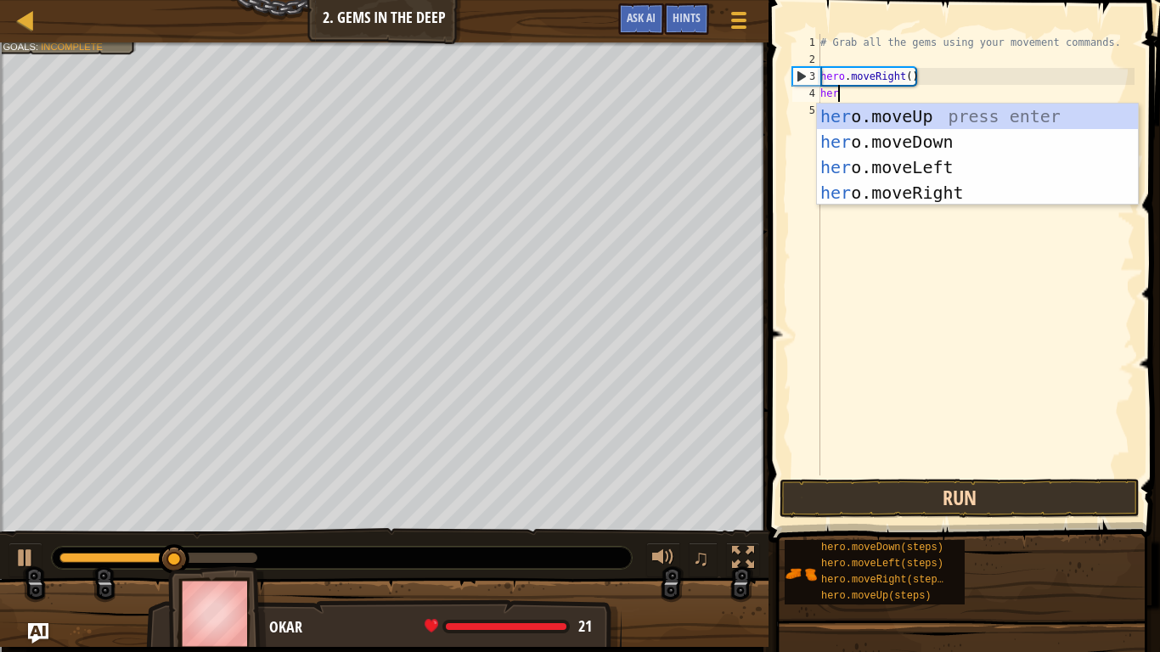
type textarea "hero"
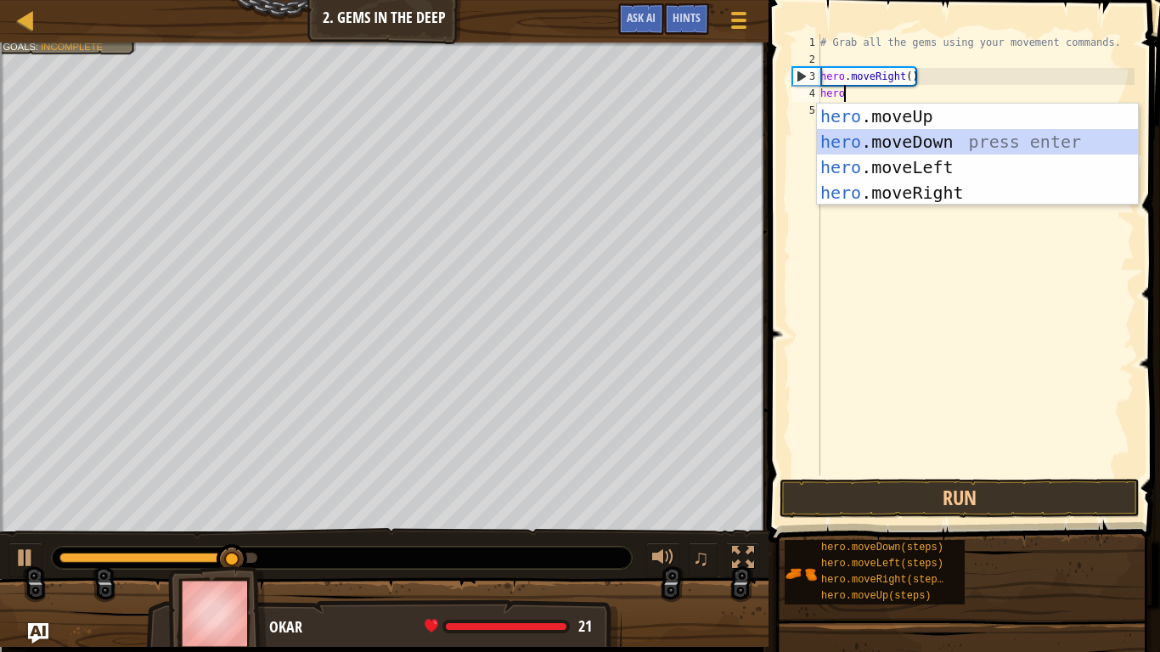
click at [947, 149] on div "hero .moveUp press enter hero .moveDown press enter hero .moveLeft press enter …" at bounding box center [977, 180] width 321 height 153
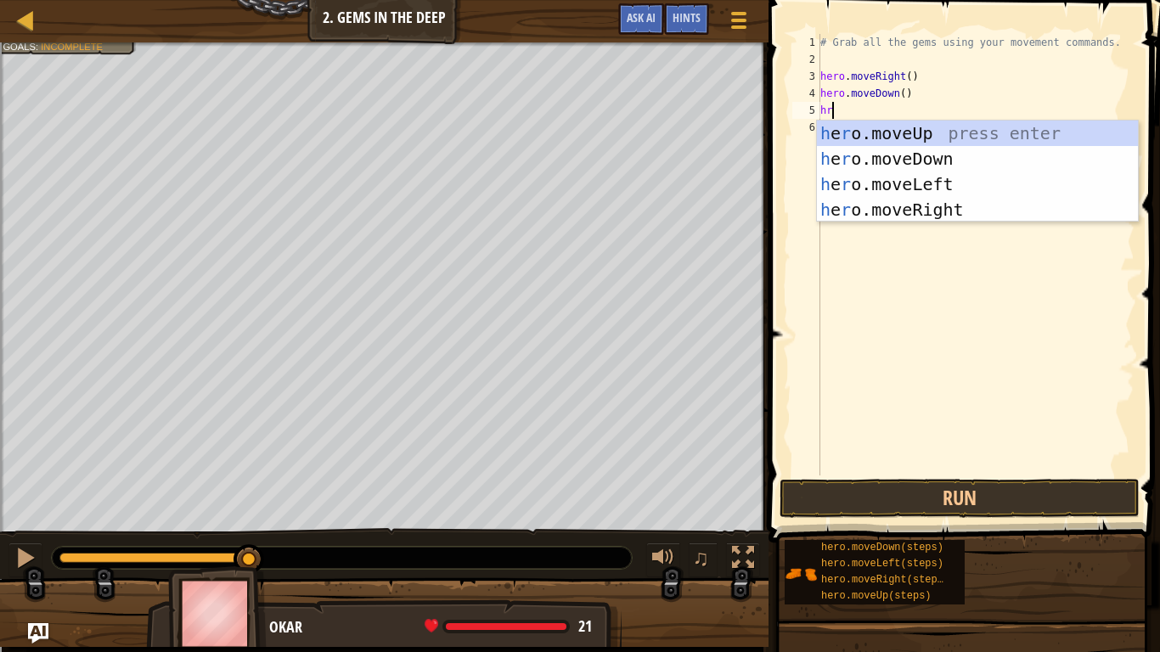
type textarea "hro"
click at [929, 157] on div "h e ro .moveUp press enter h e ro .moveDown press enter h e ro .moveLeft press …" at bounding box center [977, 197] width 321 height 153
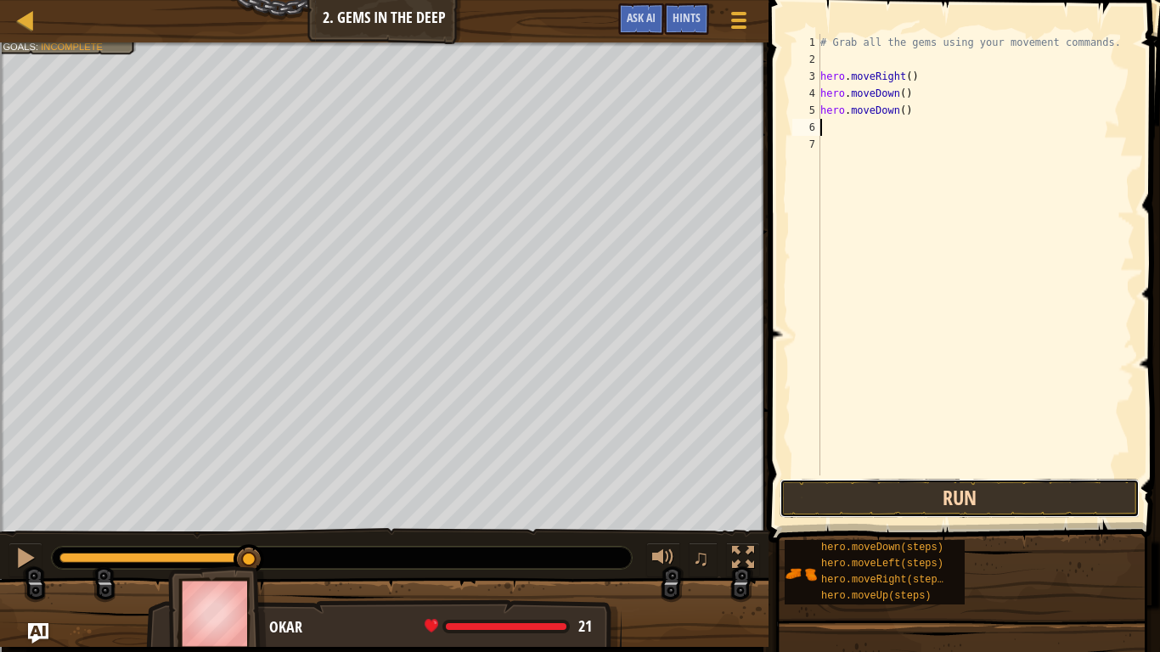
click at [974, 497] on button "Run" at bounding box center [960, 498] width 360 height 39
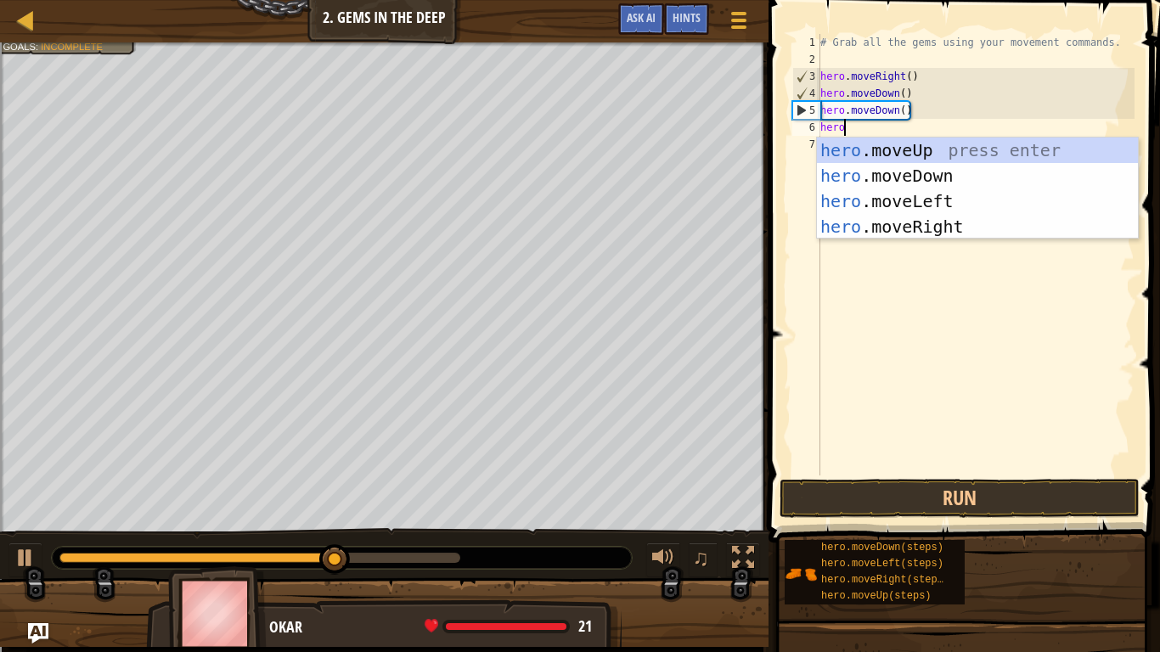
type textarea "hero"
click at [955, 144] on div "hero .moveUp press enter hero .moveDown press enter hero .moveLeft press enter …" at bounding box center [977, 214] width 321 height 153
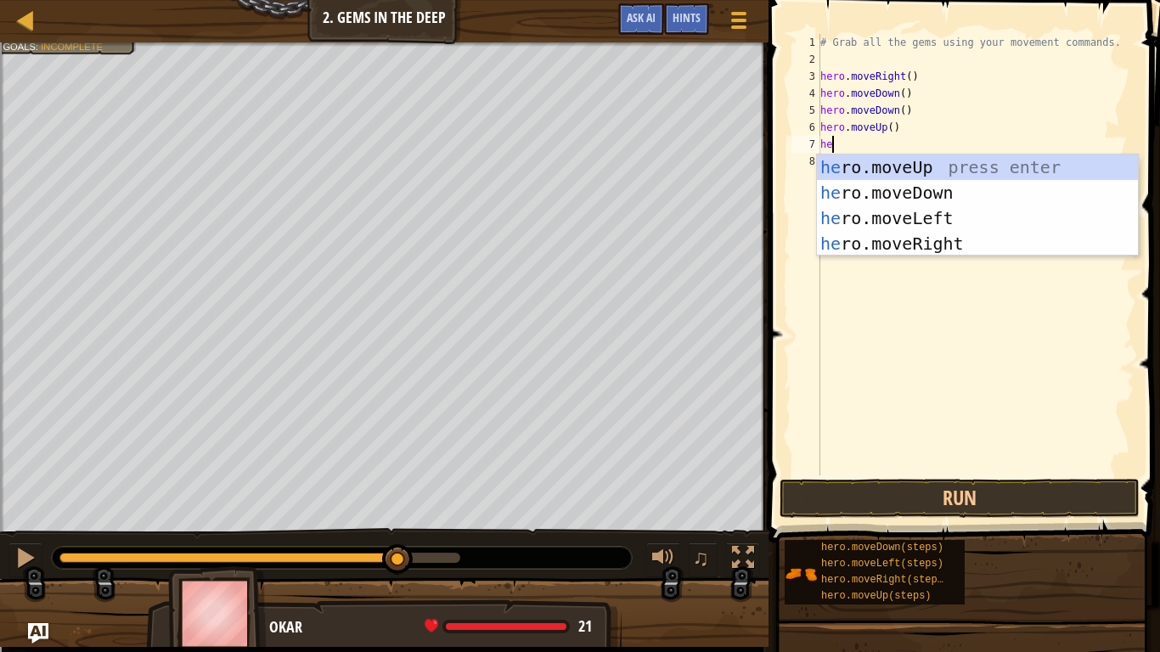
type textarea "hero"
click at [871, 161] on div "hero .moveUp press enter hero .moveDown press enter hero .moveLeft press enter …" at bounding box center [977, 231] width 321 height 153
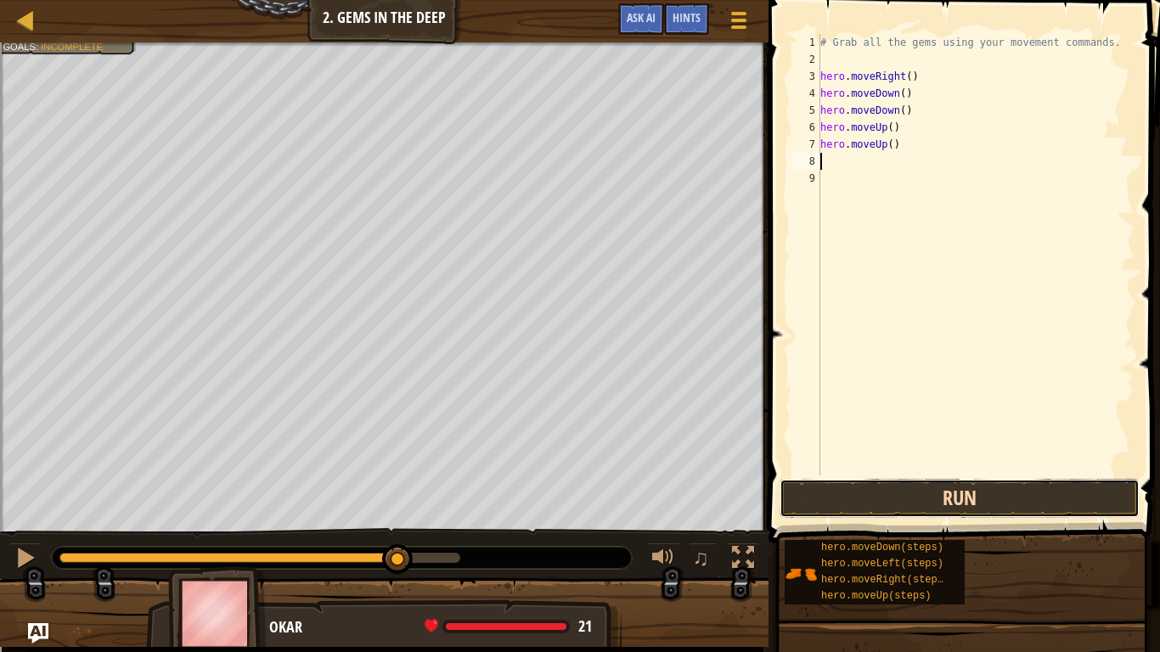
click at [871, 500] on button "Run" at bounding box center [960, 498] width 360 height 39
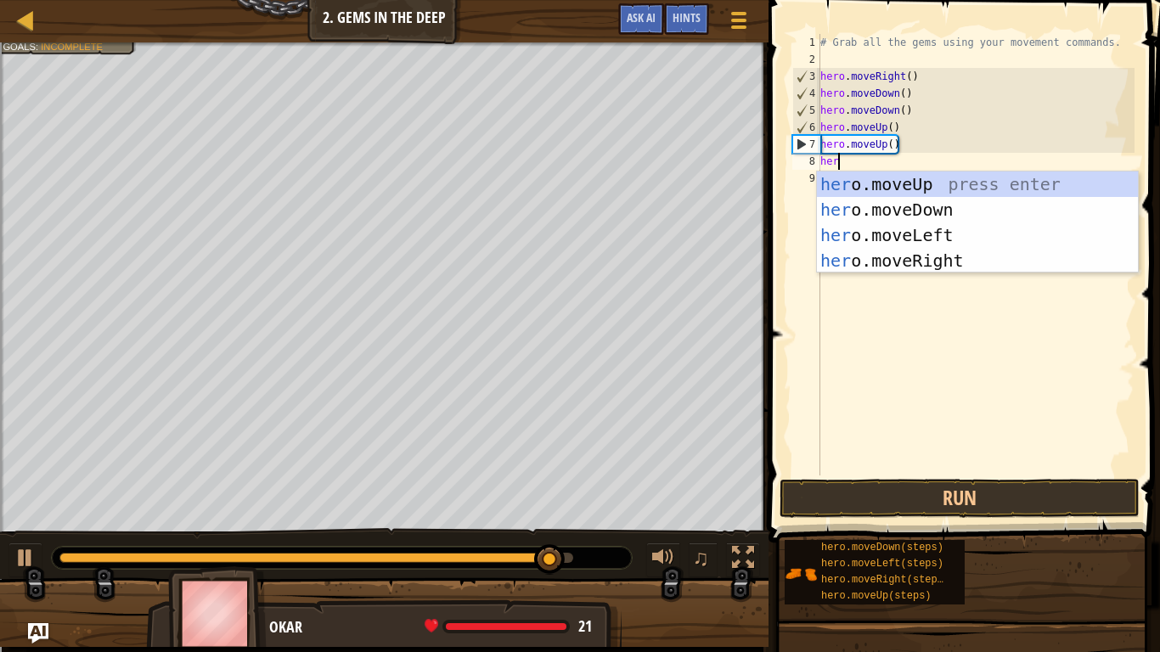
scroll to position [8, 3]
type textarea "hero"
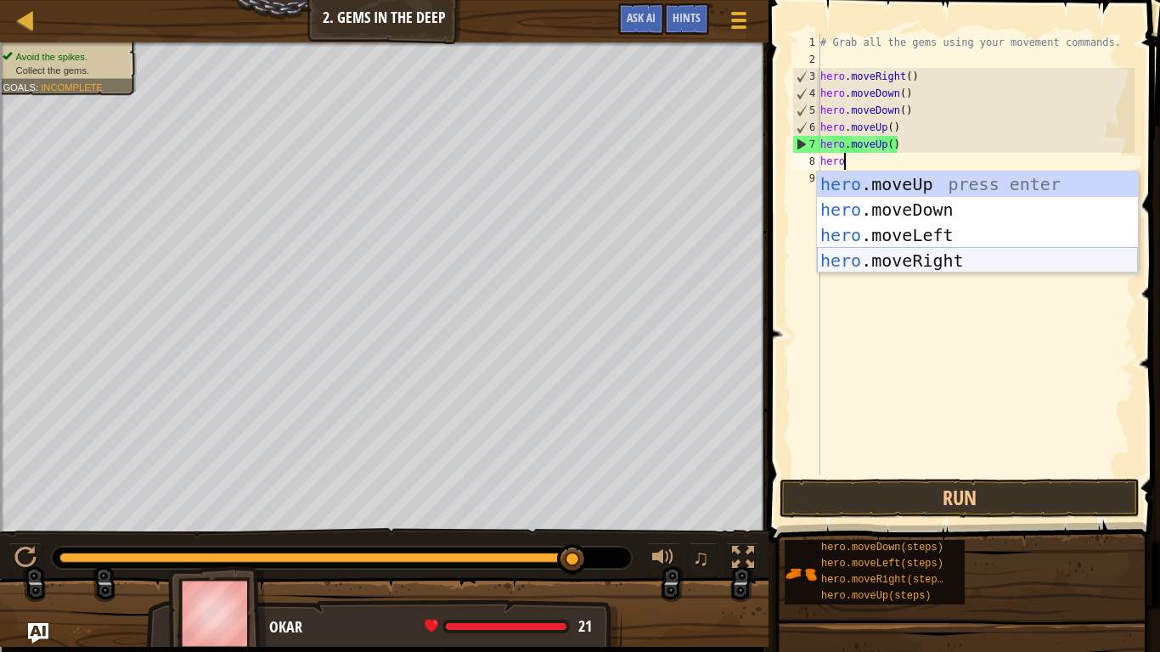
click at [942, 258] on div "hero .moveUp press enter hero .moveDown press enter hero .moveLeft press enter …" at bounding box center [977, 248] width 321 height 153
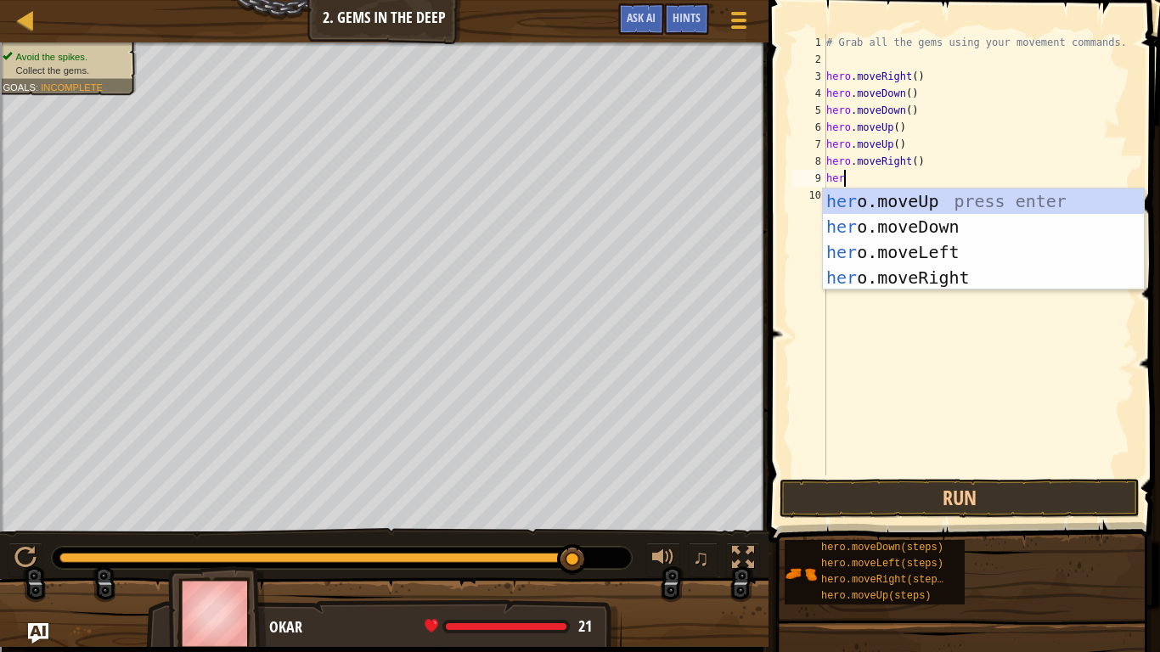
type textarea "hero"
click at [915, 275] on div "hero .moveUp press enter hero .moveDown press enter hero .moveLeft press enter …" at bounding box center [983, 265] width 321 height 153
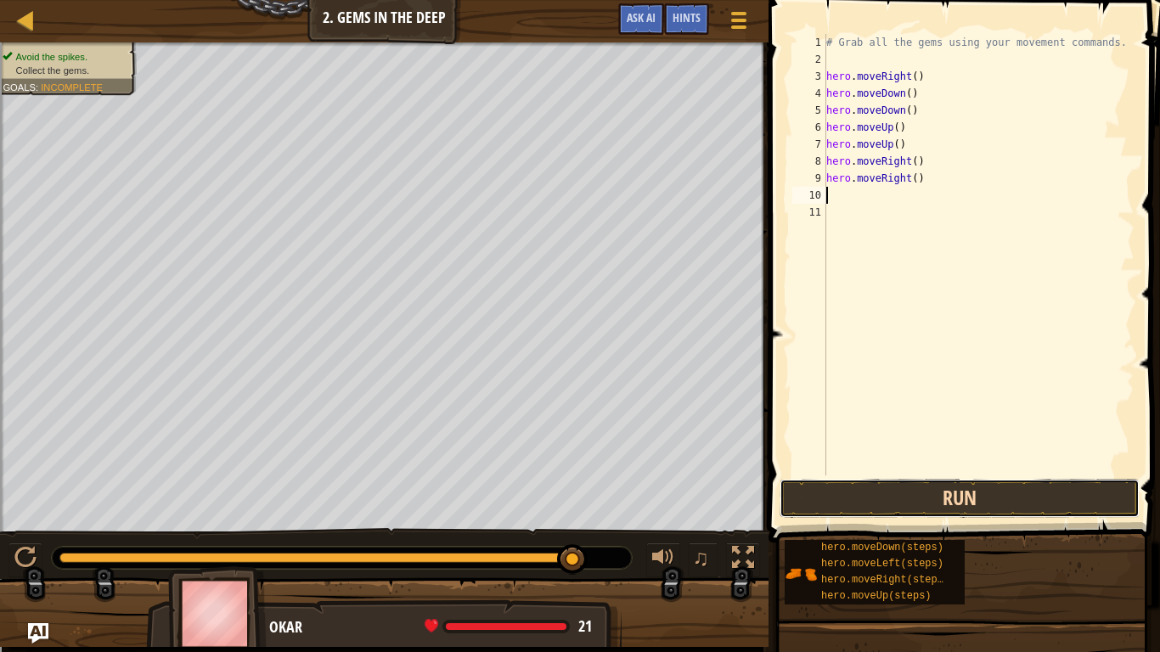
click at [872, 508] on button "Run" at bounding box center [960, 498] width 360 height 39
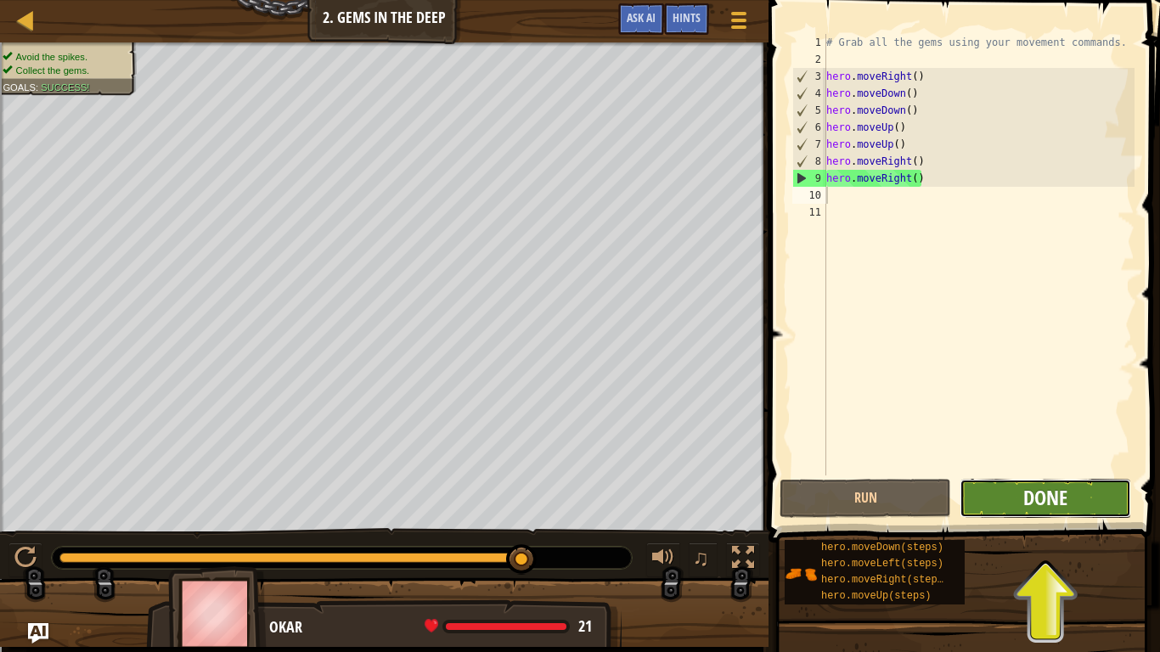
click at [1041, 492] on span "Done" at bounding box center [1045, 497] width 44 height 27
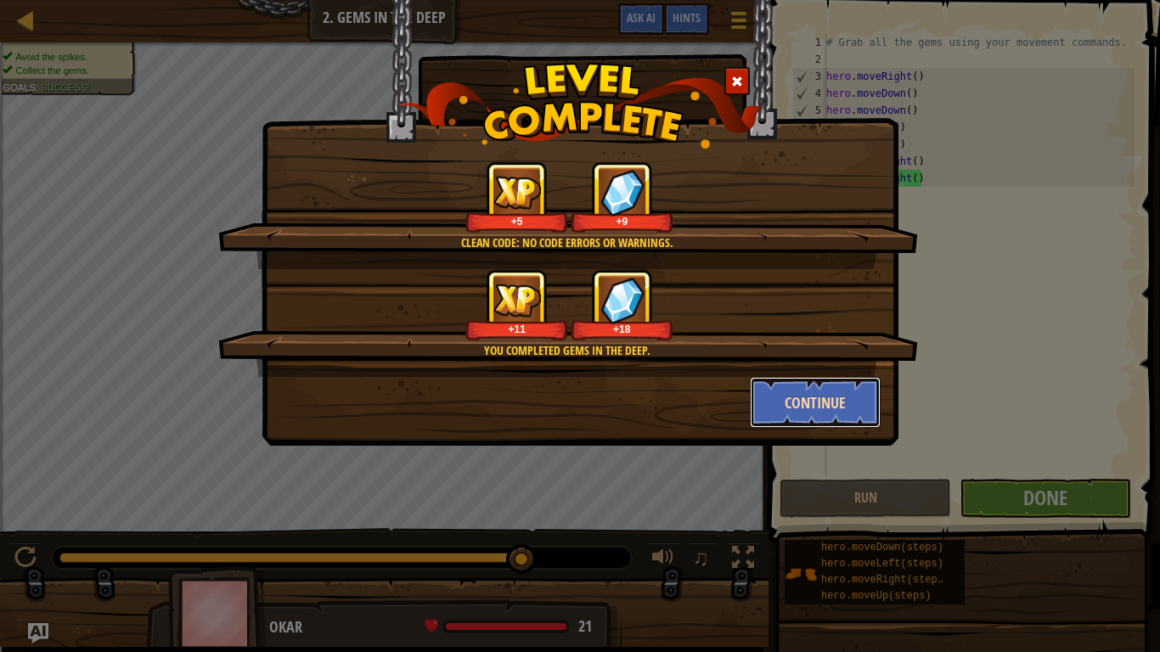
click at [835, 397] on button "Continue" at bounding box center [816, 402] width 132 height 51
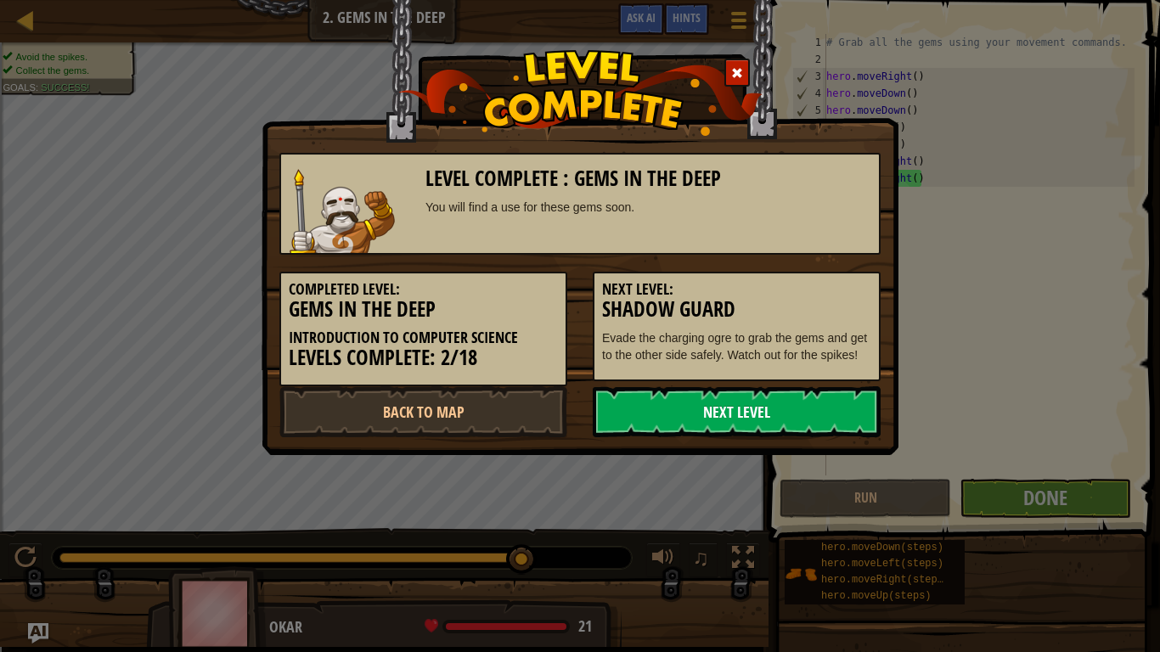
click at [795, 419] on link "Next Level" at bounding box center [737, 411] width 288 height 51
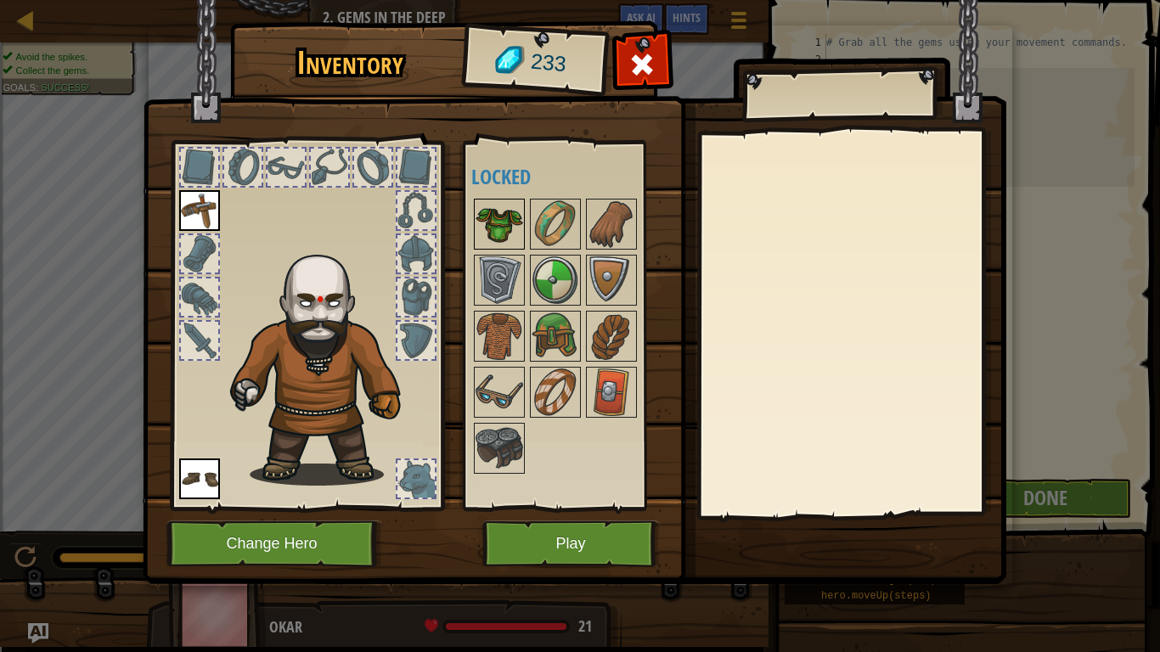
click at [497, 223] on img at bounding box center [500, 224] width 48 height 48
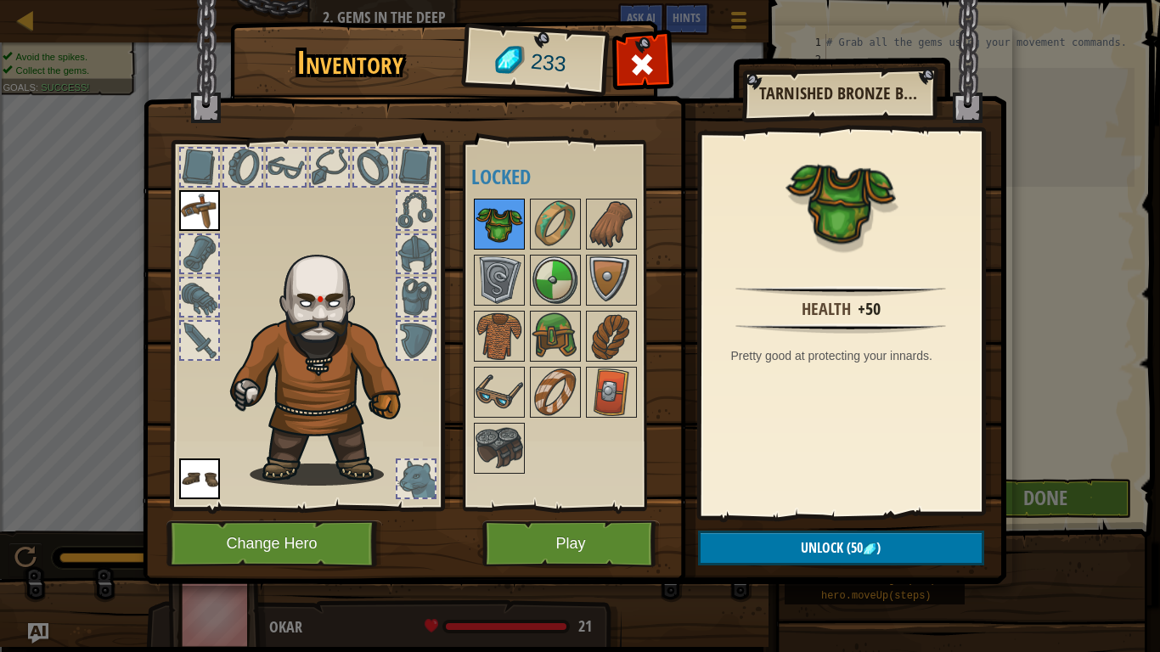
click at [497, 222] on img at bounding box center [500, 224] width 48 height 48
click at [600, 508] on button "Play" at bounding box center [571, 544] width 178 height 47
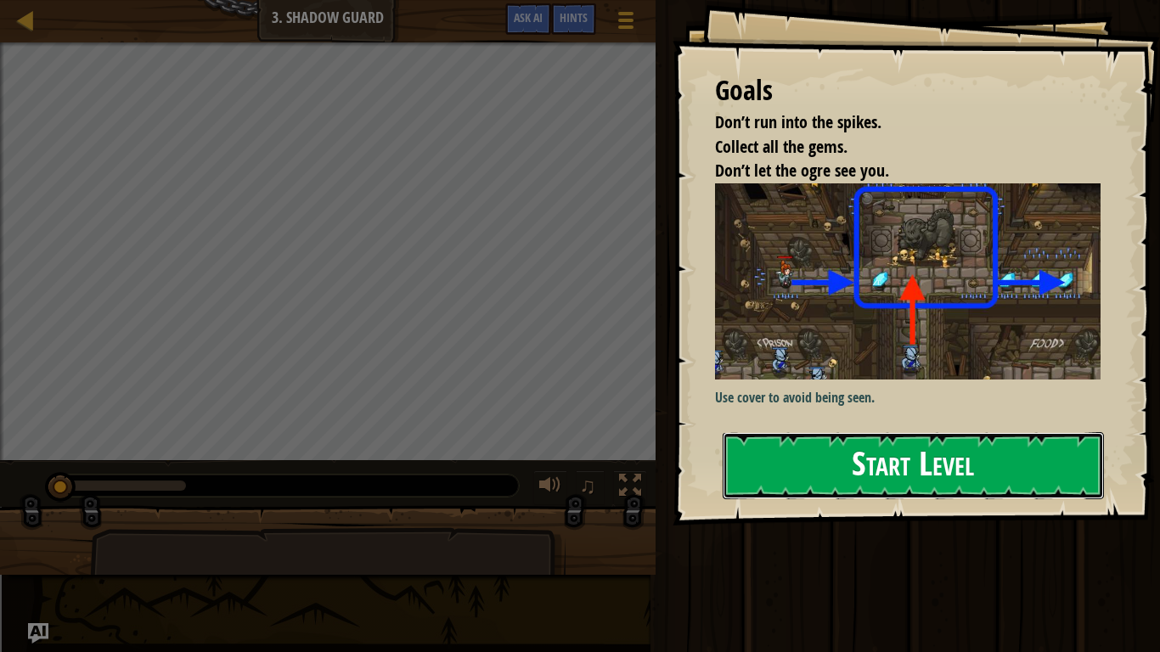
click at [888, 478] on button "Start Level" at bounding box center [913, 465] width 381 height 67
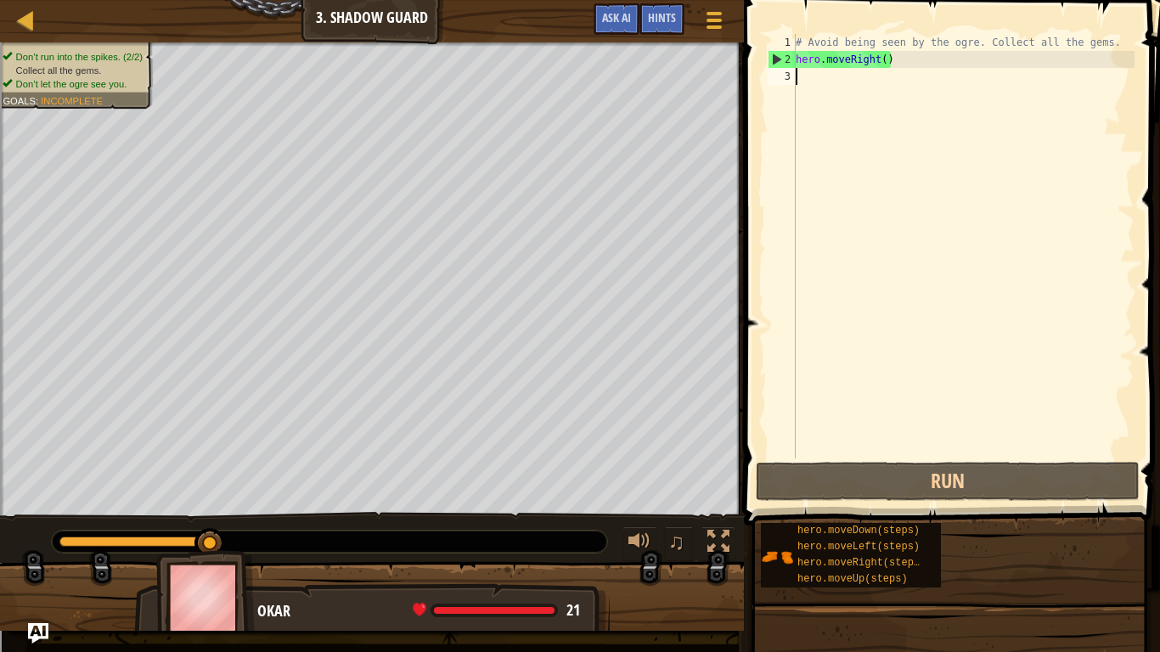
scroll to position [8, 0]
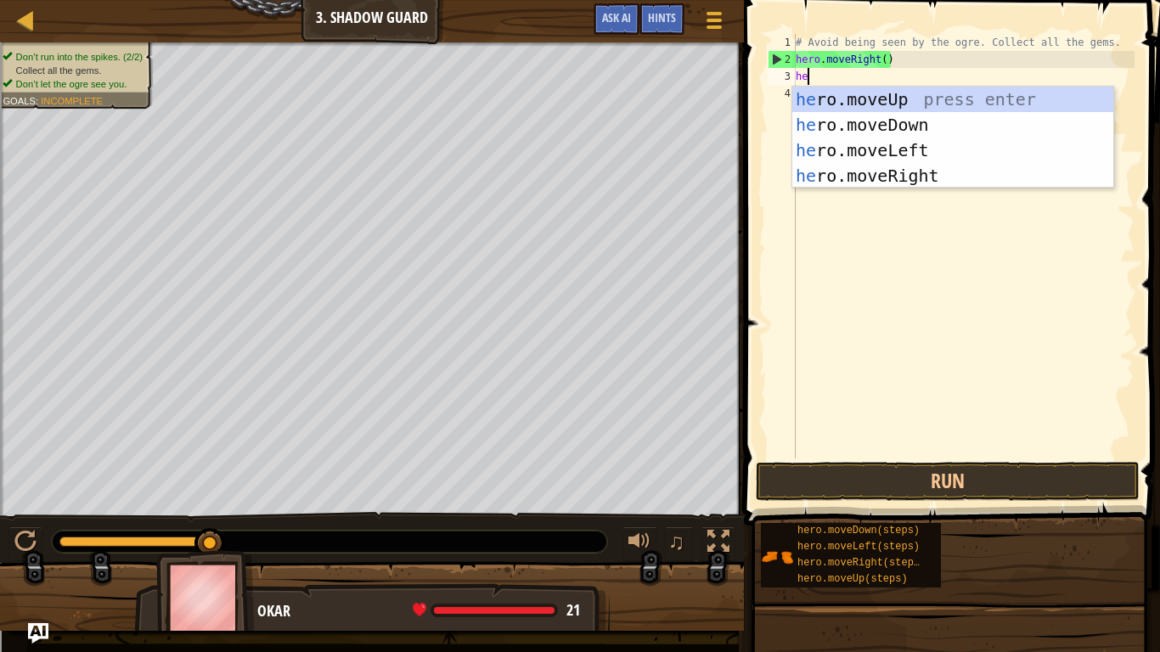
type textarea "hero"
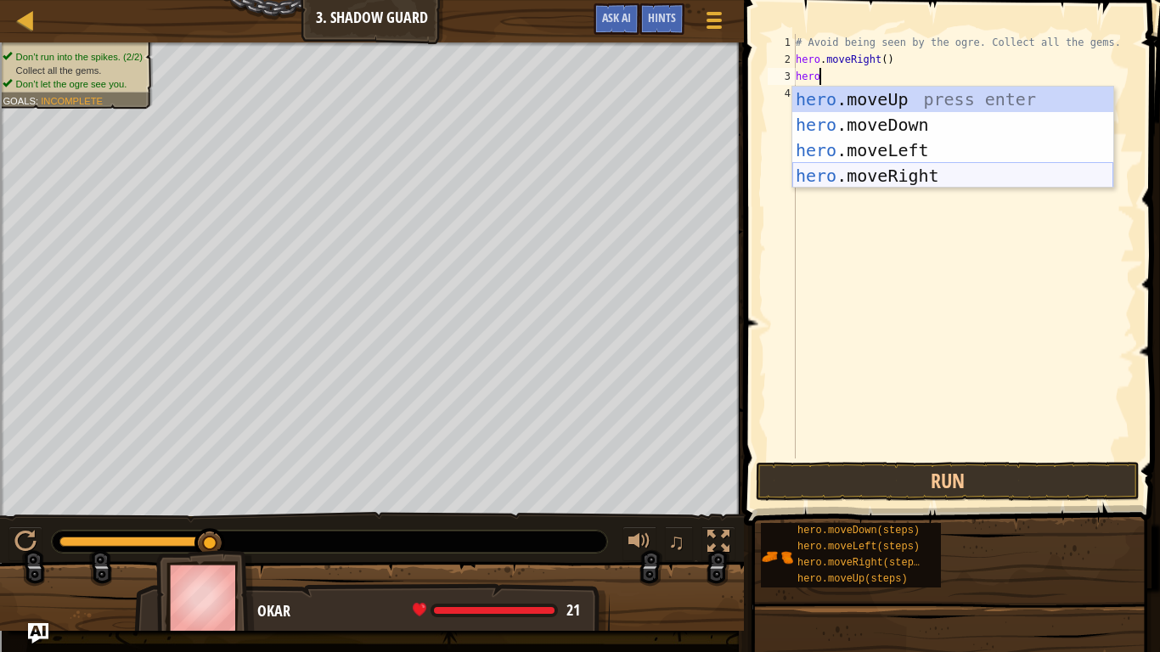
click at [893, 172] on div "hero .moveUp press enter hero .moveDown press enter hero .moveLeft press enter …" at bounding box center [952, 163] width 321 height 153
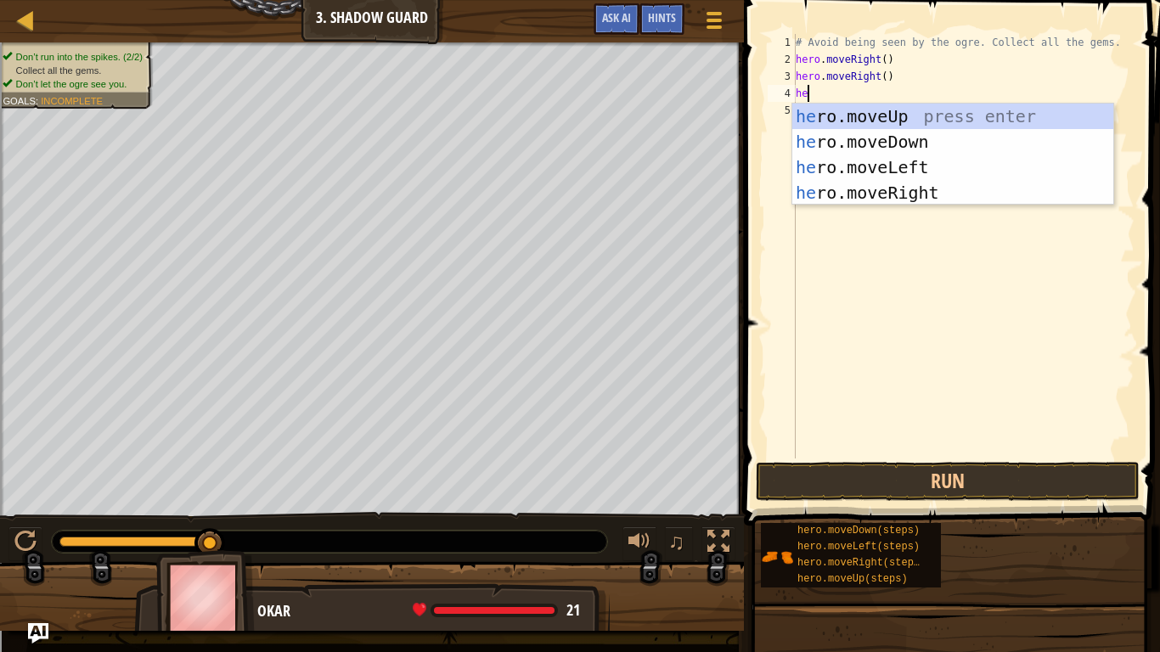
type textarea "hero"
click at [937, 198] on div "hero .moveUp press enter hero .moveDown press enter hero .moveLeft press enter …" at bounding box center [952, 180] width 321 height 153
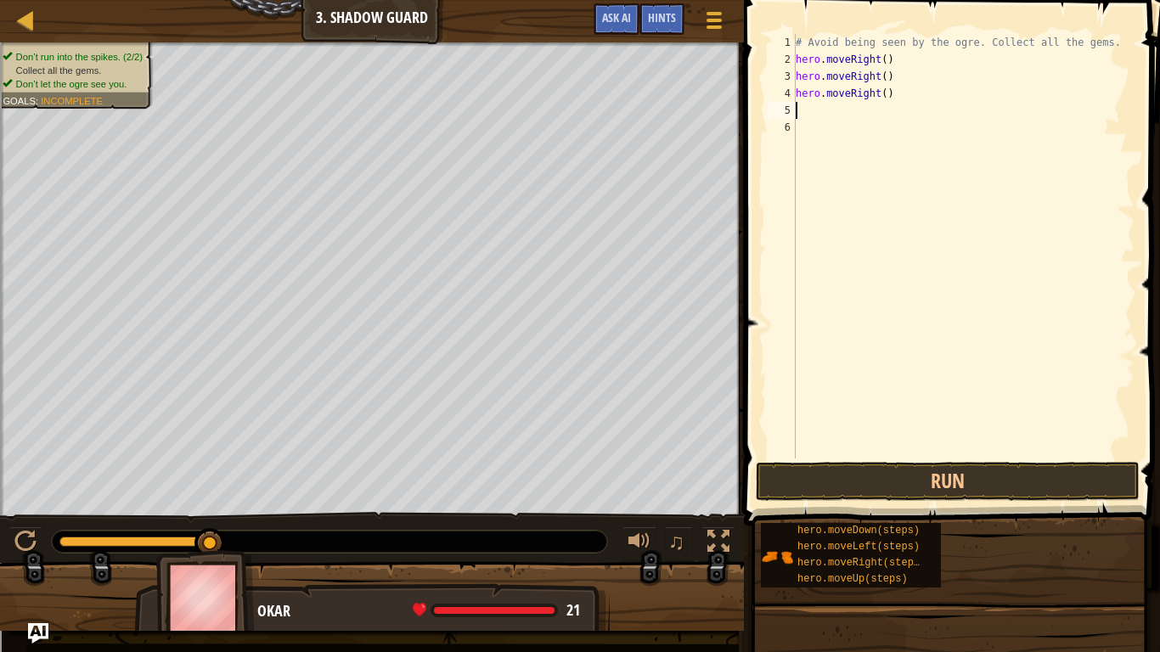
scroll to position [8, 0]
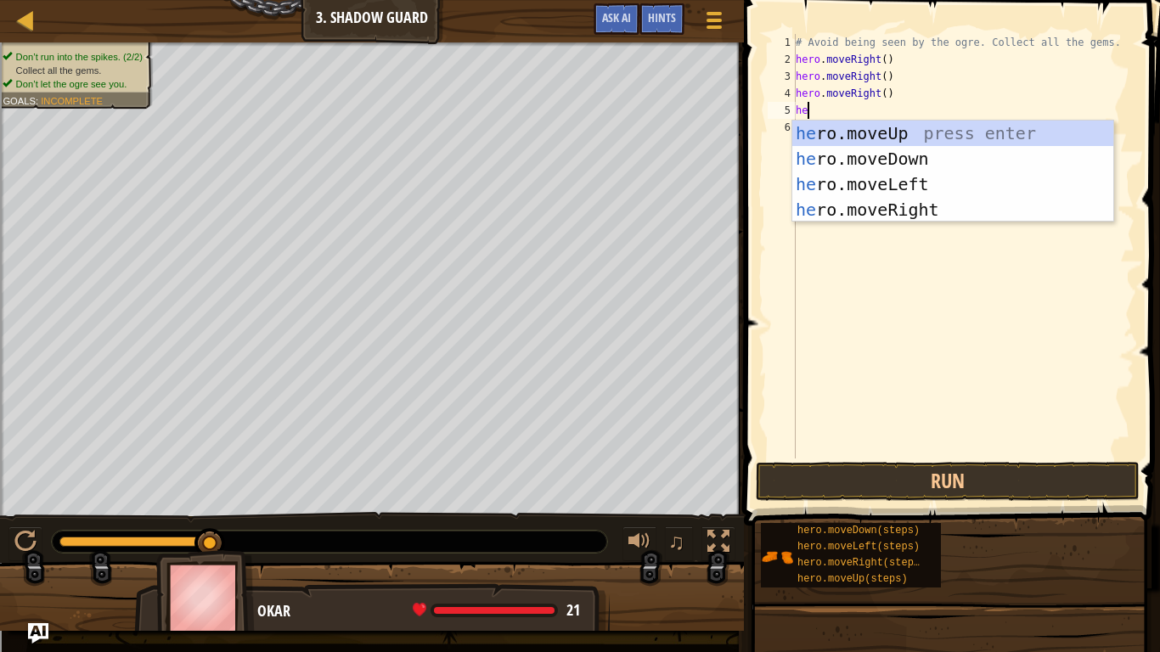
type textarea "hero"
click at [957, 213] on div "hero .moveUp press enter hero .moveDown press enter hero .moveLeft press enter …" at bounding box center [952, 197] width 321 height 153
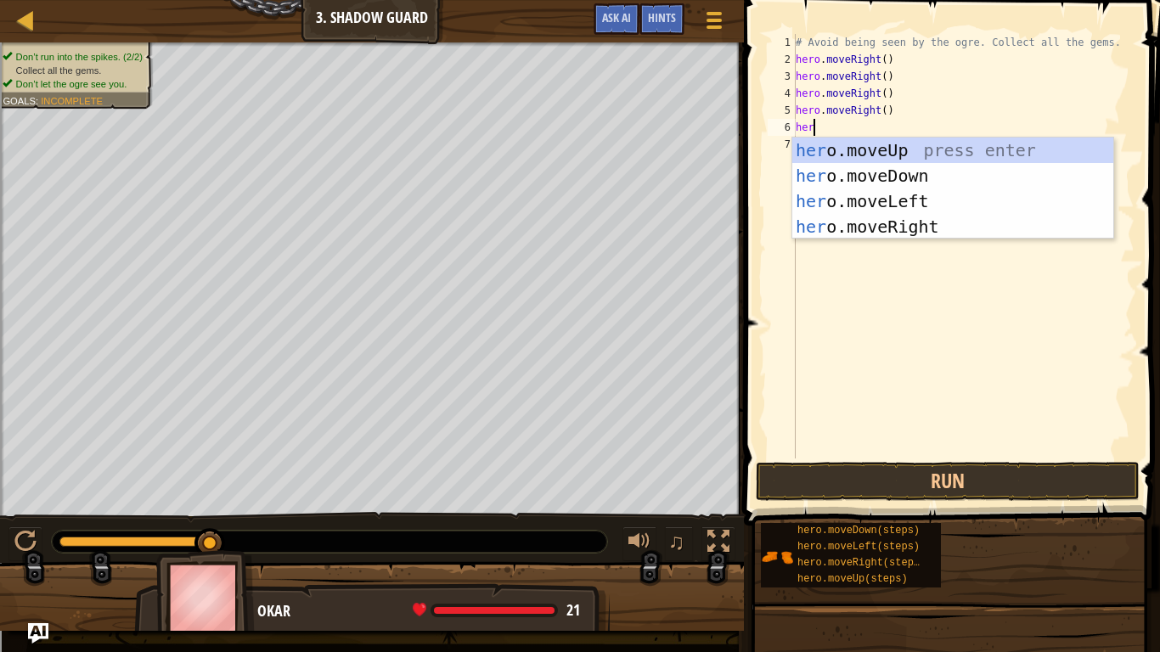
type textarea "hero"
click at [948, 232] on div "hero .moveUp press enter hero .moveDown press enter hero .moveLeft press enter …" at bounding box center [952, 214] width 321 height 153
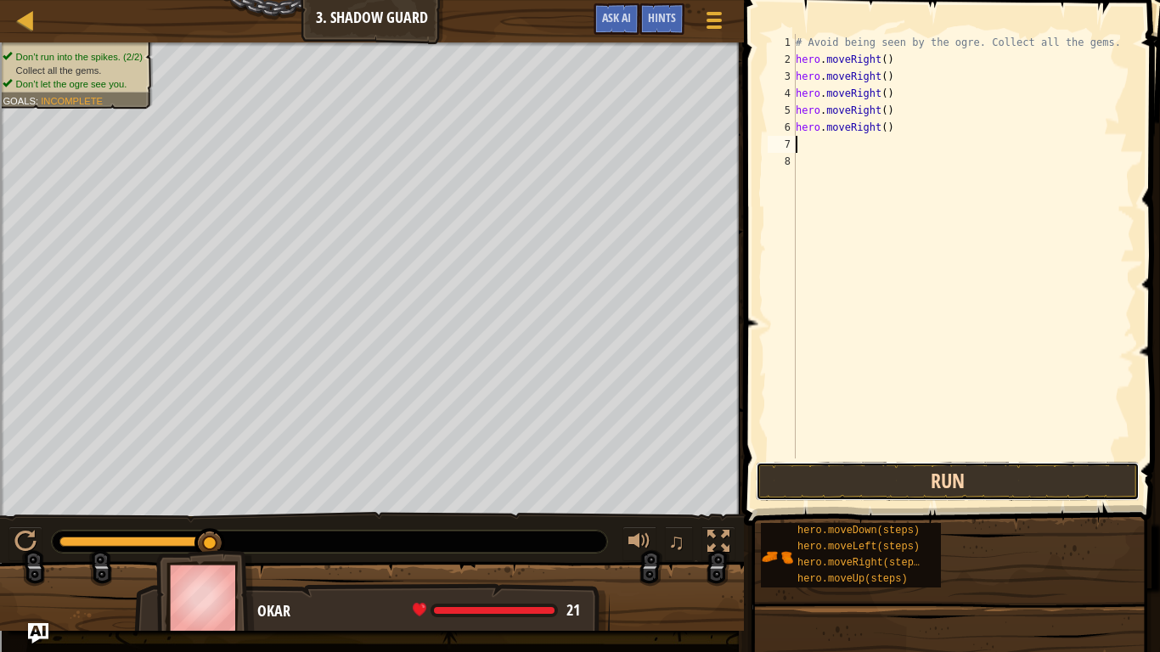
click at [860, 478] on button "Run" at bounding box center [948, 481] width 384 height 39
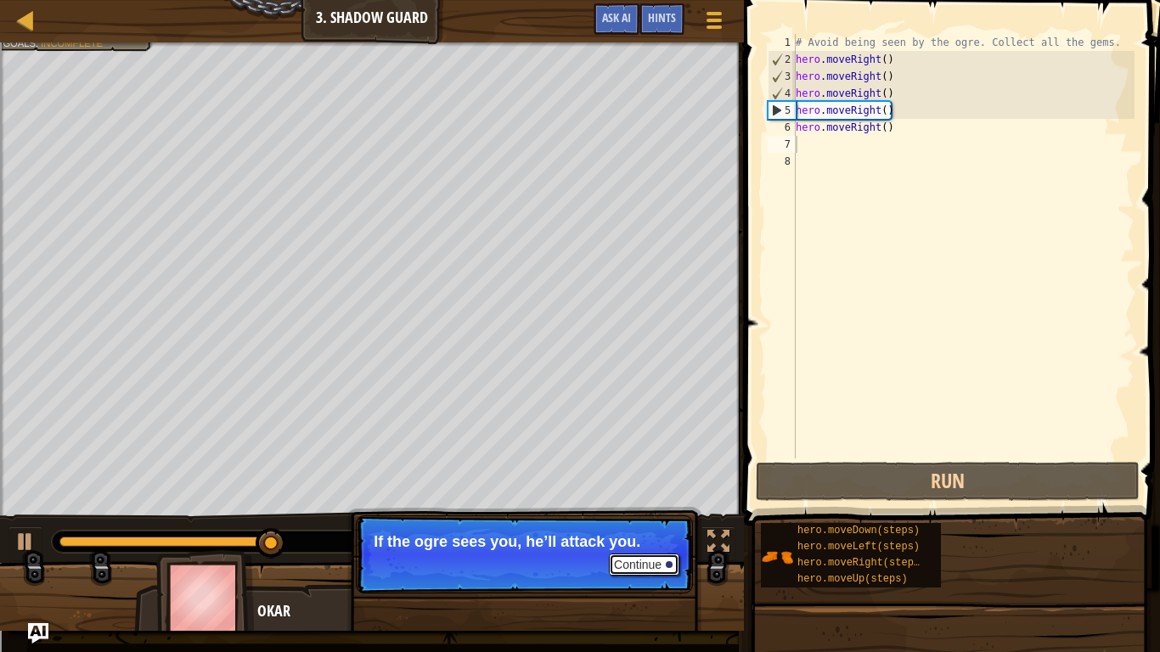
click at [646, 508] on button "Continue" at bounding box center [644, 565] width 70 height 22
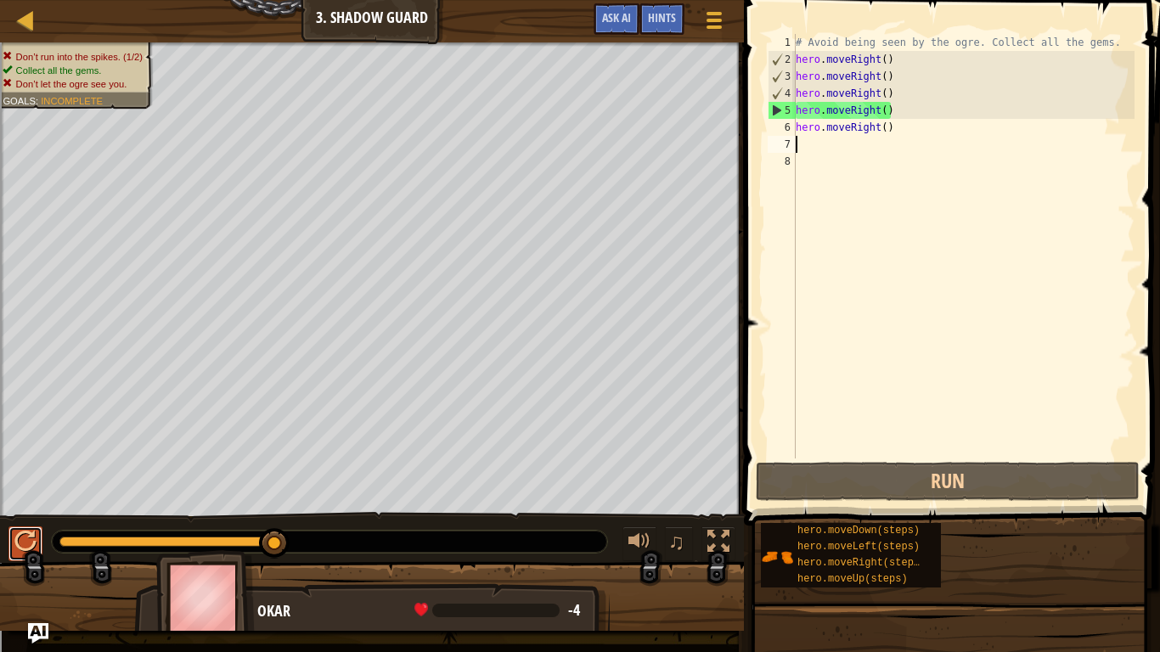
click at [20, 508] on div at bounding box center [25, 542] width 22 height 22
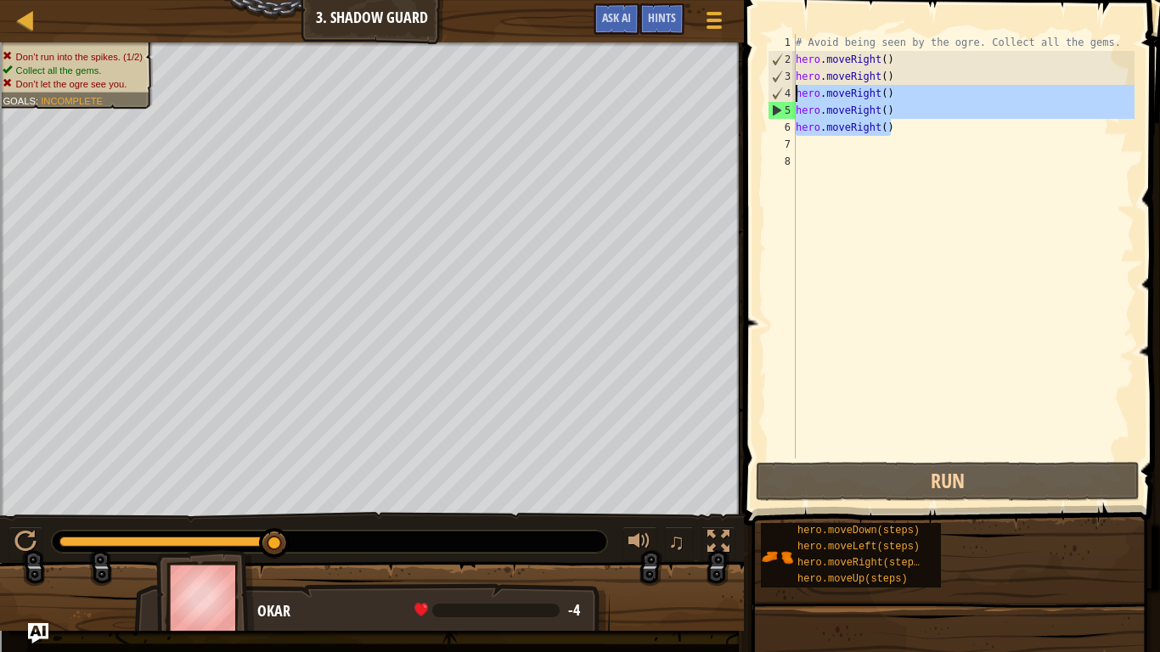
drag, startPoint x: 894, startPoint y: 126, endPoint x: 798, endPoint y: 92, distance: 101.8
click at [798, 92] on div "# Avoid being seen by the ogre. Collect all the gems. hero . moveRight ( ) hero…" at bounding box center [963, 263] width 342 height 459
type textarea "hero.moveRight() hero.moveRight()"
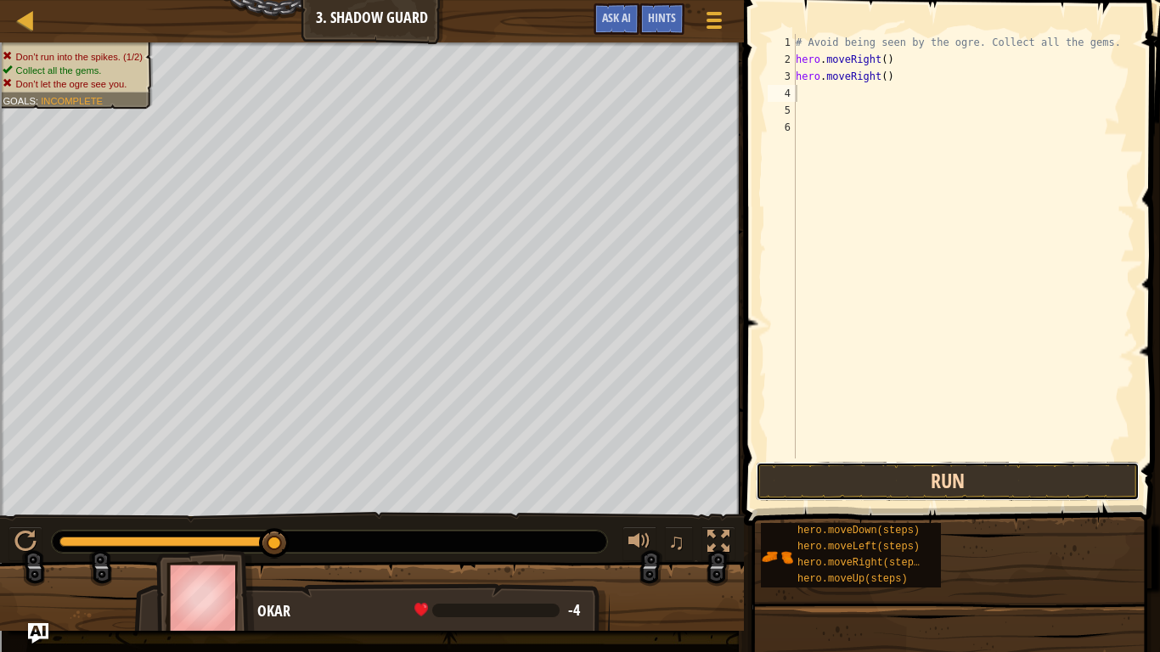
click at [839, 475] on button "Run" at bounding box center [948, 481] width 384 height 39
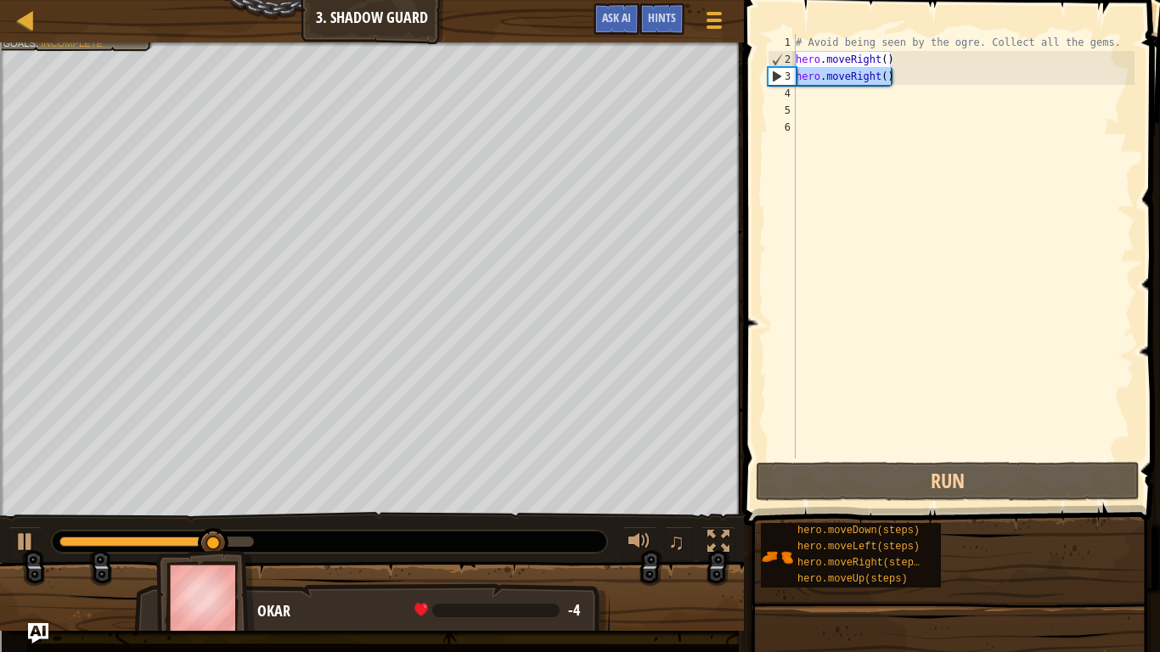
drag, startPoint x: 898, startPoint y: 78, endPoint x: 798, endPoint y: 78, distance: 100.2
click at [798, 78] on div "# Avoid being seen by the ogre. Collect all the gems. hero . moveRight ( ) hero…" at bounding box center [963, 263] width 342 height 459
type textarea "hero.moveRight()"
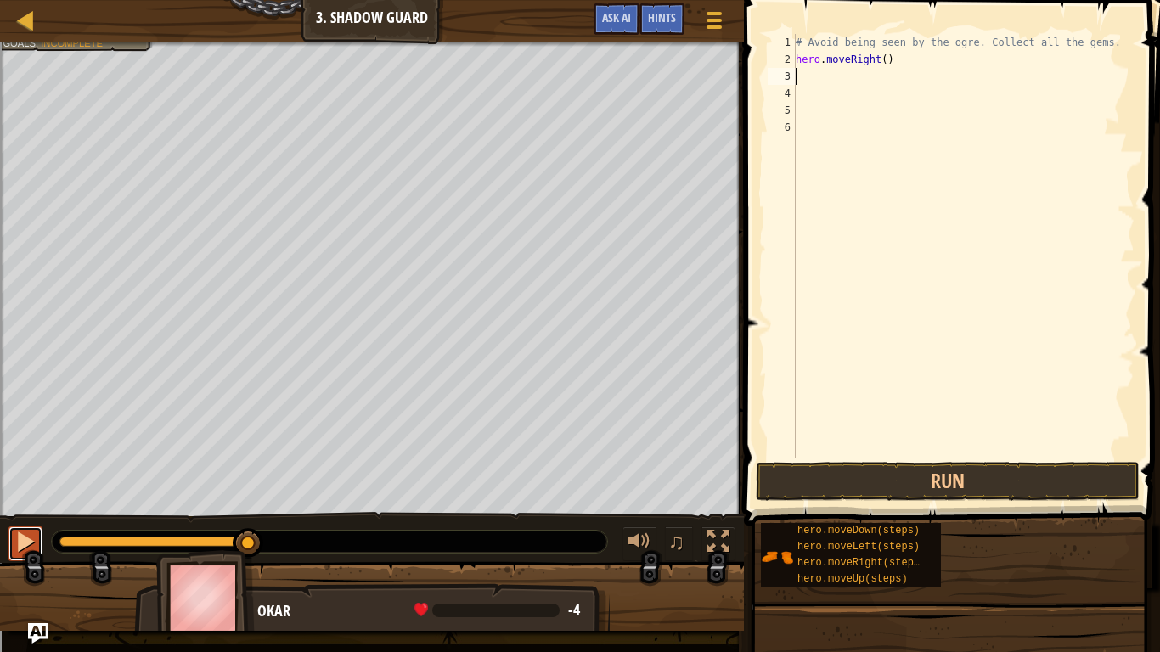
click at [27, 508] on div at bounding box center [25, 542] width 22 height 22
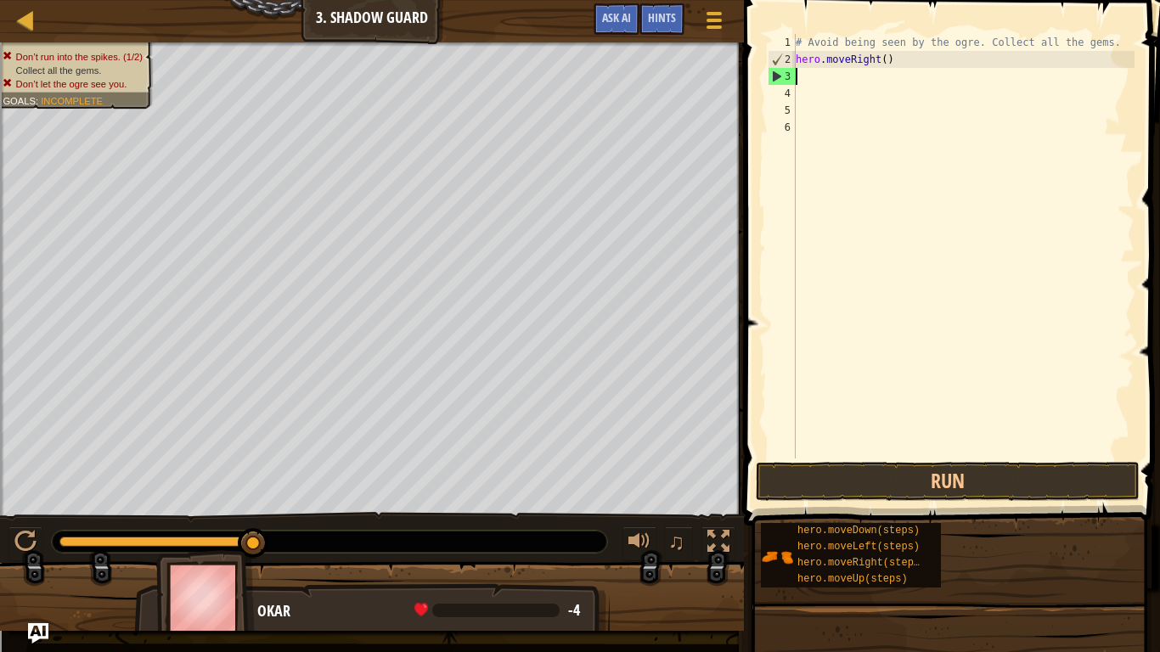
click at [882, 61] on div "# Avoid being seen by the ogre. Collect all the gems. hero . moveRight ( )" at bounding box center [963, 263] width 342 height 459
type textarea "hero.moveRight(1)"
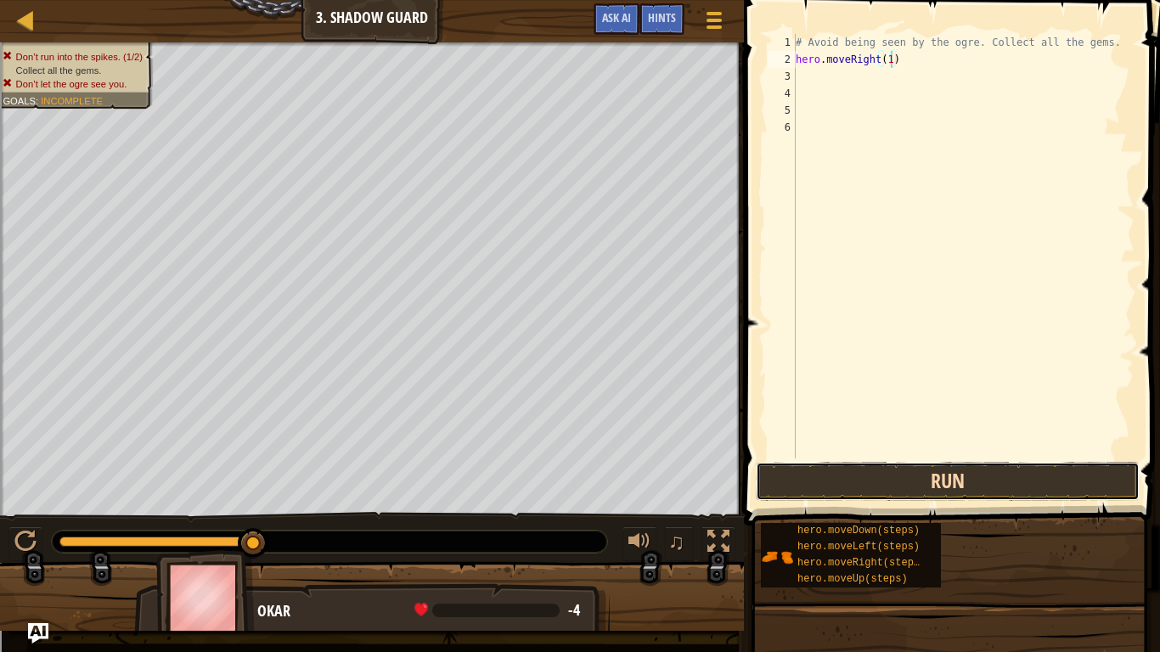
click at [899, 482] on button "Run" at bounding box center [948, 481] width 384 height 39
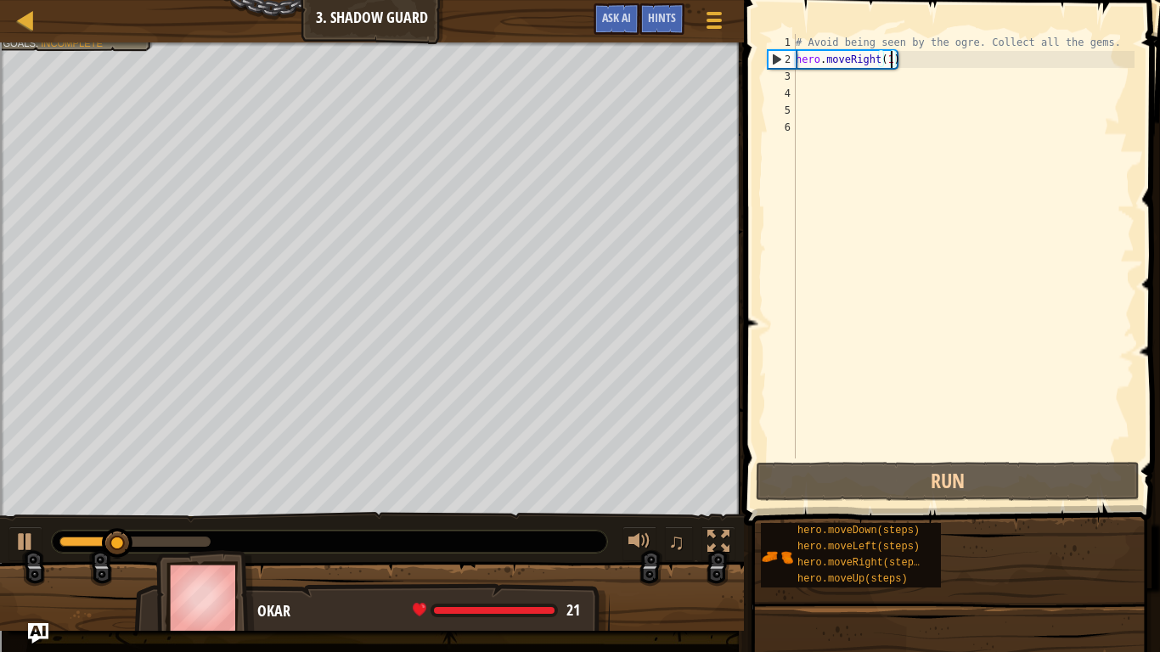
click at [811, 82] on div "# Avoid being seen by the ogre. Collect all the gems. hero . moveRight ( 1 )" at bounding box center [963, 263] width 342 height 459
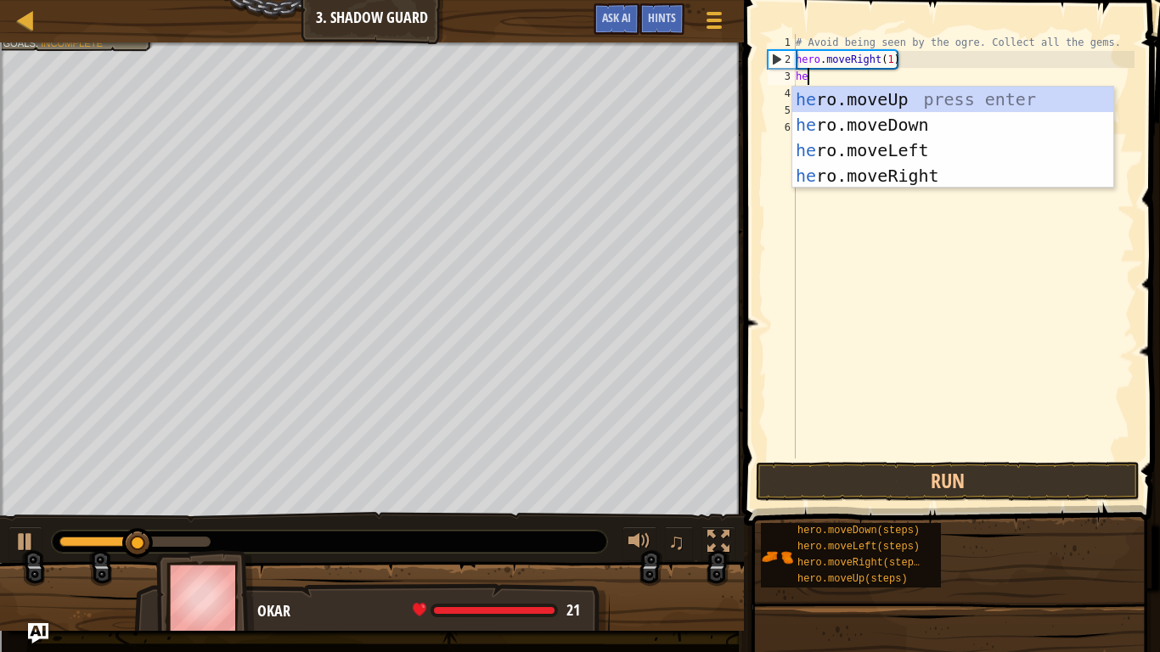
type textarea "her"
click at [899, 93] on div "her o.moveUp press enter her o.moveDown press enter her o.moveLeft press enter …" at bounding box center [952, 163] width 321 height 153
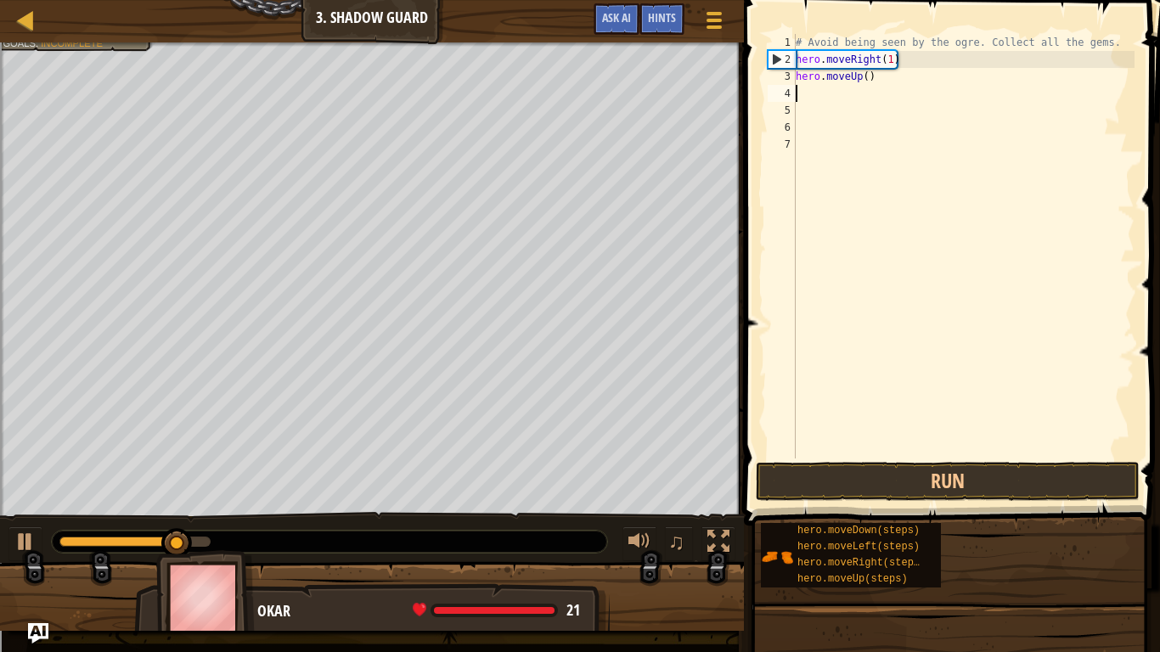
scroll to position [8, 0]
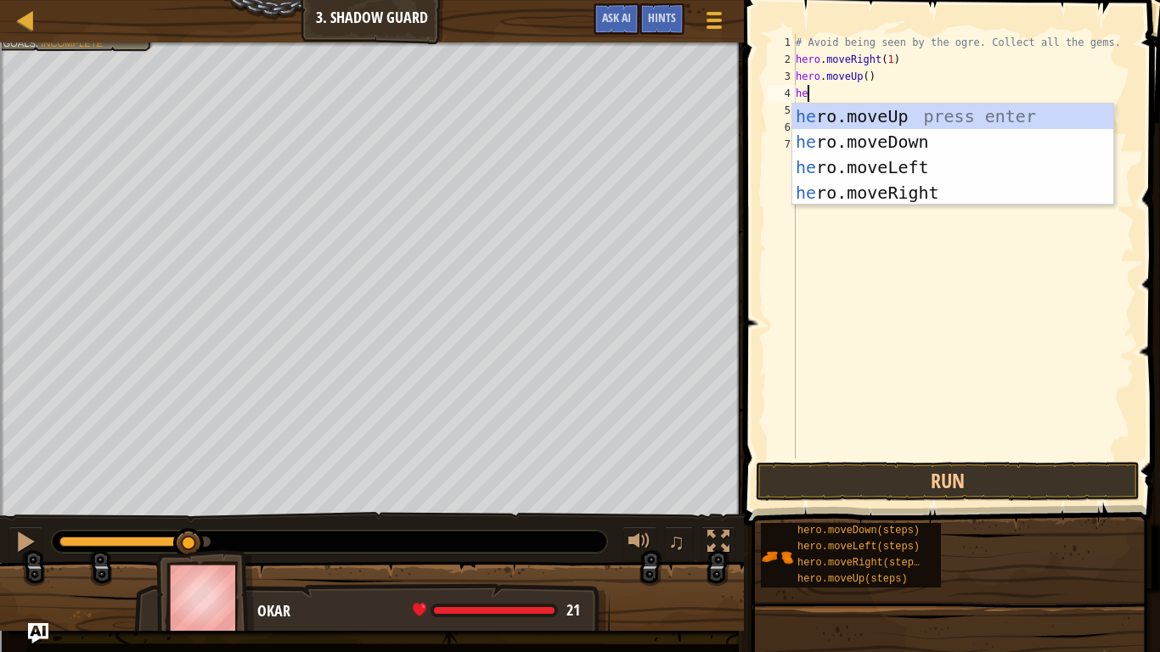
type textarea "her"
click at [904, 192] on div "her o.moveUp press enter her o.moveDown press enter her o.moveLeft press enter …" at bounding box center [952, 180] width 321 height 153
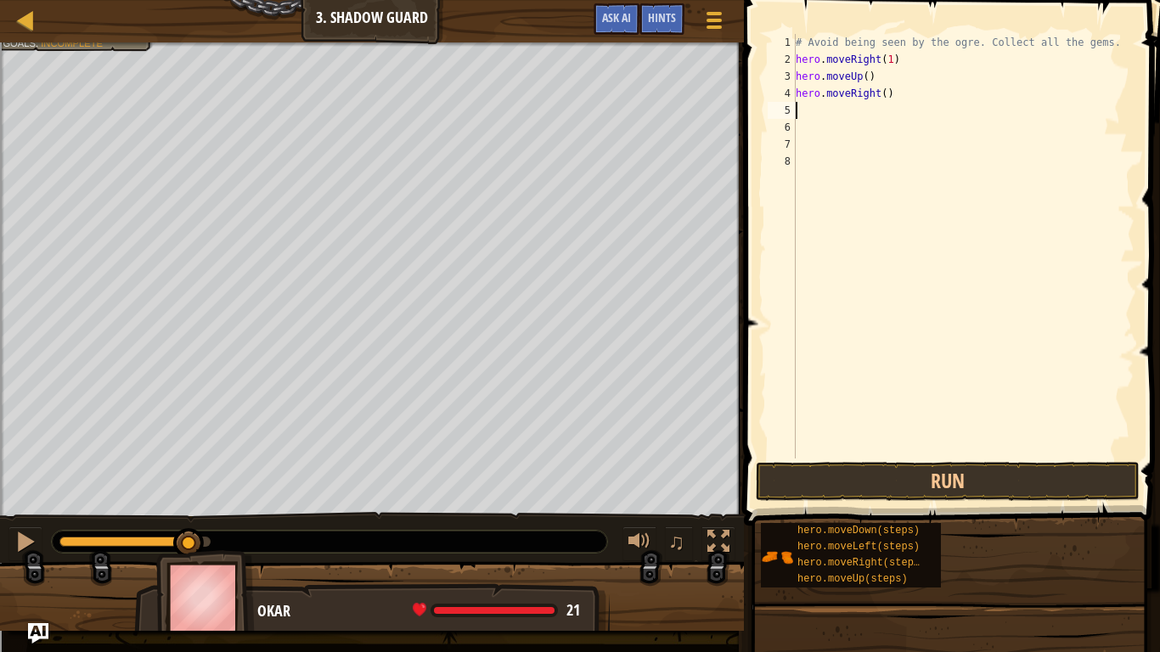
scroll to position [8, 0]
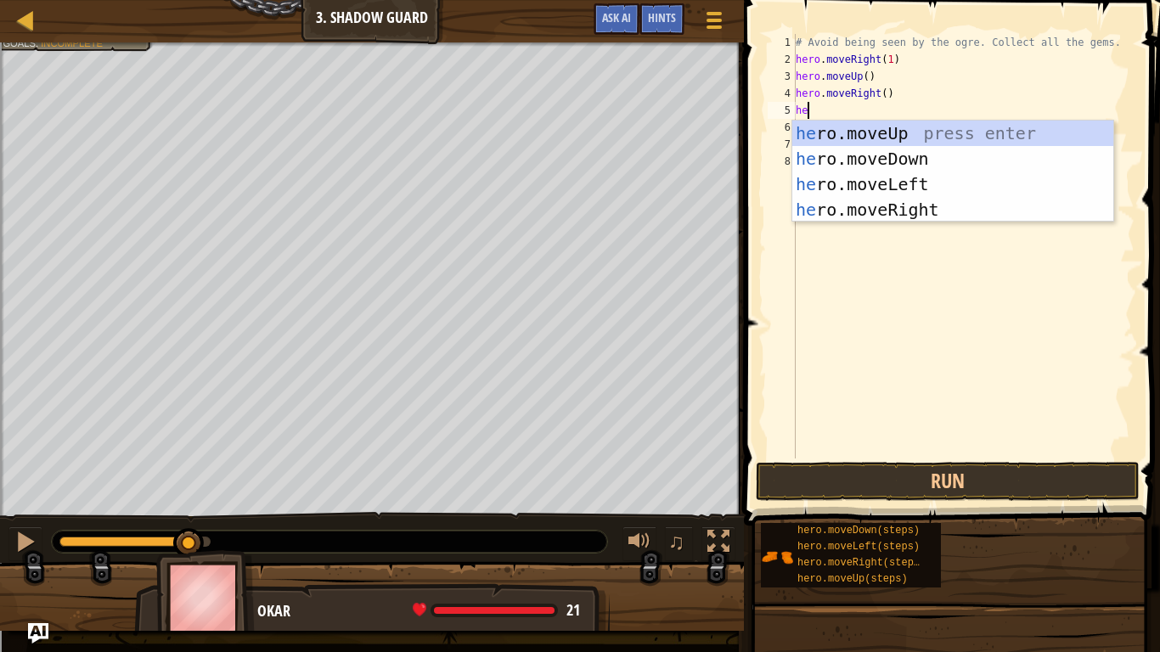
type textarea "hero"
click at [877, 153] on div "hero .moveUp press enter hero .moveDown press enter hero .moveLeft press enter …" at bounding box center [952, 197] width 321 height 153
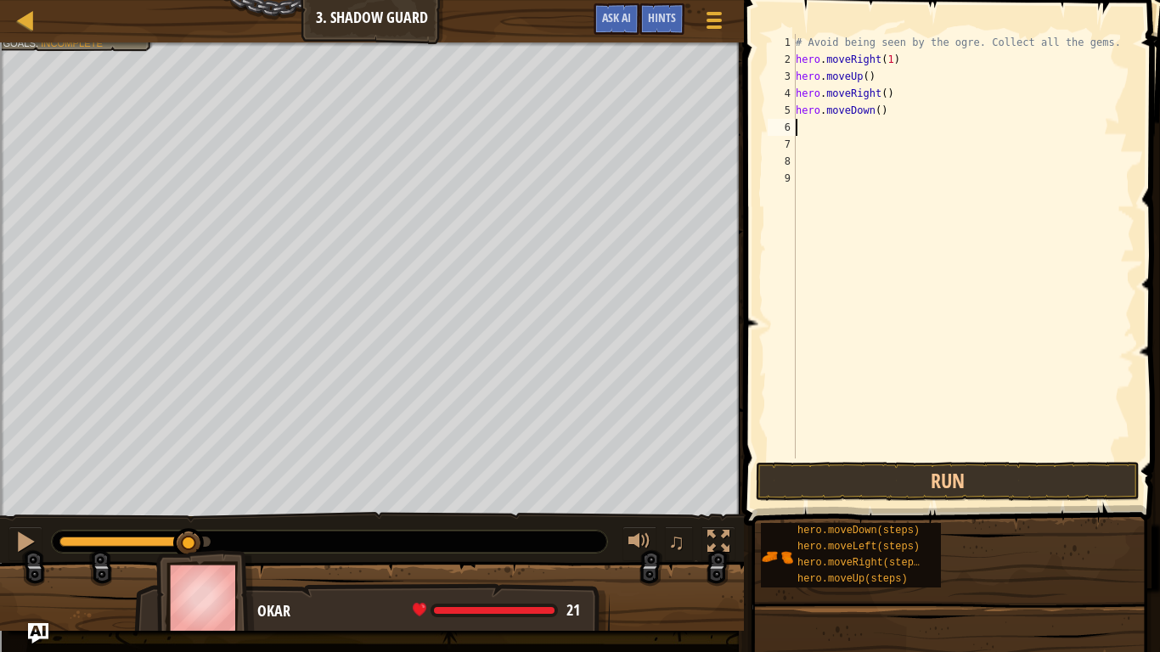
scroll to position [8, 0]
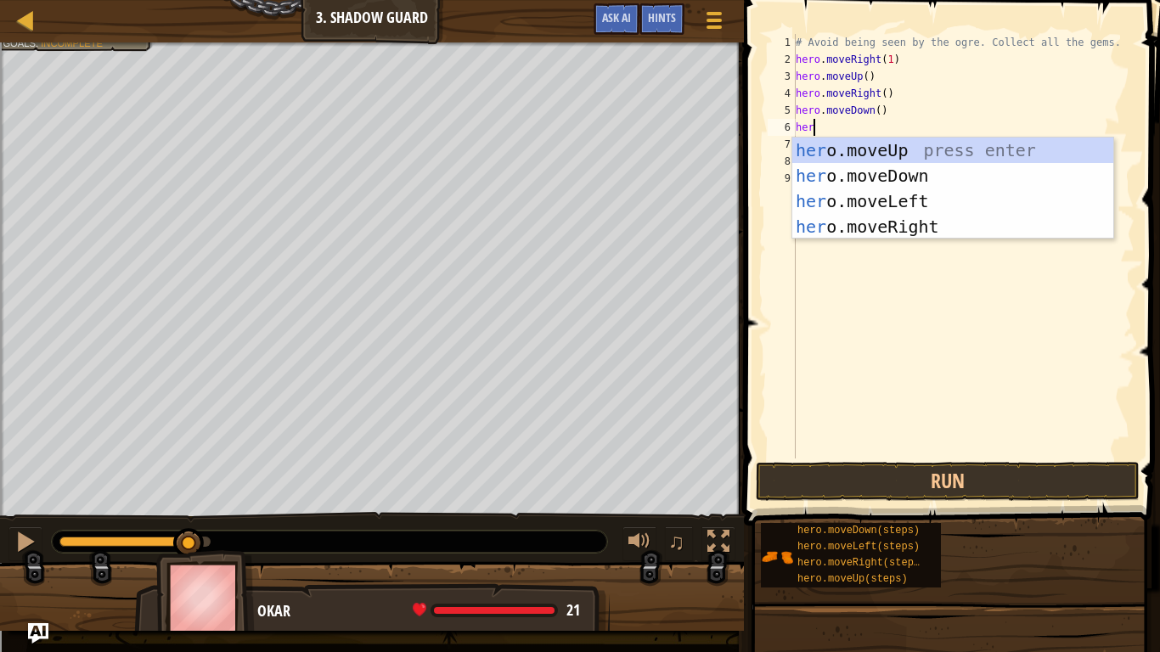
type textarea "hero"
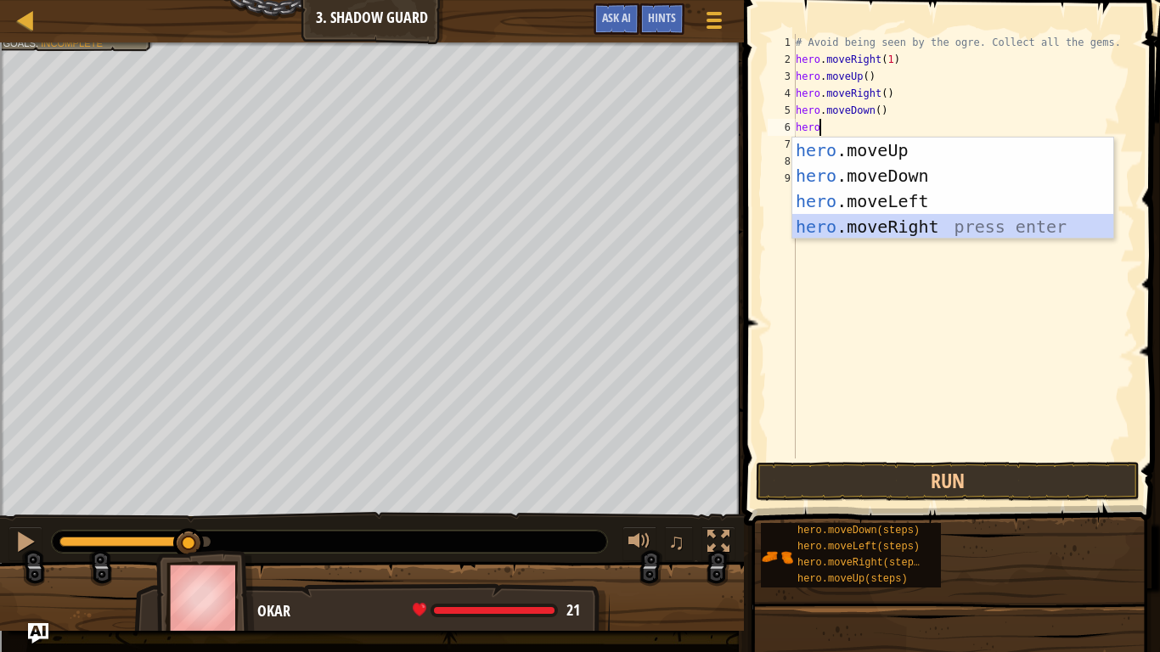
click at [882, 228] on div "hero .moveUp press enter hero .moveDown press enter hero .moveLeft press enter …" at bounding box center [952, 214] width 321 height 153
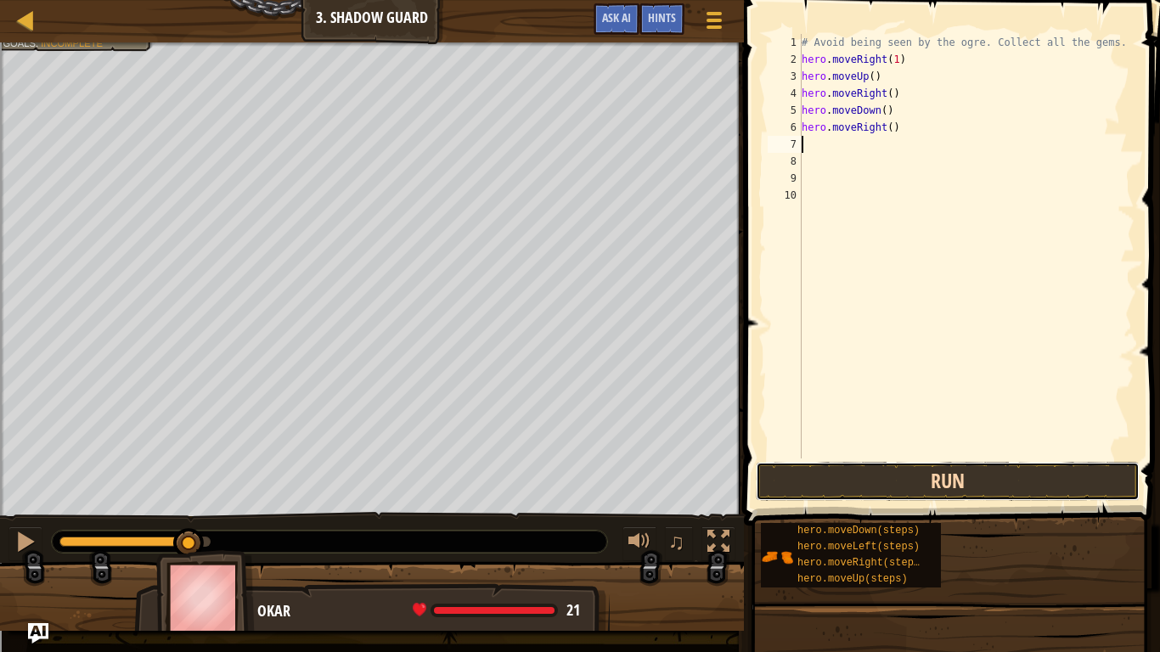
click at [809, 472] on button "Run" at bounding box center [948, 481] width 384 height 39
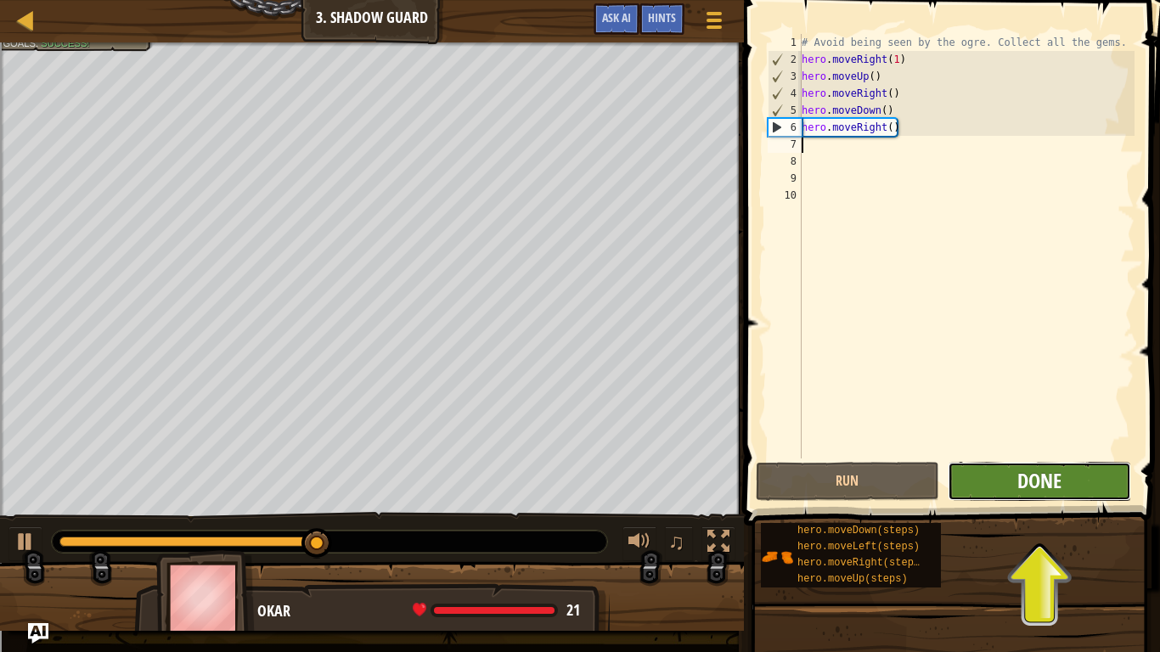
click at [1026, 482] on span "Done" at bounding box center [1039, 480] width 44 height 27
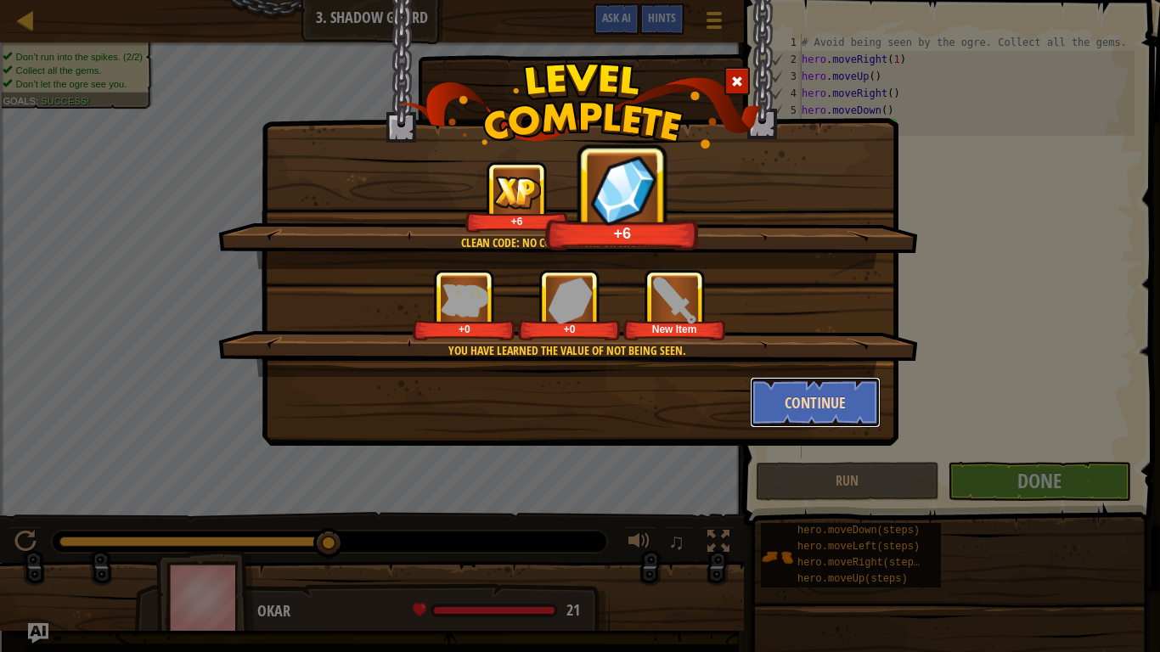
click at [818, 384] on button "Continue" at bounding box center [816, 402] width 132 height 51
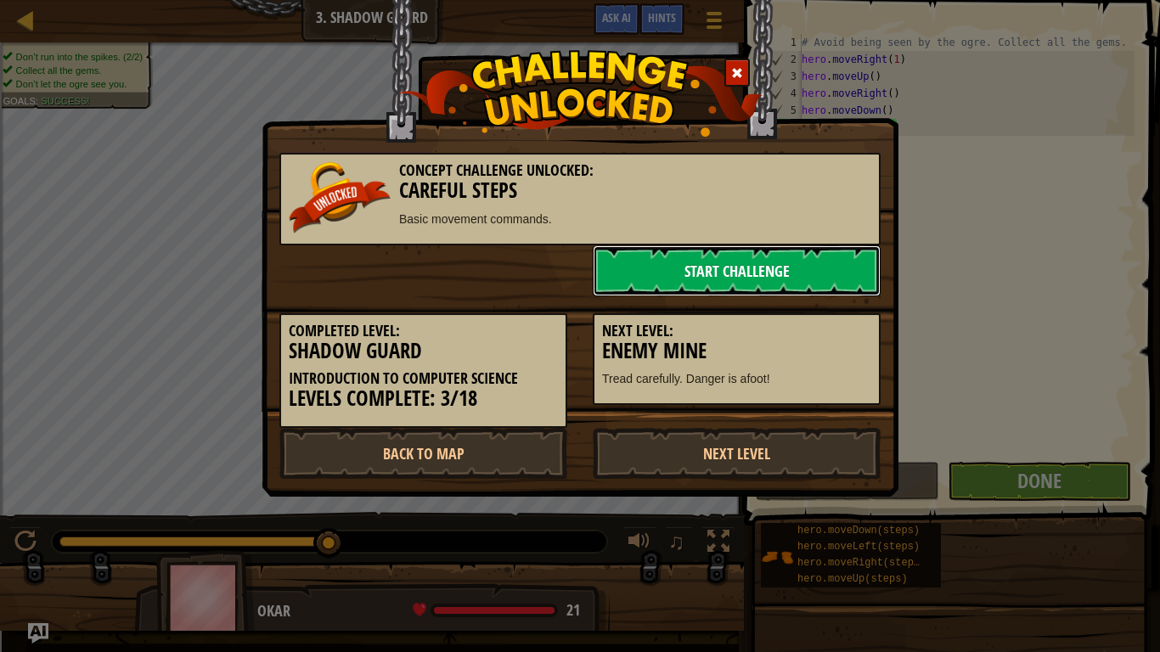
click at [800, 277] on link "Start Challenge" at bounding box center [737, 270] width 288 height 51
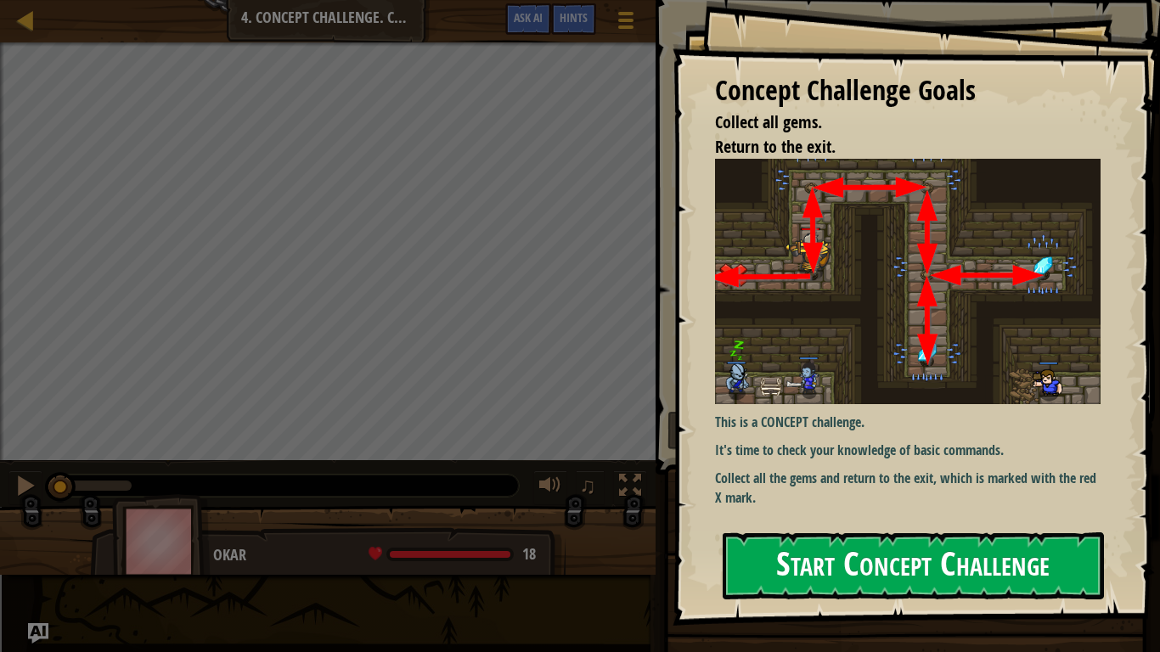
click at [935, 508] on button "Start Concept Challenge" at bounding box center [913, 566] width 381 height 67
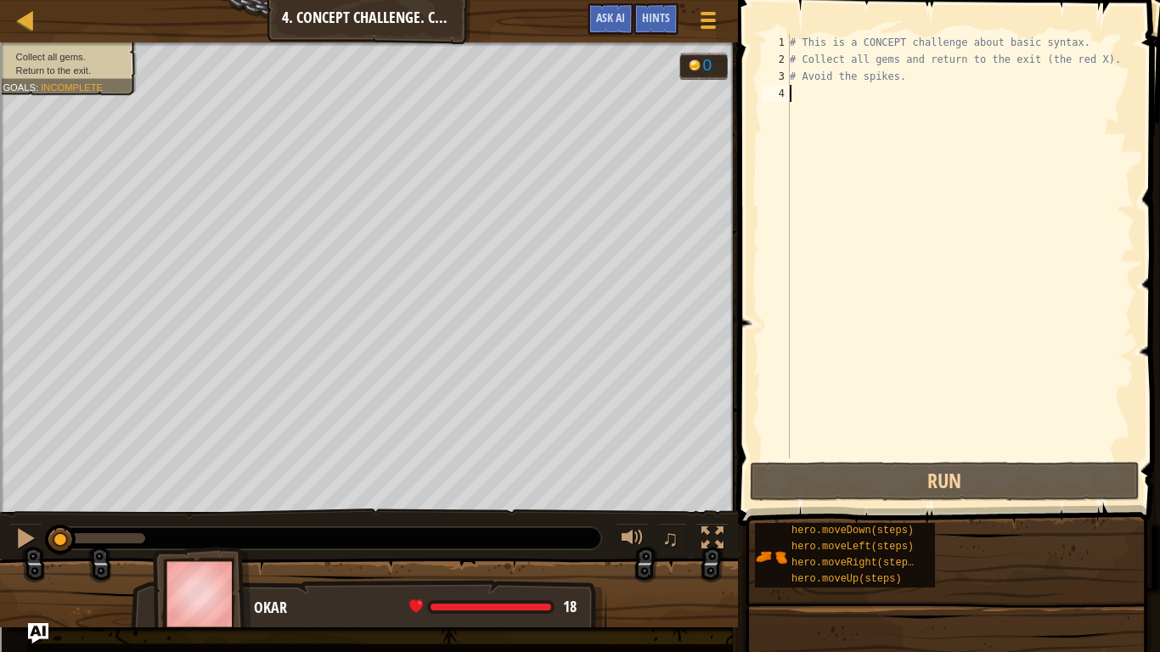
scroll to position [8, 0]
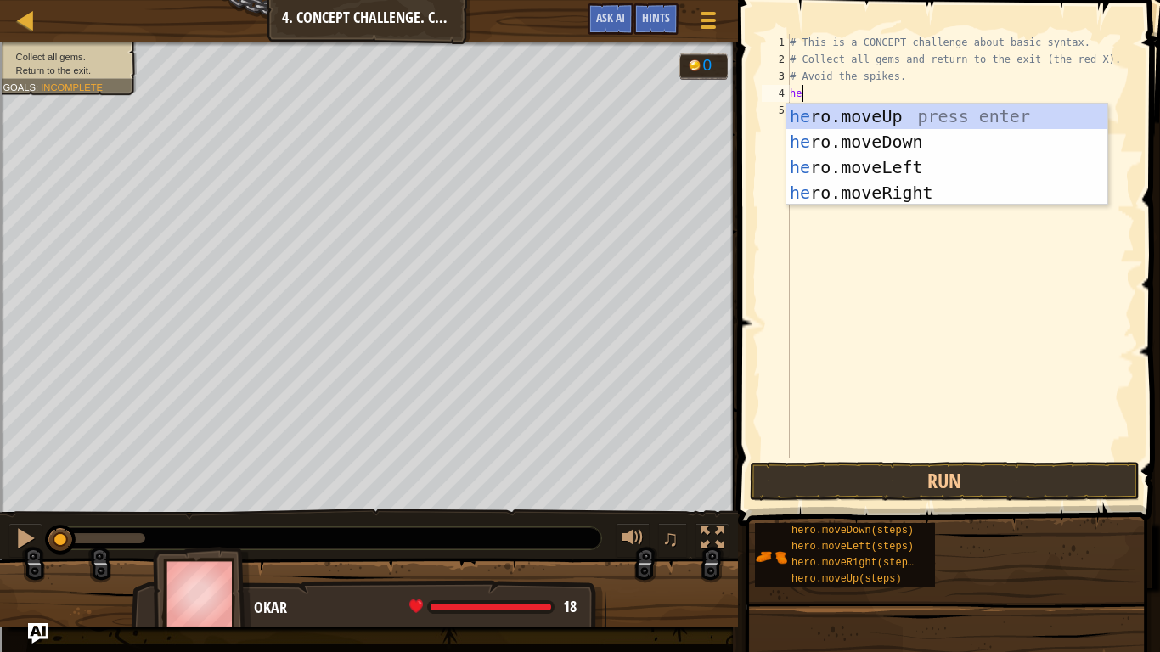
type textarea "her"
click at [892, 109] on div "her o.moveUp press enter her o.moveDown press enter her o.moveLeft press enter …" at bounding box center [946, 180] width 321 height 153
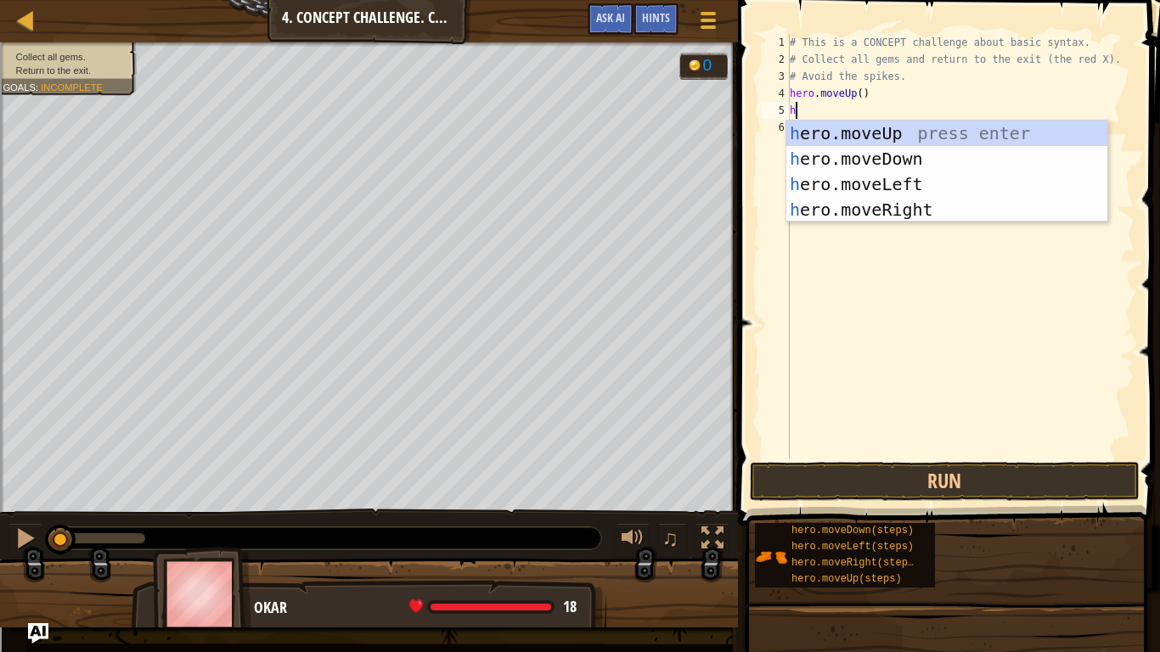
type textarea "her"
click at [935, 202] on div "her o.moveUp press enter her o.moveDown press enter her o.moveLeft press enter …" at bounding box center [946, 197] width 321 height 153
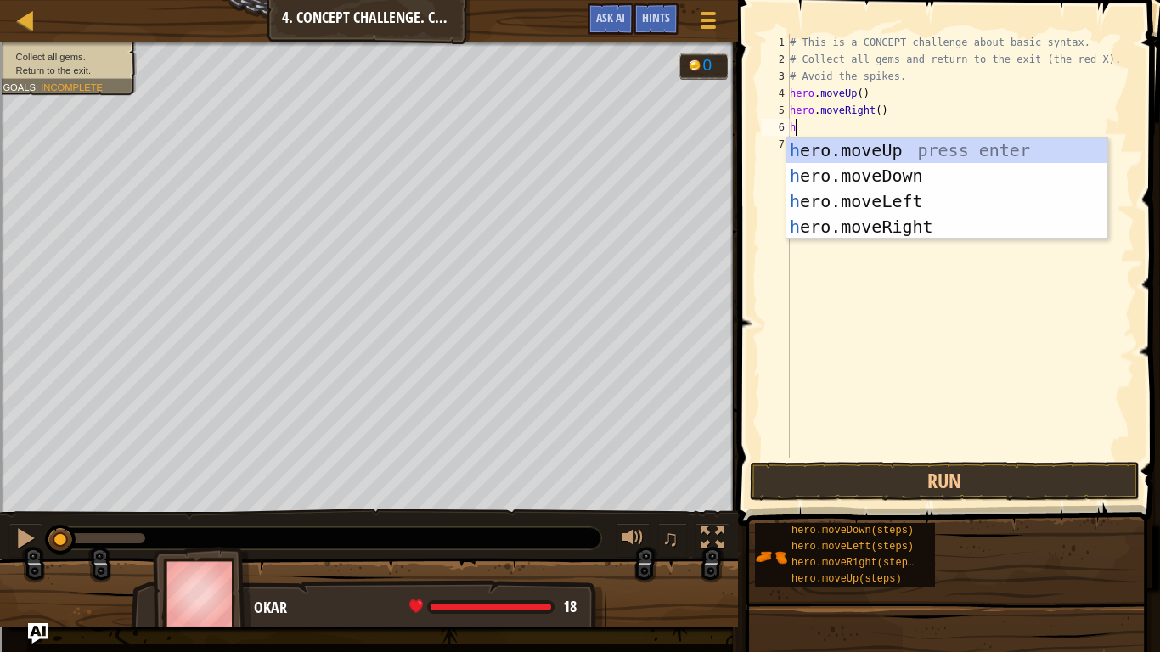
type textarea "her"
click at [964, 171] on div "her o.moveUp press enter her o.moveDown press enter her o.moveLeft press enter …" at bounding box center [946, 214] width 321 height 153
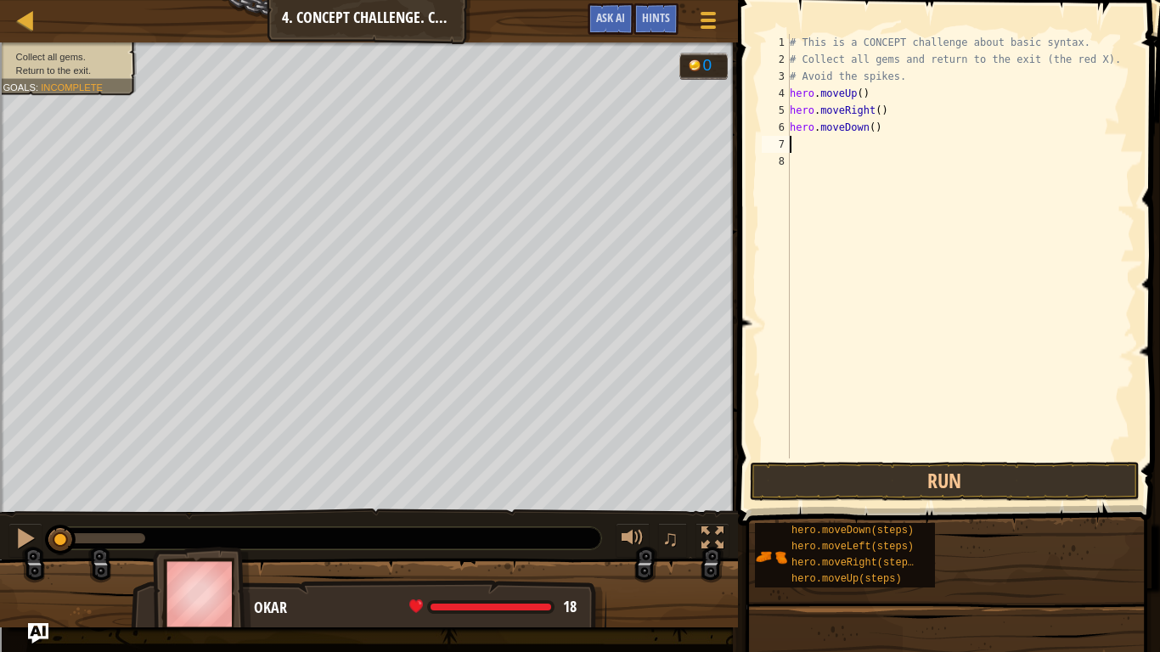
scroll to position [8, 0]
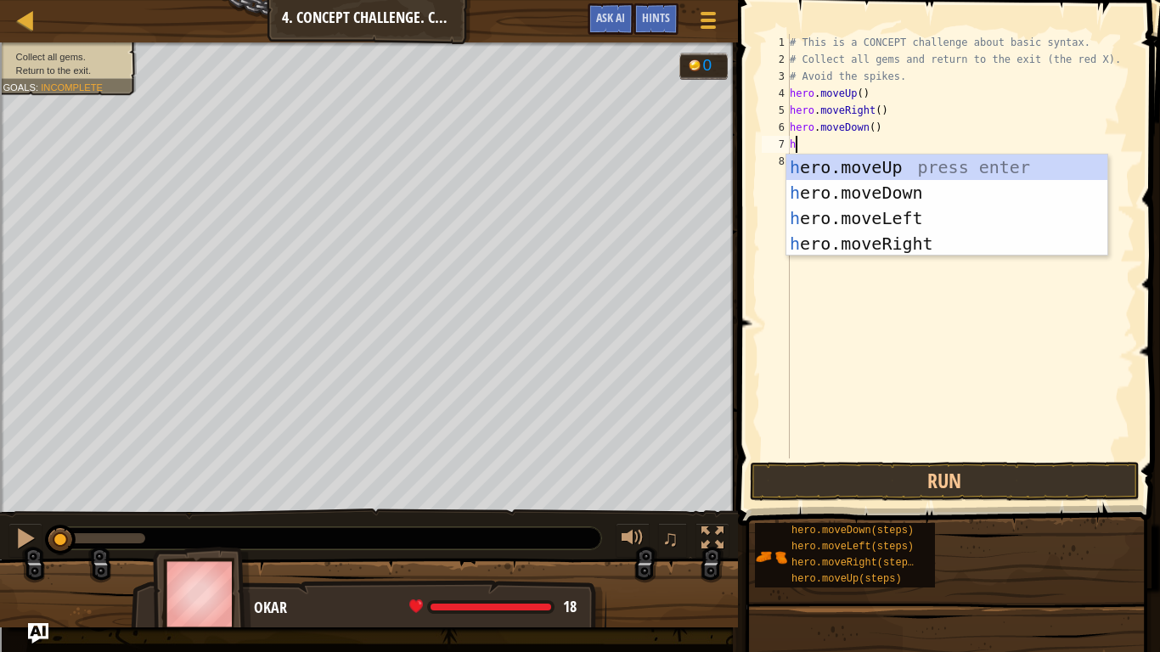
type textarea "her"
click at [949, 186] on div "her o.moveUp press enter her o.moveDown press enter her o.moveLeft press enter …" at bounding box center [946, 231] width 321 height 153
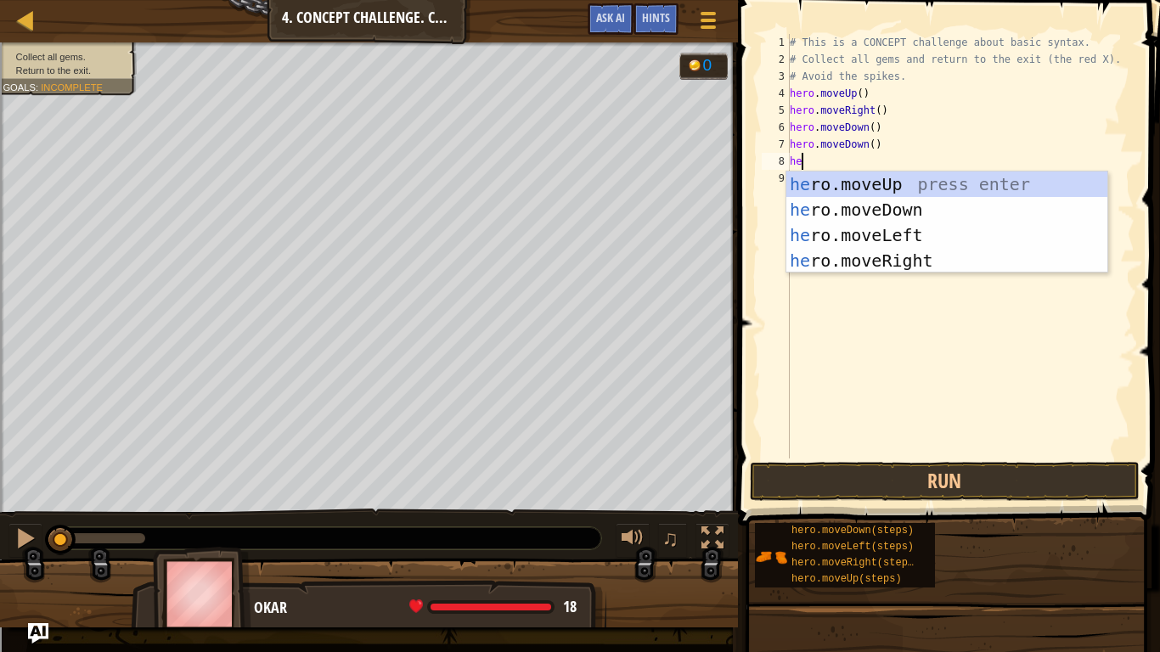
type textarea "her"
click at [983, 178] on div "her o.moveUp press enter her o.moveDown press enter her o.moveLeft press enter …" at bounding box center [946, 248] width 321 height 153
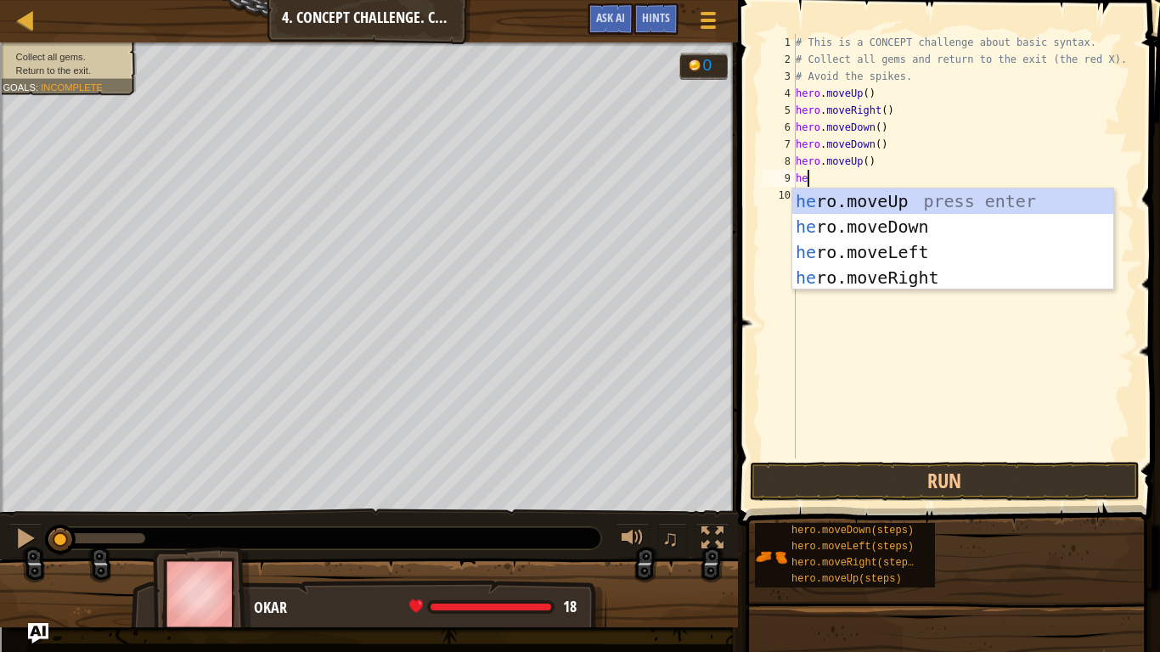
type textarea "her"
click at [950, 274] on div "her o.moveUp press enter her o.moveDown press enter her o.moveLeft press enter …" at bounding box center [952, 265] width 321 height 153
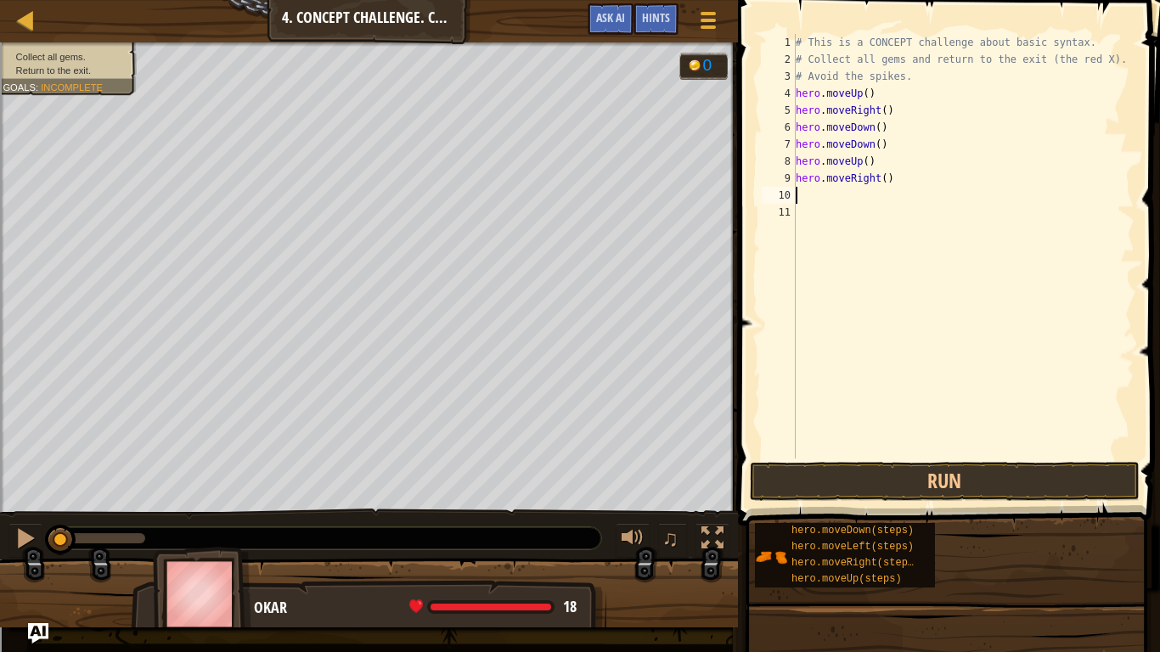
scroll to position [8, 0]
click at [930, 478] on button "Run" at bounding box center [945, 481] width 390 height 39
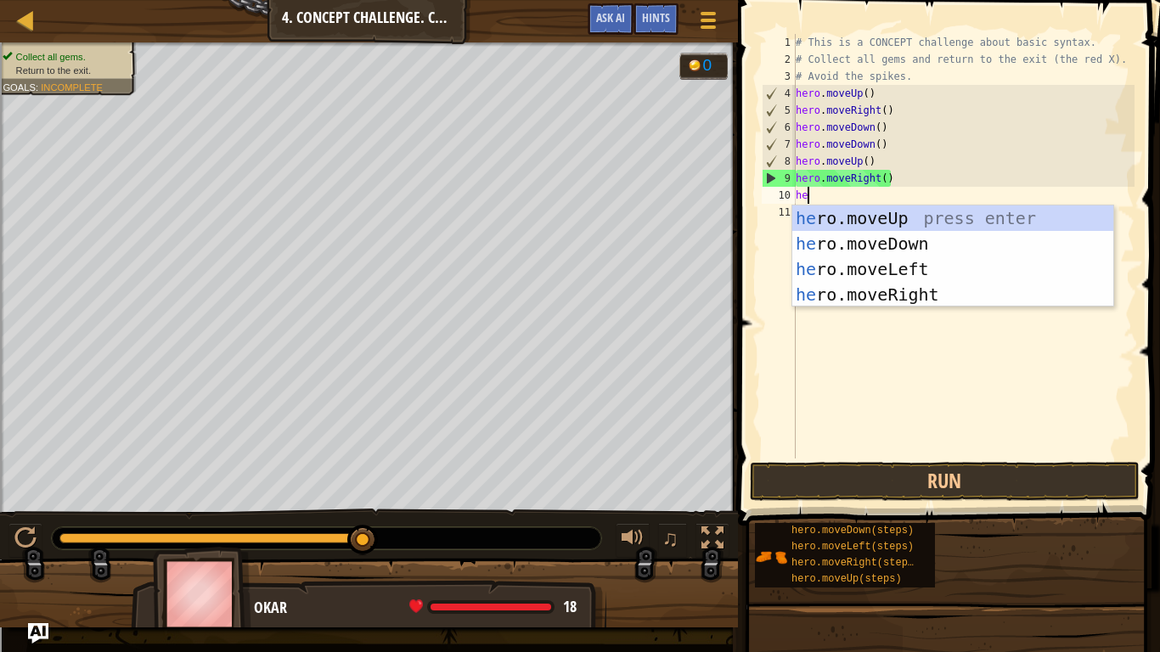
type textarea "hero"
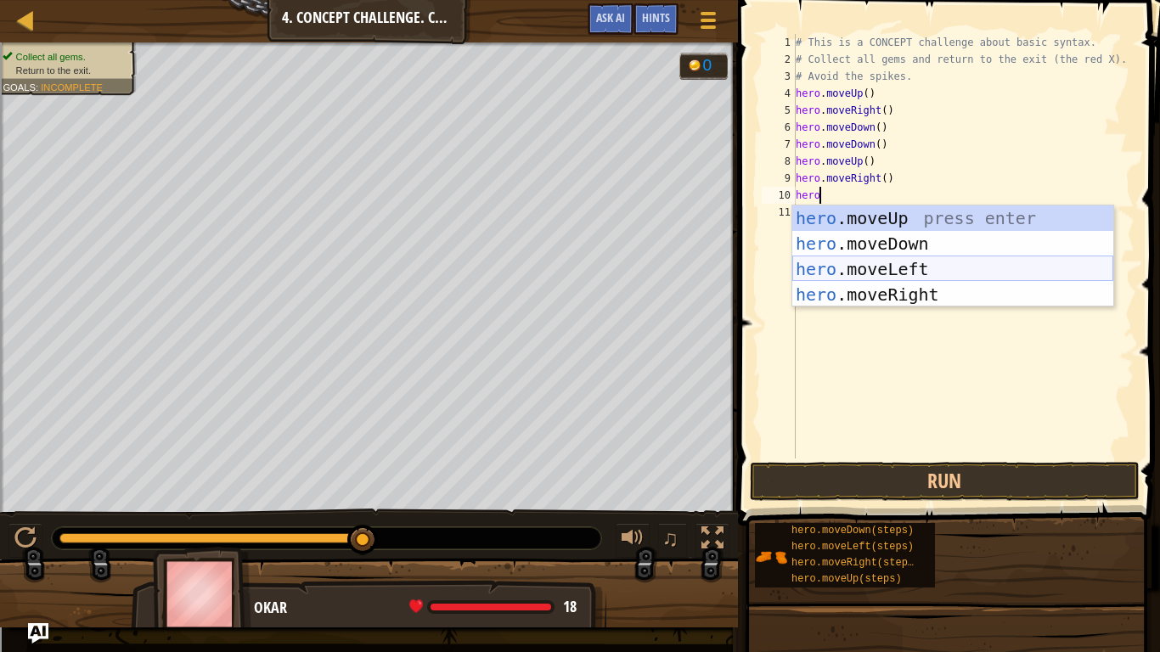
click at [901, 268] on div "hero .moveUp press enter hero .moveDown press enter hero .moveLeft press enter …" at bounding box center [952, 282] width 321 height 153
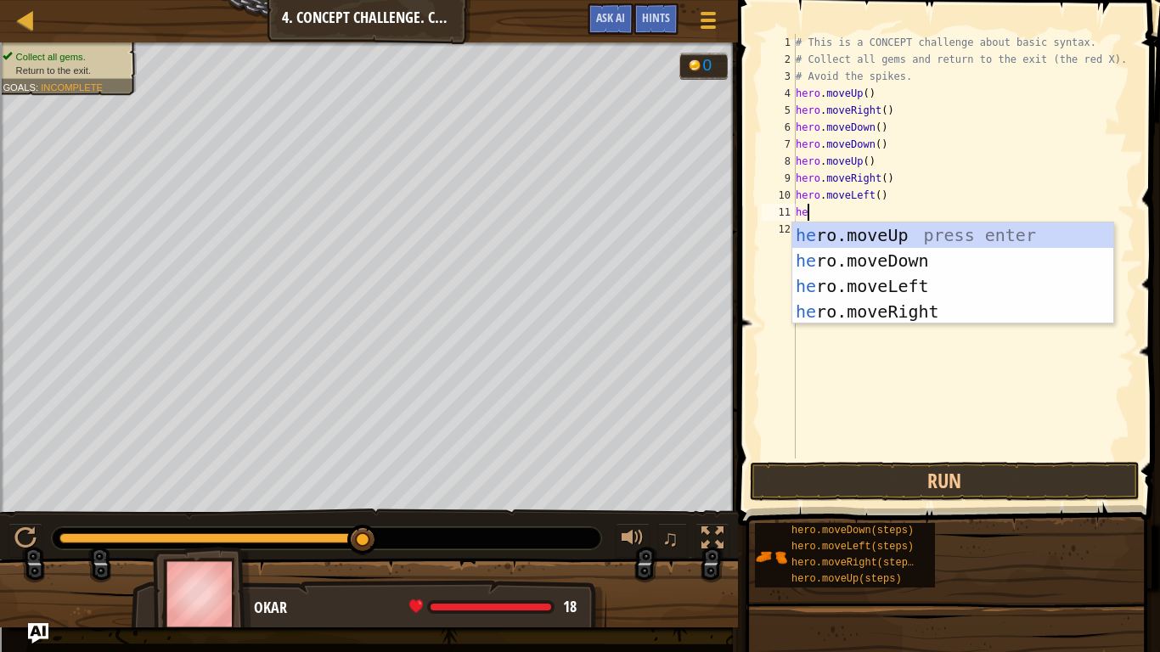
type textarea "her"
click at [903, 231] on div "her o.moveUp press enter her o.moveDown press enter her o.moveLeft press enter …" at bounding box center [952, 299] width 321 height 153
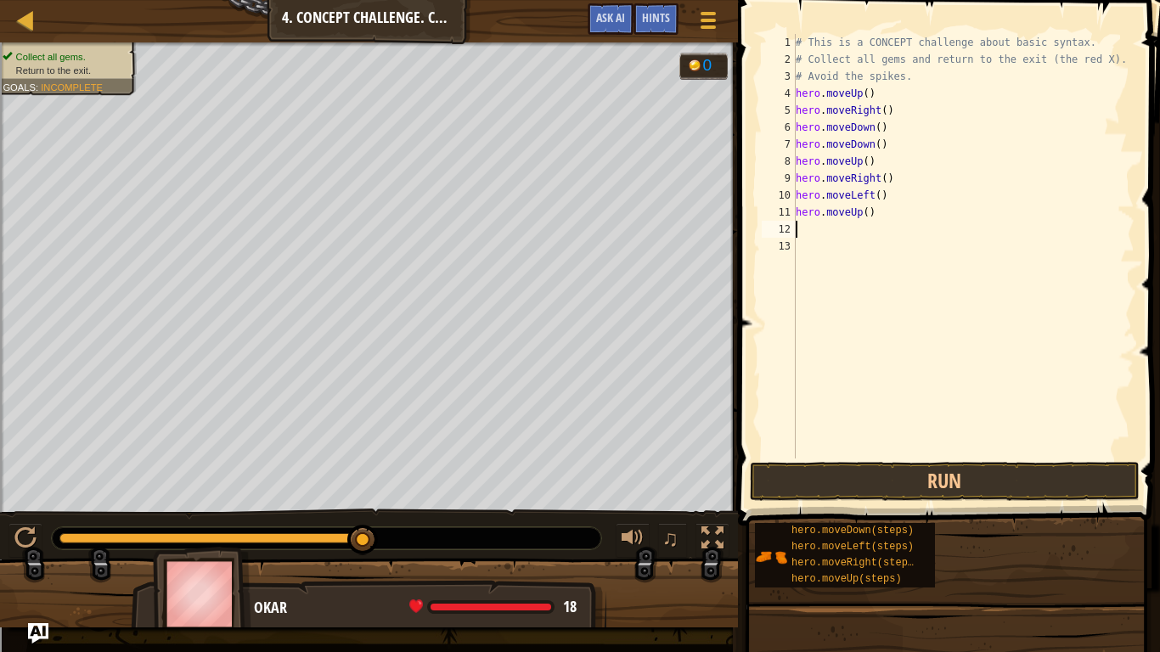
scroll to position [8, 0]
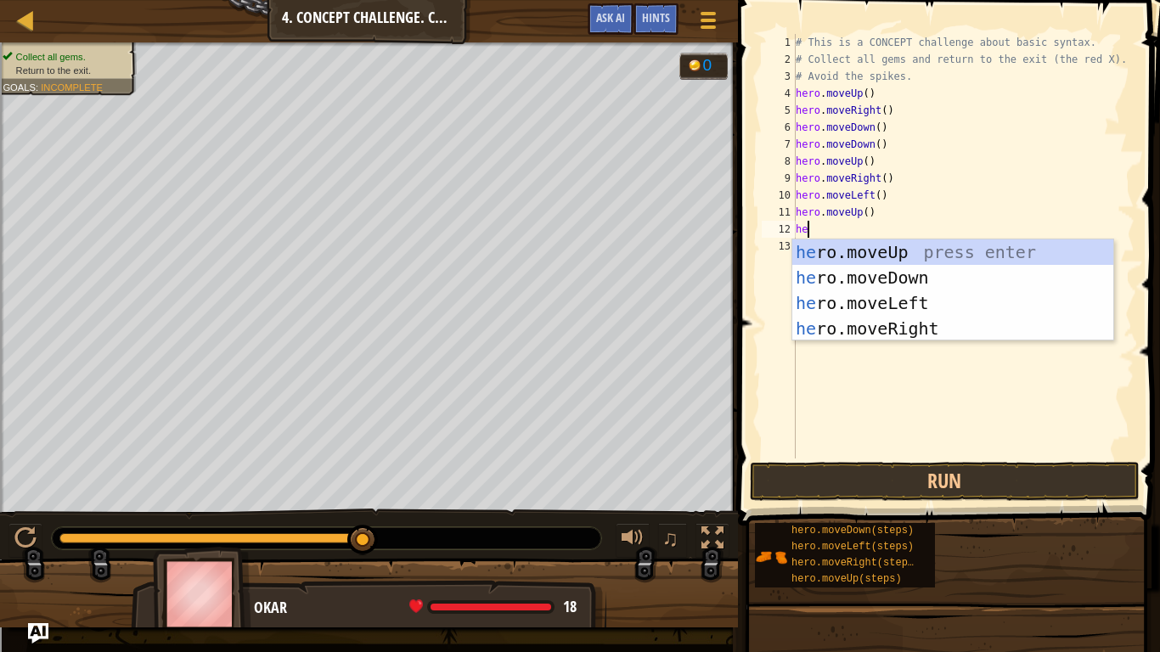
type textarea "hero"
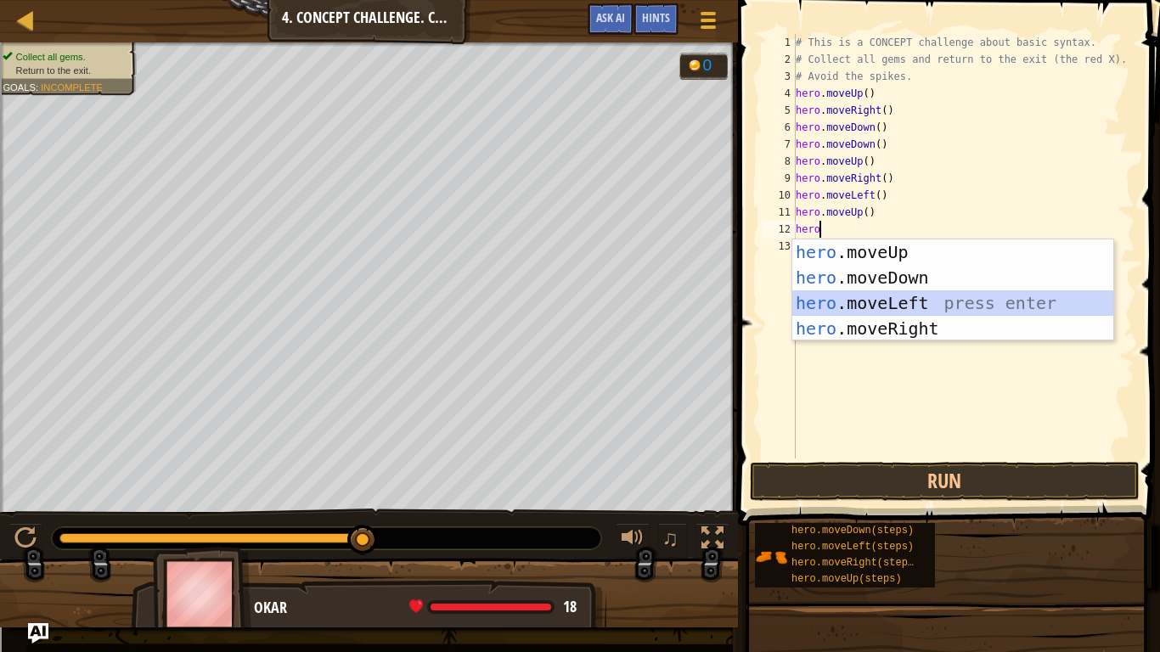
click at [934, 305] on div "hero .moveUp press enter hero .moveDown press enter hero .moveLeft press enter …" at bounding box center [952, 316] width 321 height 153
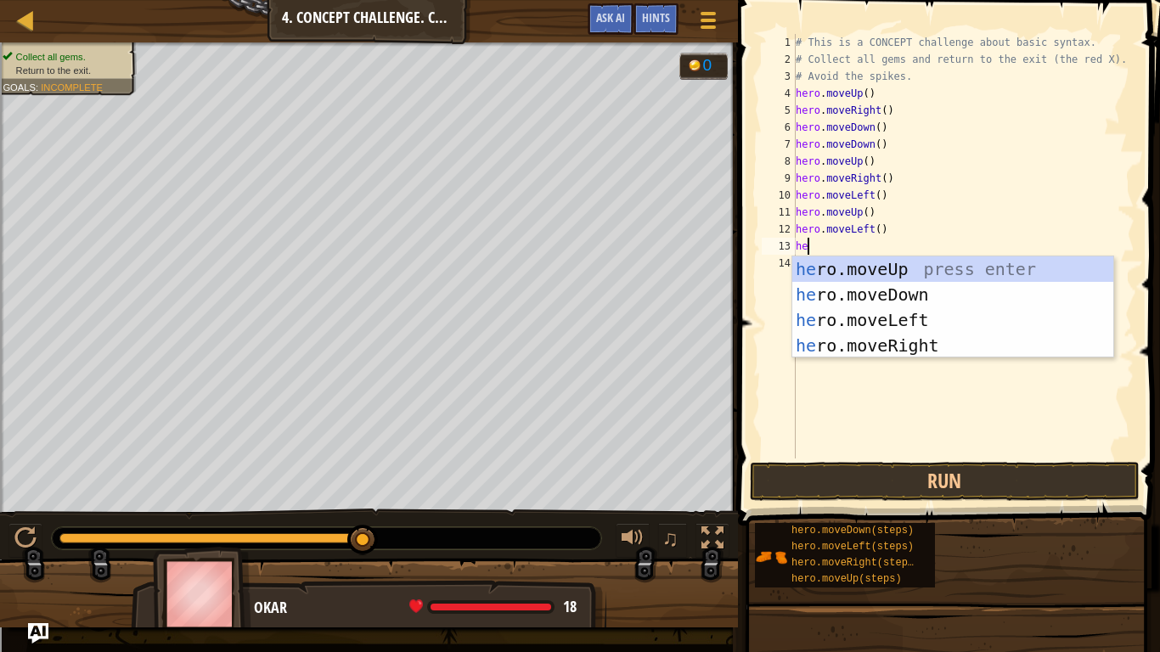
type textarea "her"
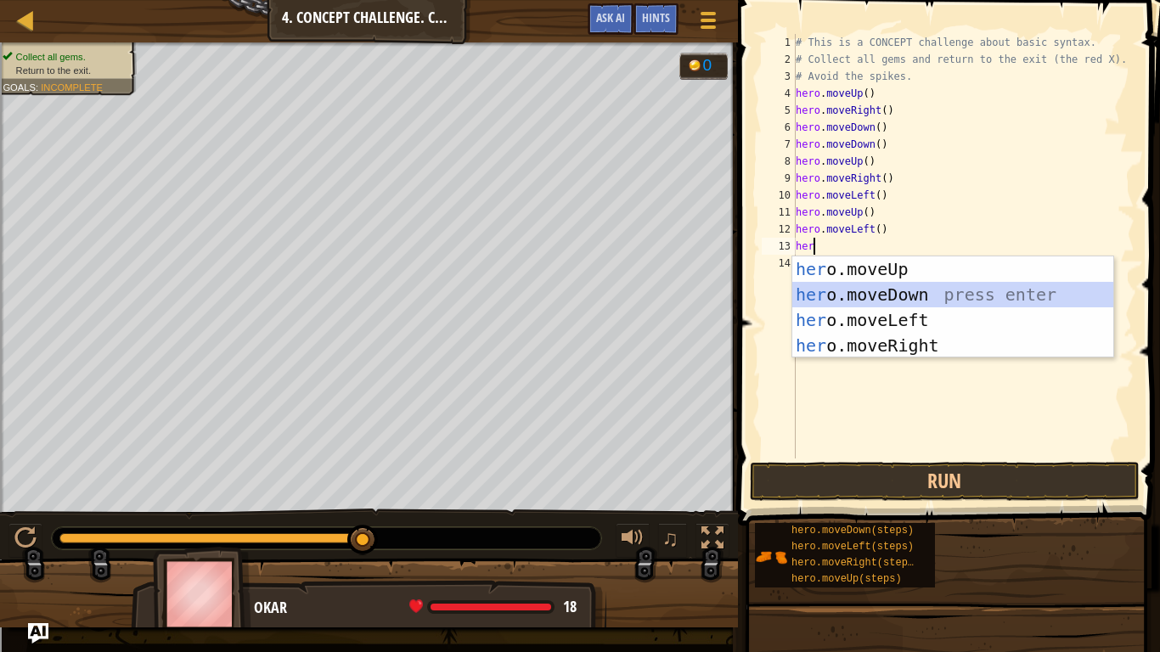
click at [922, 296] on div "her o.moveUp press enter her o.moveDown press enter her o.moveLeft press enter …" at bounding box center [952, 332] width 321 height 153
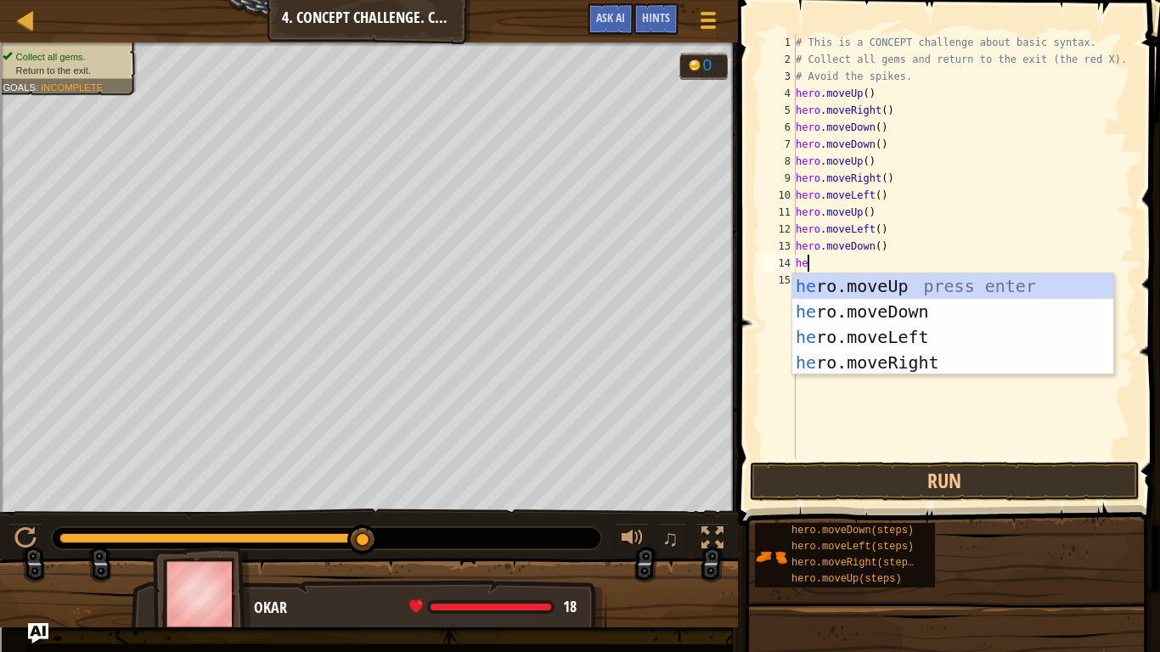
type textarea "her"
click at [906, 343] on div "her o.moveUp press enter her o.moveDown press enter her o.moveLeft press enter …" at bounding box center [952, 349] width 321 height 153
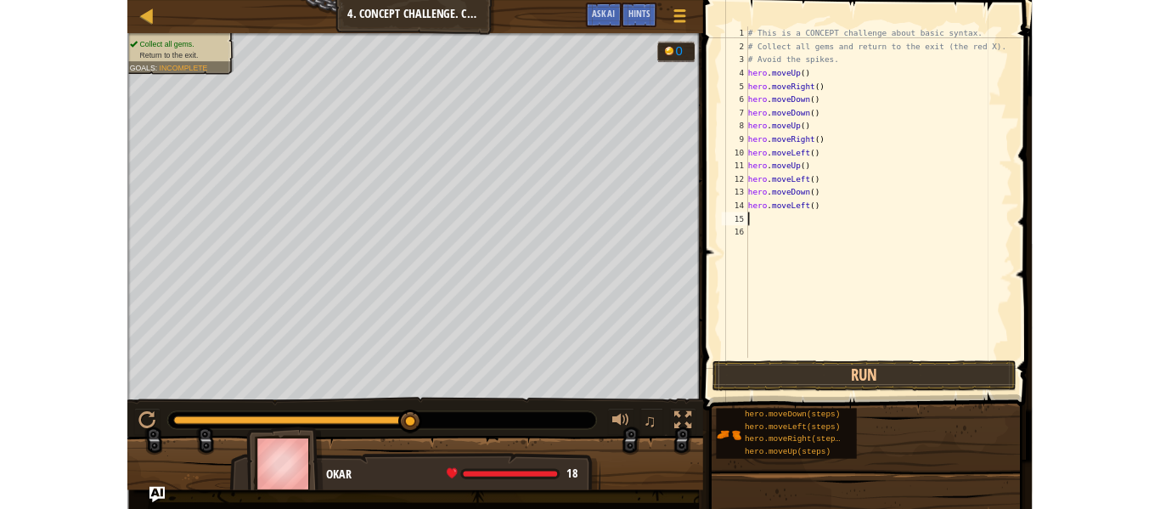
scroll to position [8, 0]
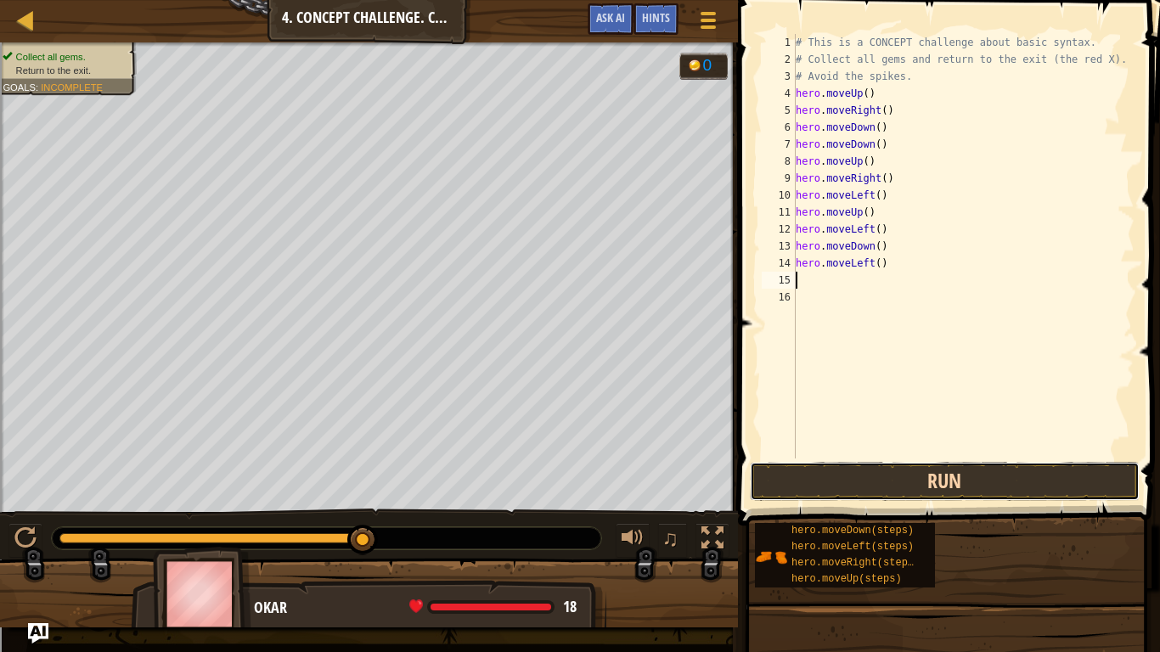
click at [889, 475] on button "Run" at bounding box center [945, 481] width 390 height 39
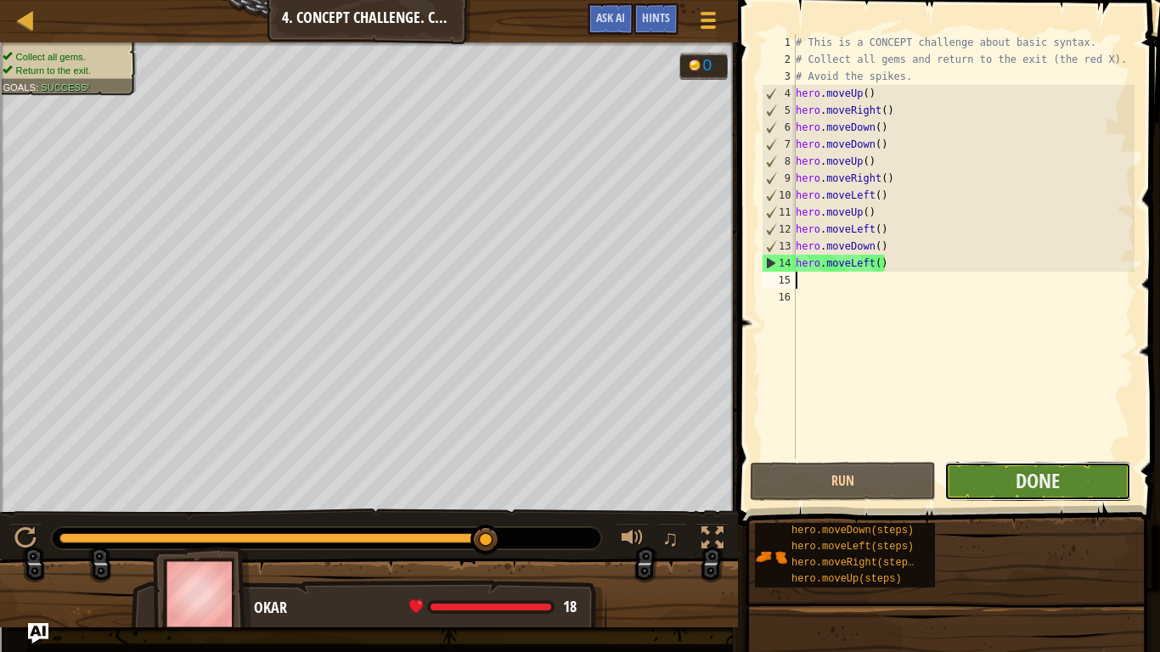
click at [1103, 476] on button "Done" at bounding box center [1037, 481] width 186 height 39
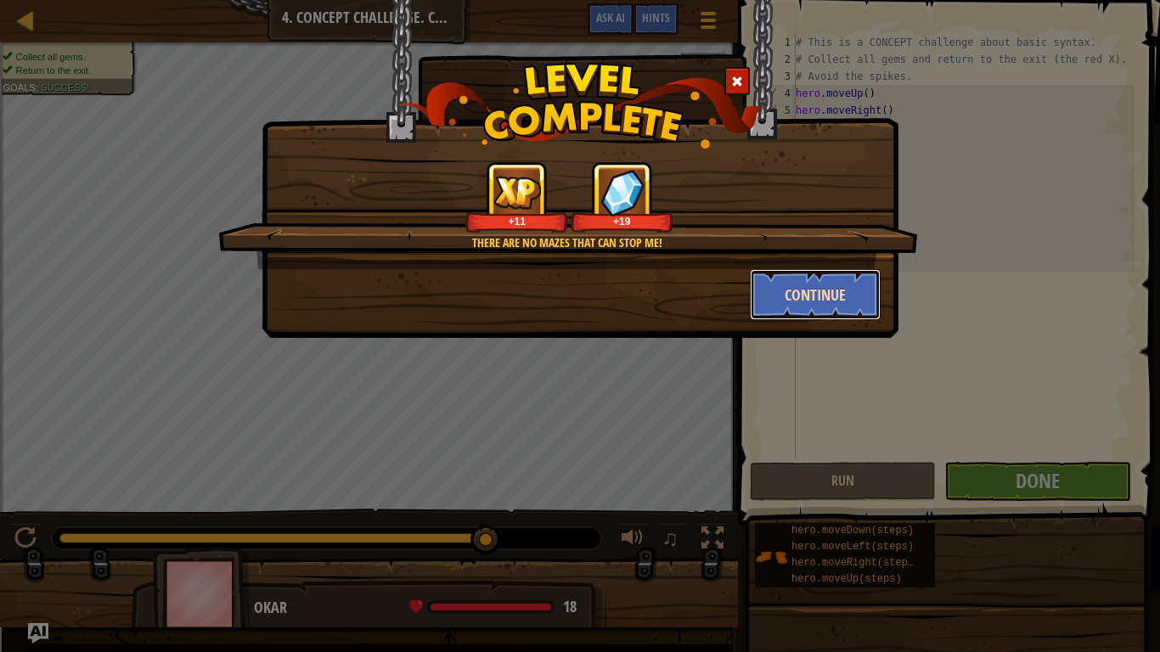
click at [804, 278] on button "Continue" at bounding box center [816, 294] width 132 height 51
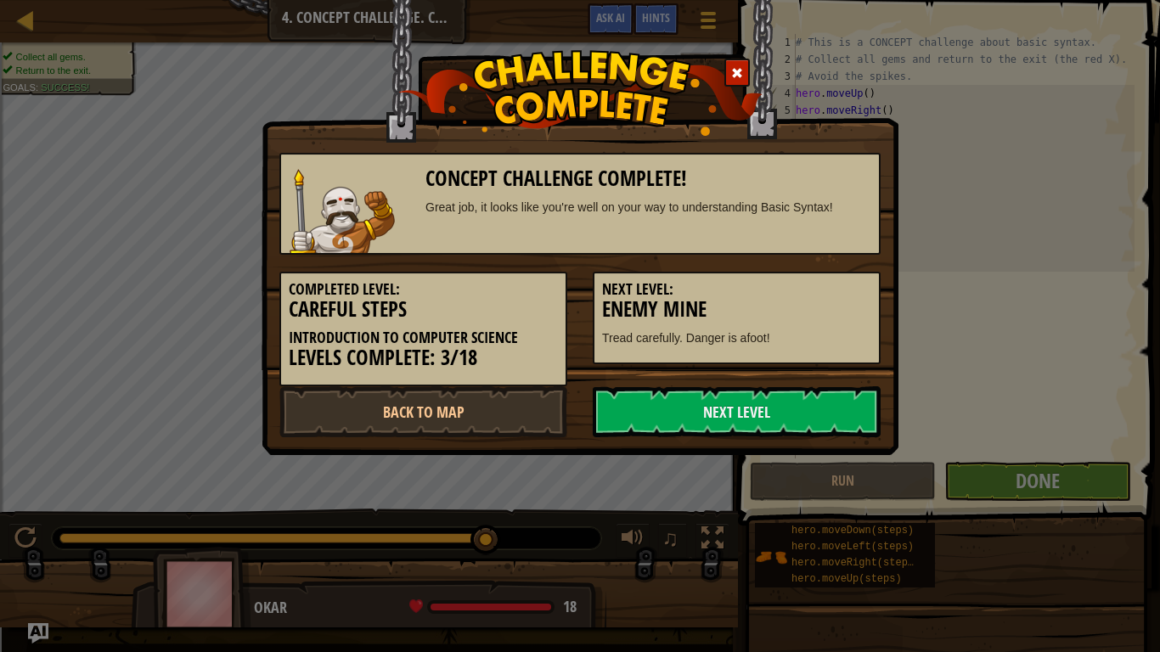
click at [837, 313] on h3 "Enemy Mine" at bounding box center [736, 309] width 269 height 23
